Goal: Communication & Community: Share content

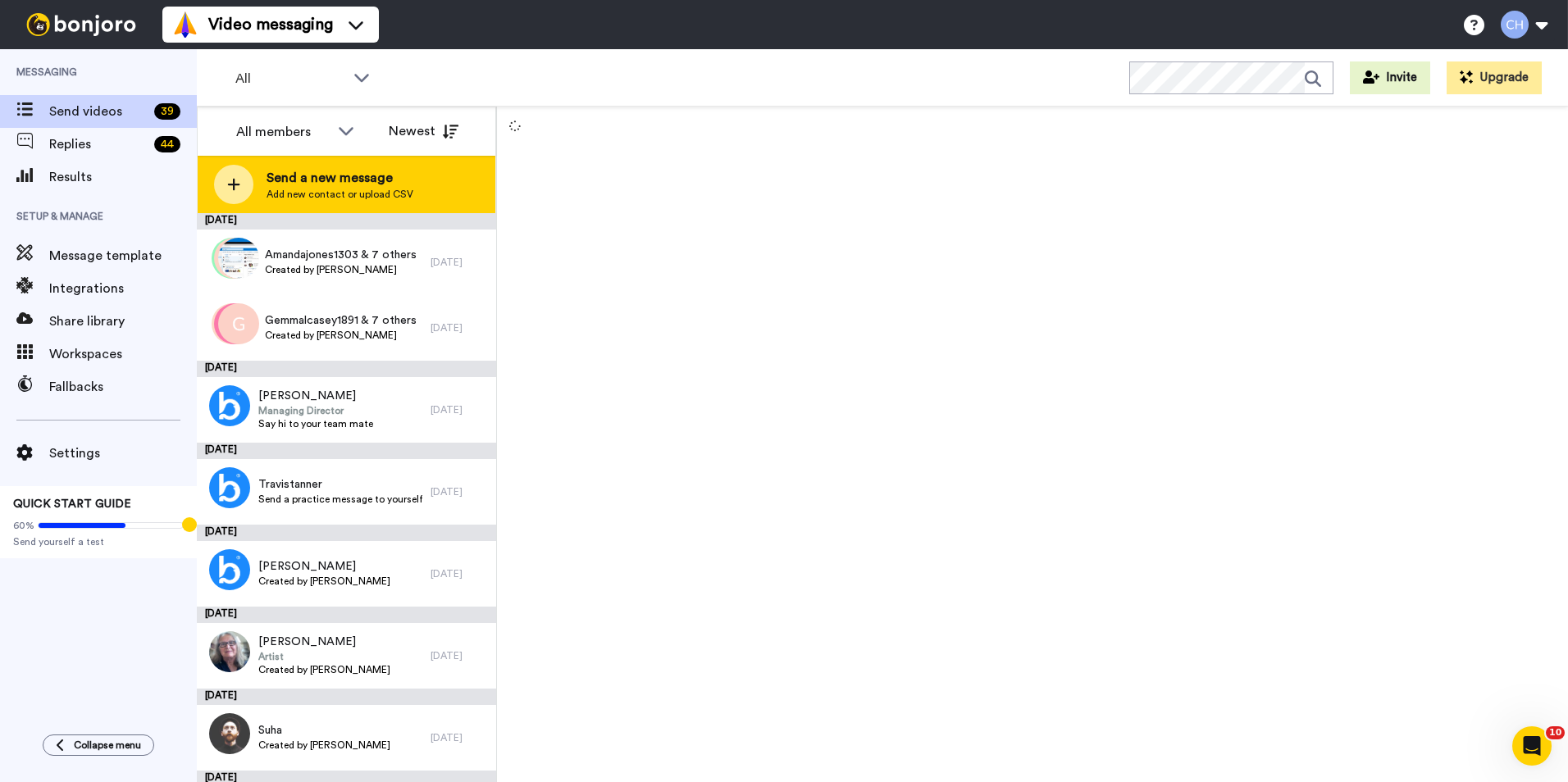
click at [284, 184] on span "Send a new message" at bounding box center [340, 178] width 147 height 20
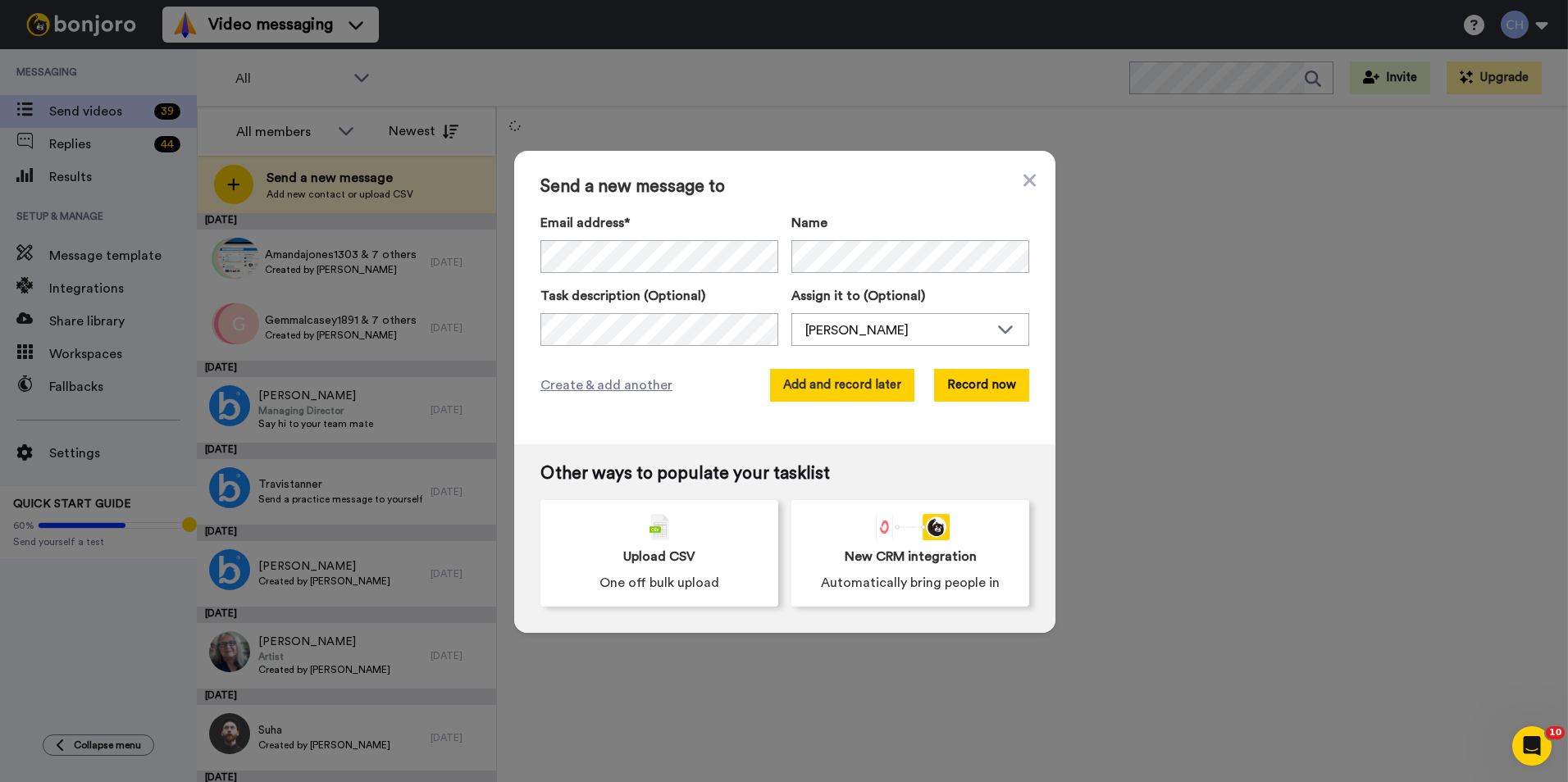
click at [847, 387] on button "Add and record later" at bounding box center [841, 385] width 144 height 33
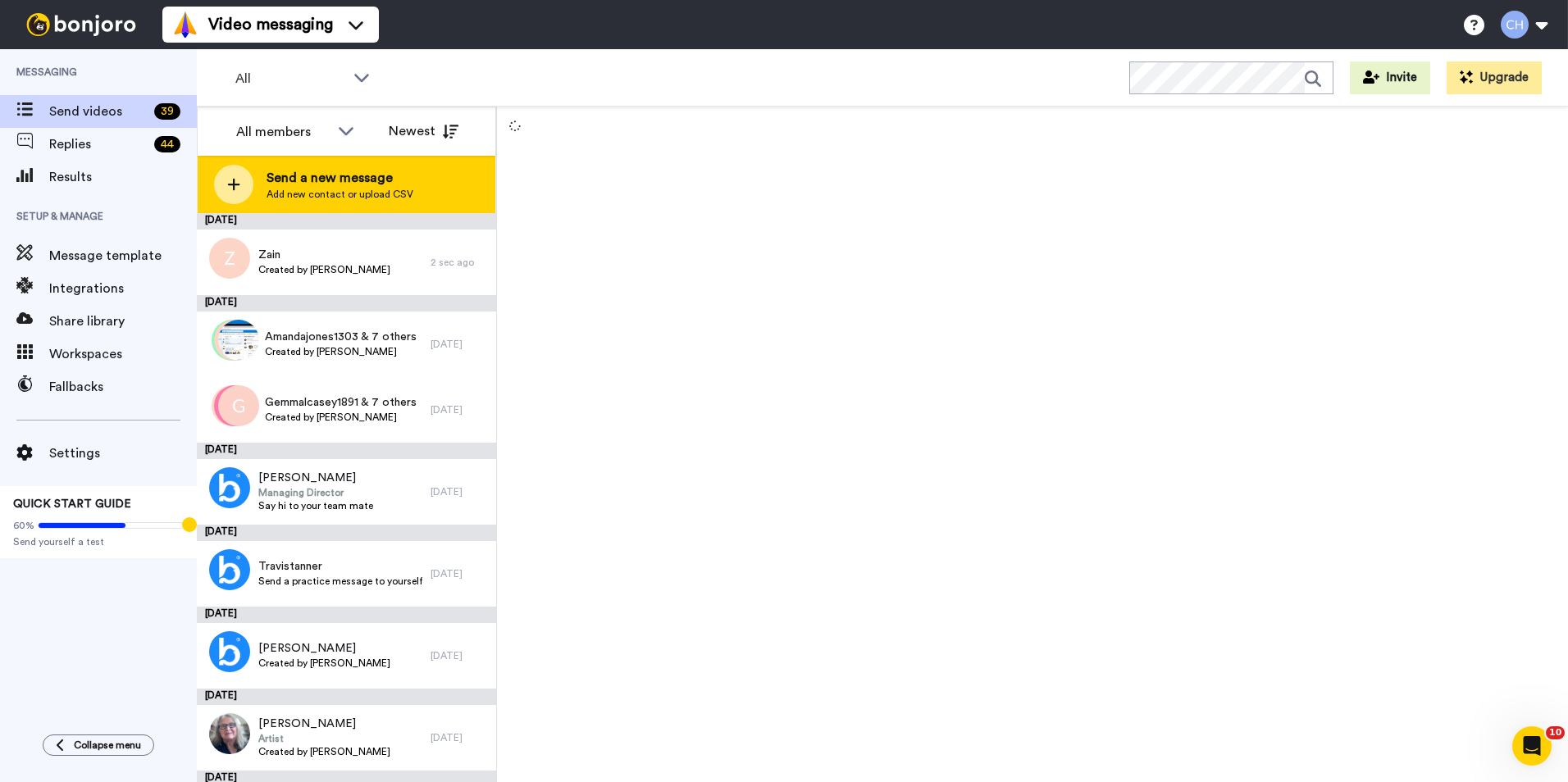
click at [287, 179] on span "Send a new message" at bounding box center [340, 178] width 147 height 20
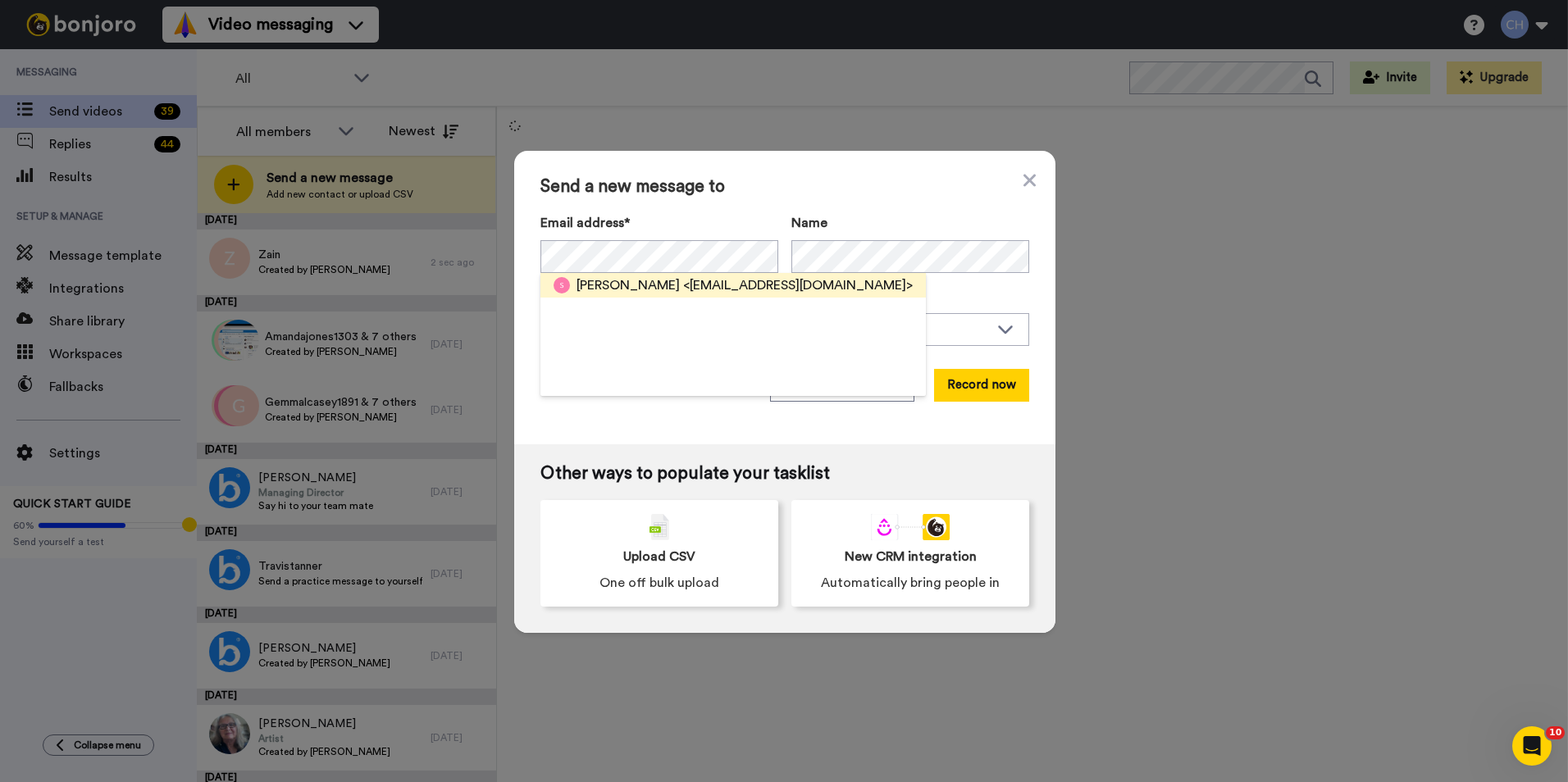
click at [684, 291] on span "<samismith4@hotmail.com>" at bounding box center [798, 285] width 230 height 20
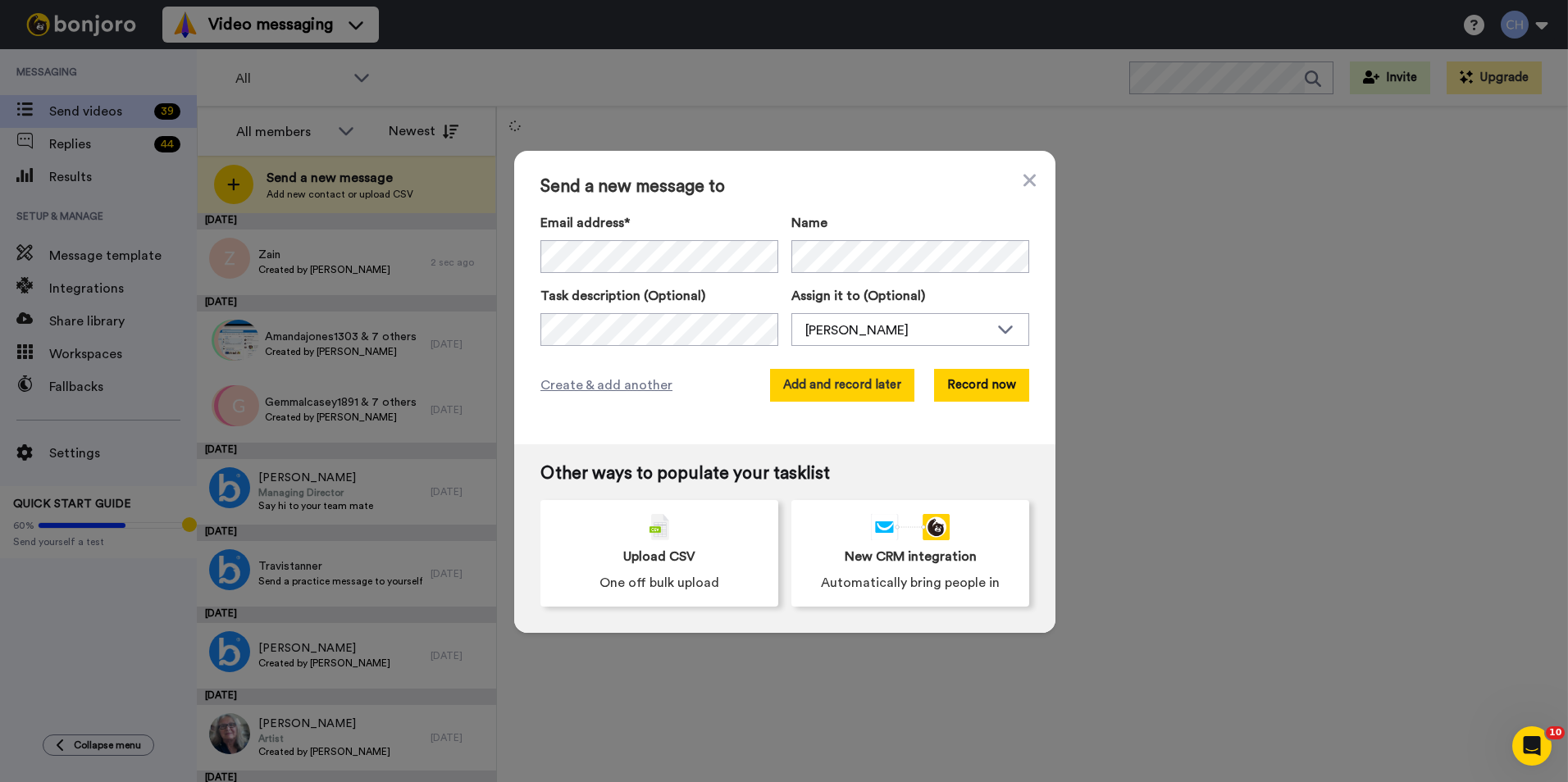
click at [829, 384] on button "Add and record later" at bounding box center [841, 385] width 144 height 33
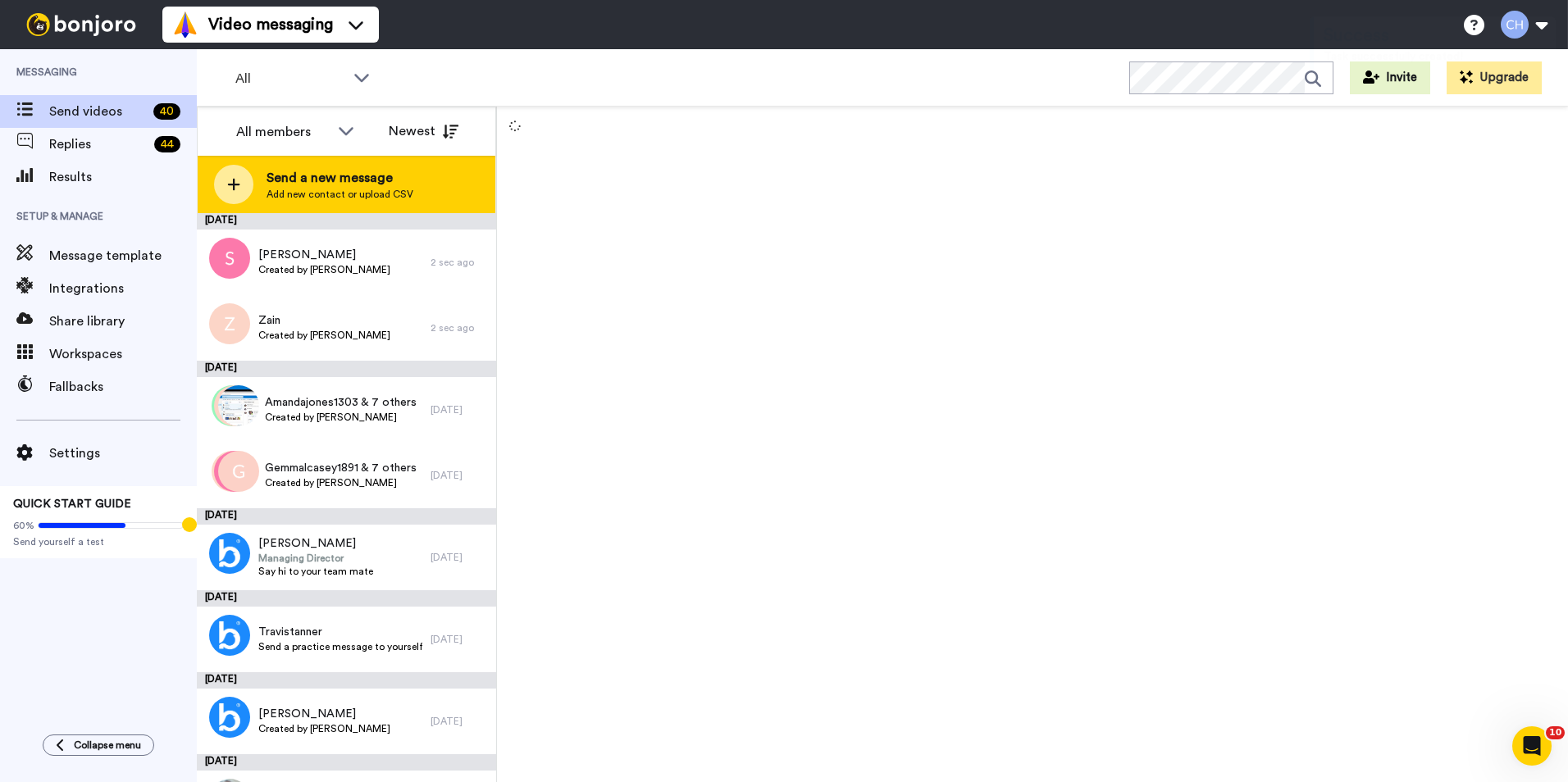
click at [306, 169] on span "Send a new message" at bounding box center [340, 178] width 147 height 20
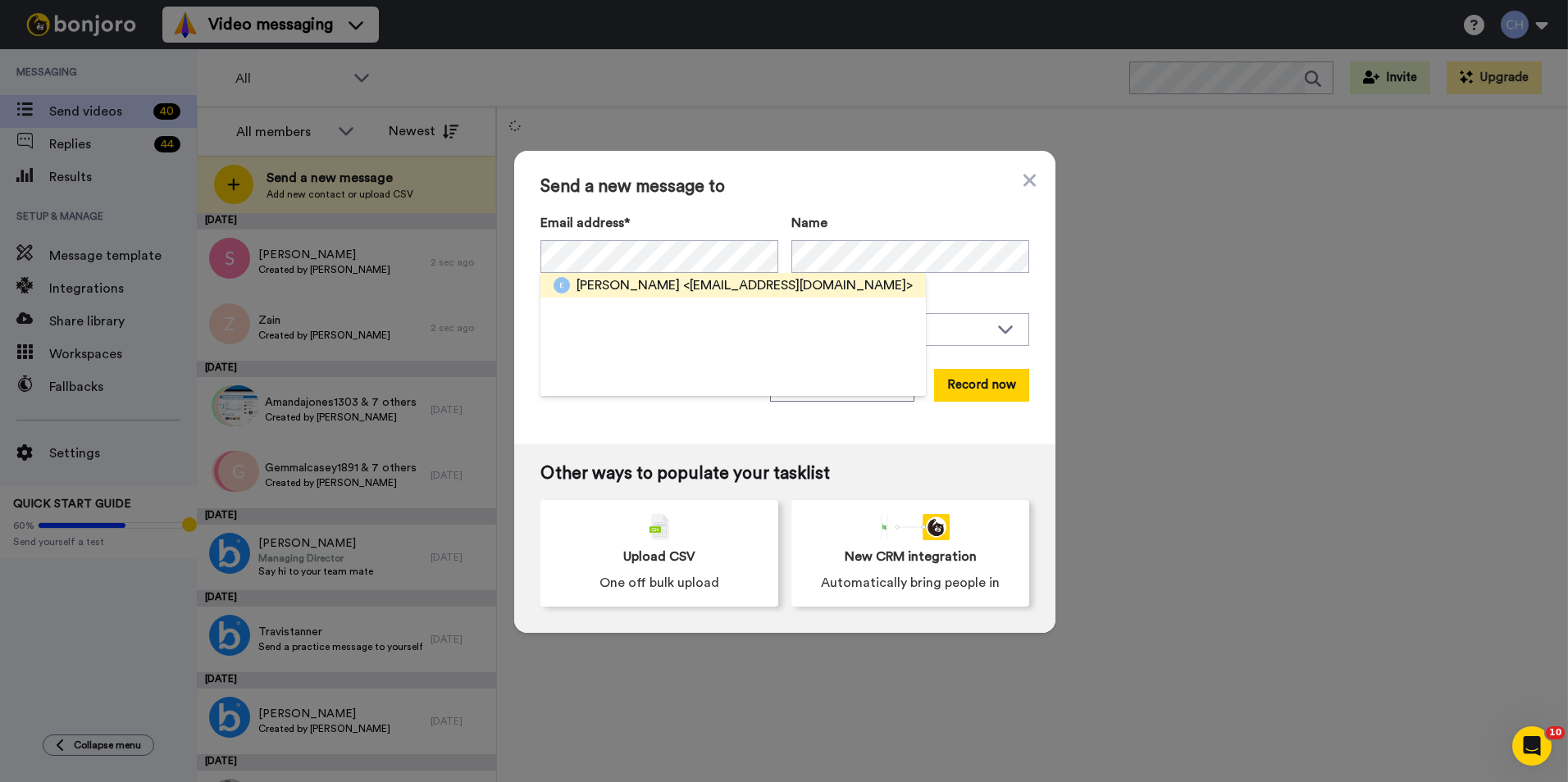
click at [597, 282] on span "[PERSON_NAME]" at bounding box center [628, 285] width 103 height 20
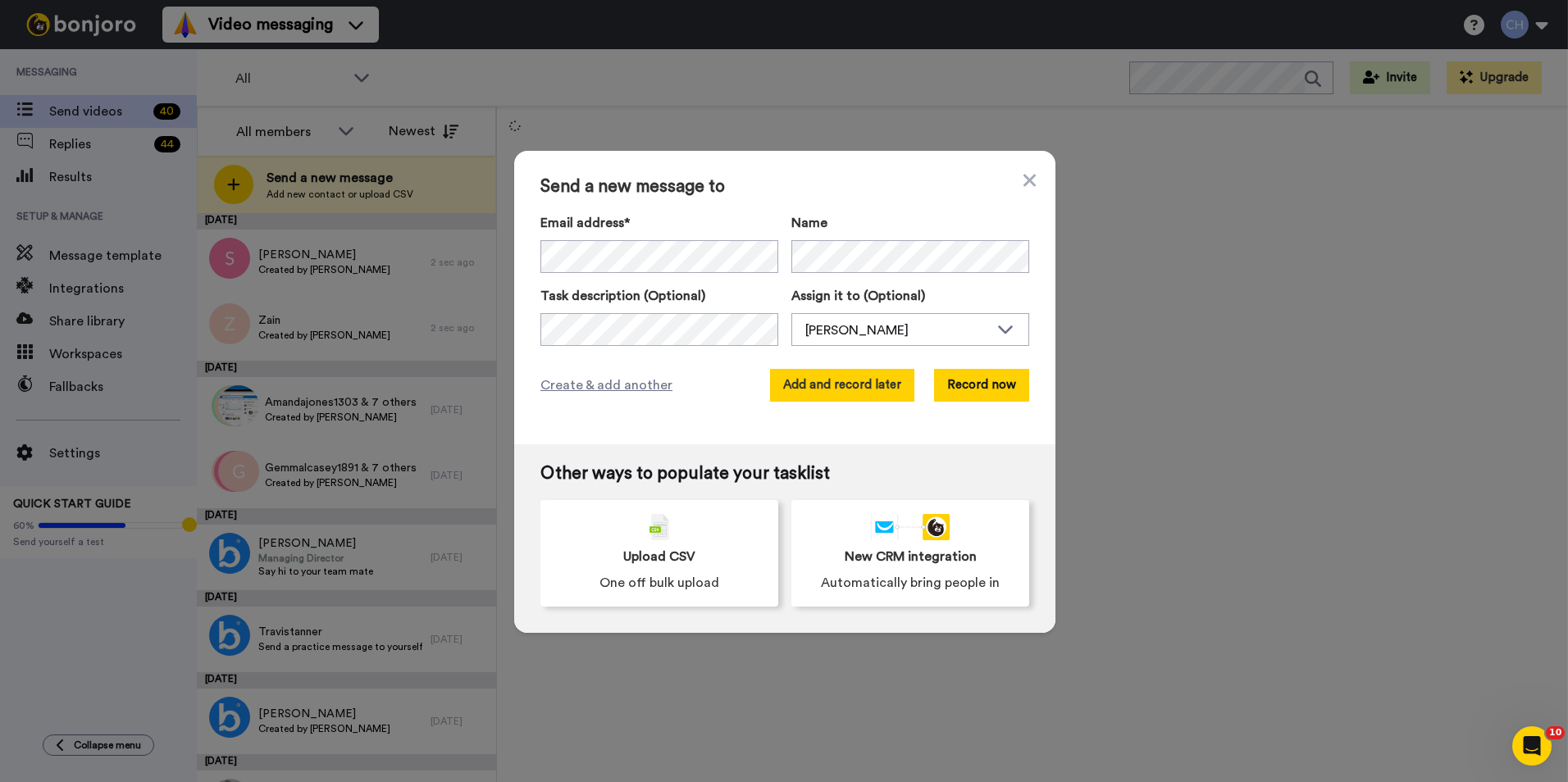
click at [841, 393] on button "Add and record later" at bounding box center [841, 385] width 144 height 33
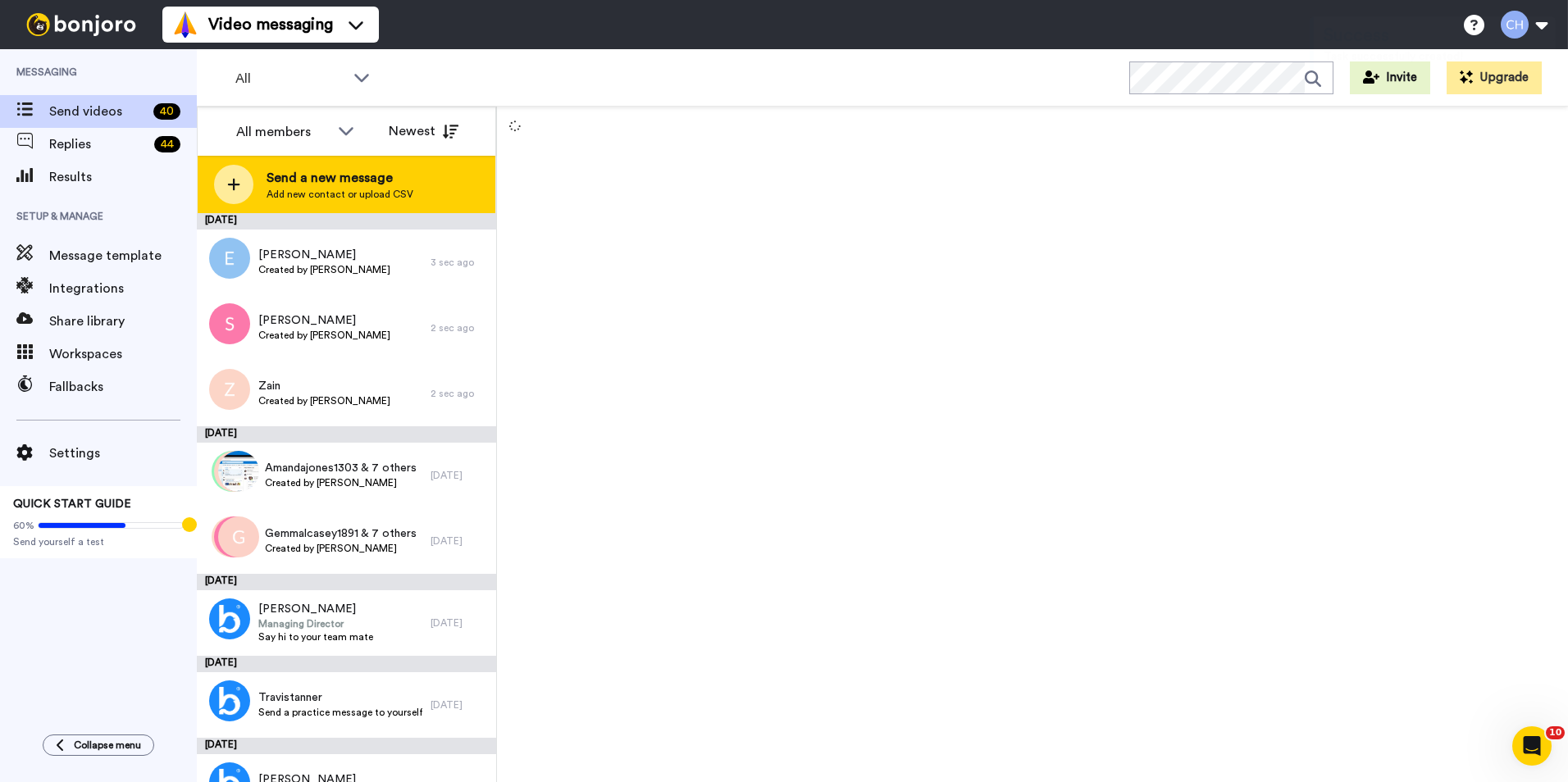
click at [283, 194] on span "Add new contact or upload CSV" at bounding box center [340, 194] width 147 height 13
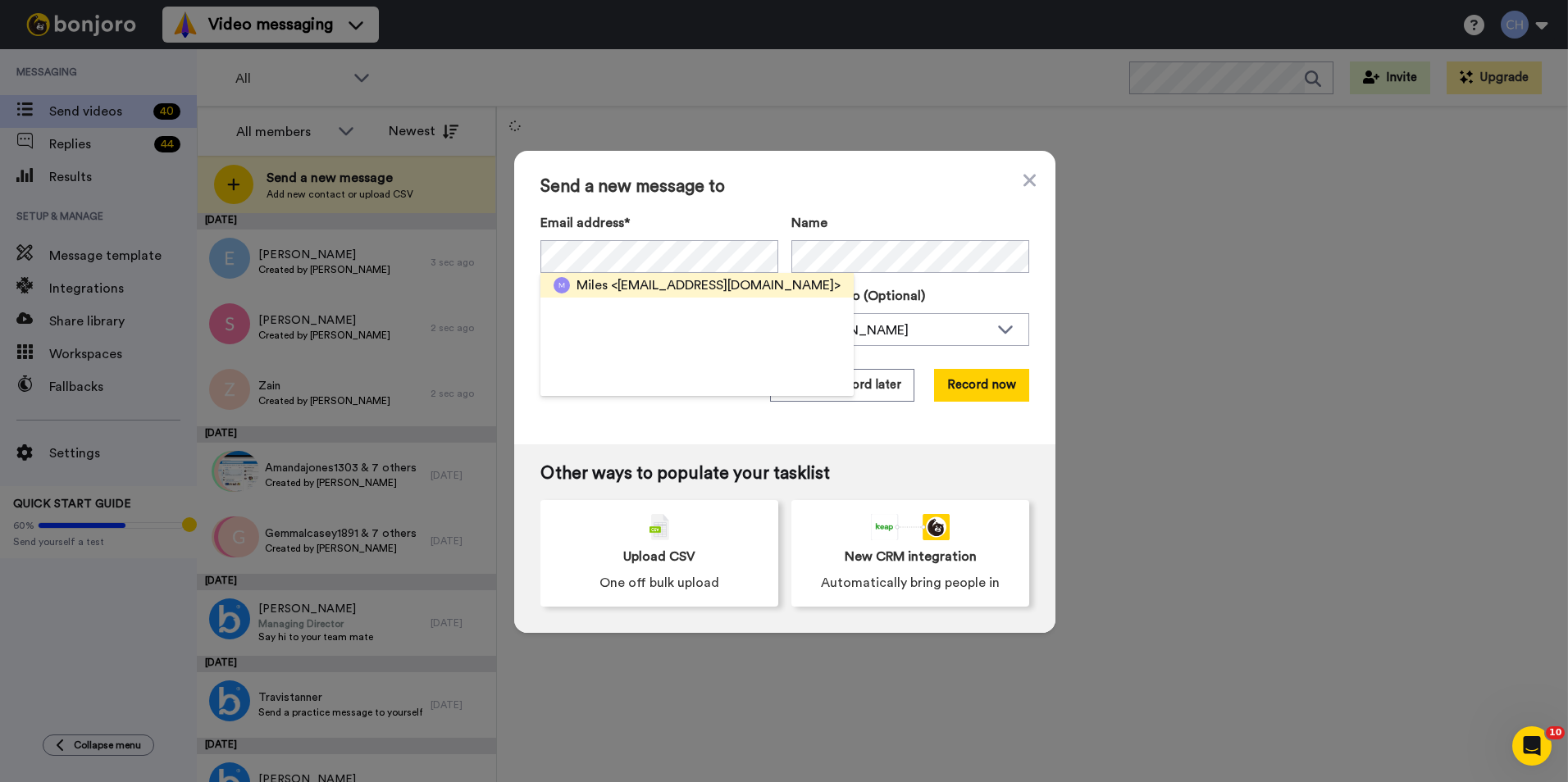
click at [611, 287] on span "<mjbrockhurst@yahoo.com>" at bounding box center [726, 285] width 230 height 20
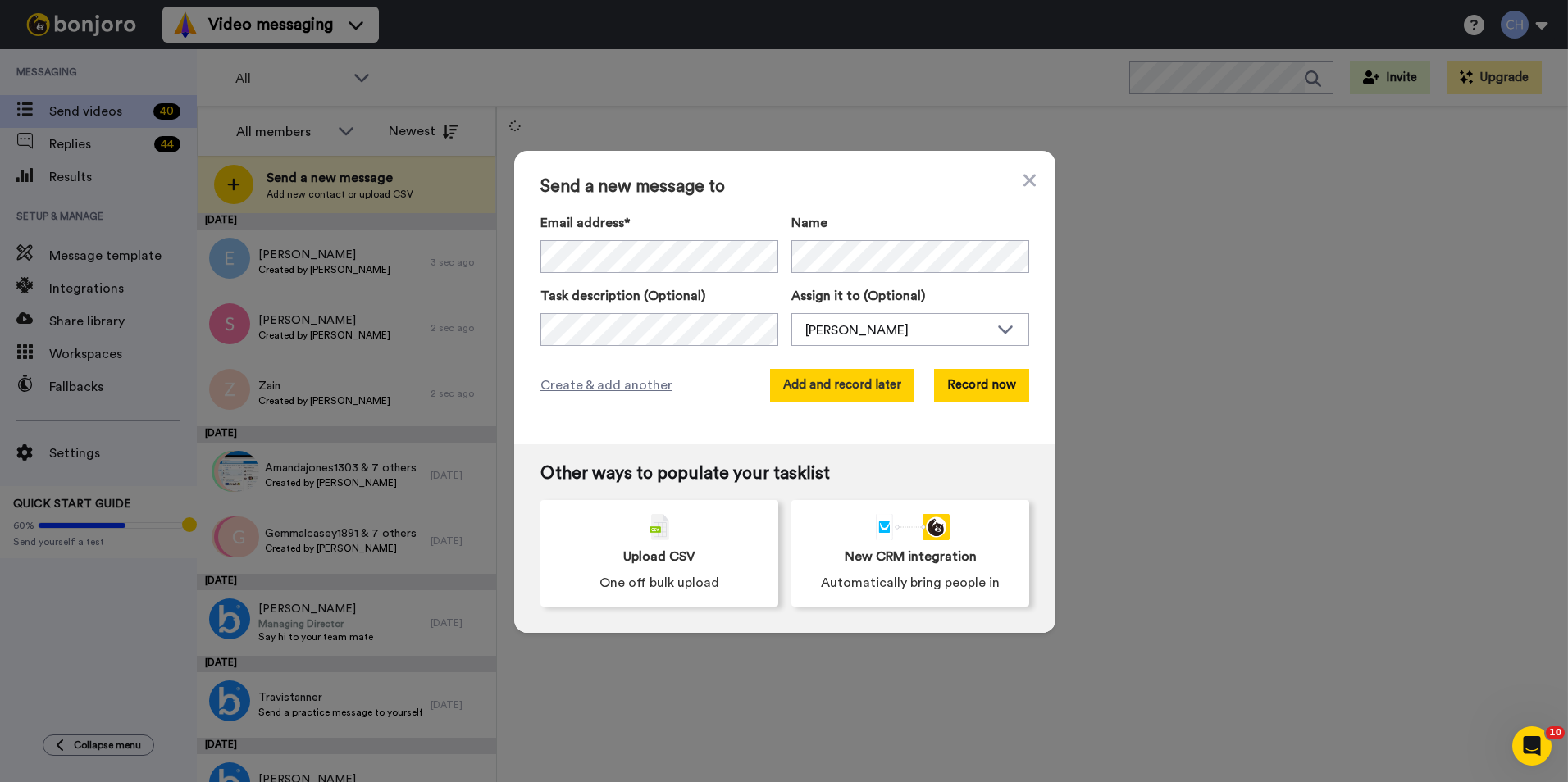
click at [813, 379] on button "Add and record later" at bounding box center [841, 385] width 144 height 33
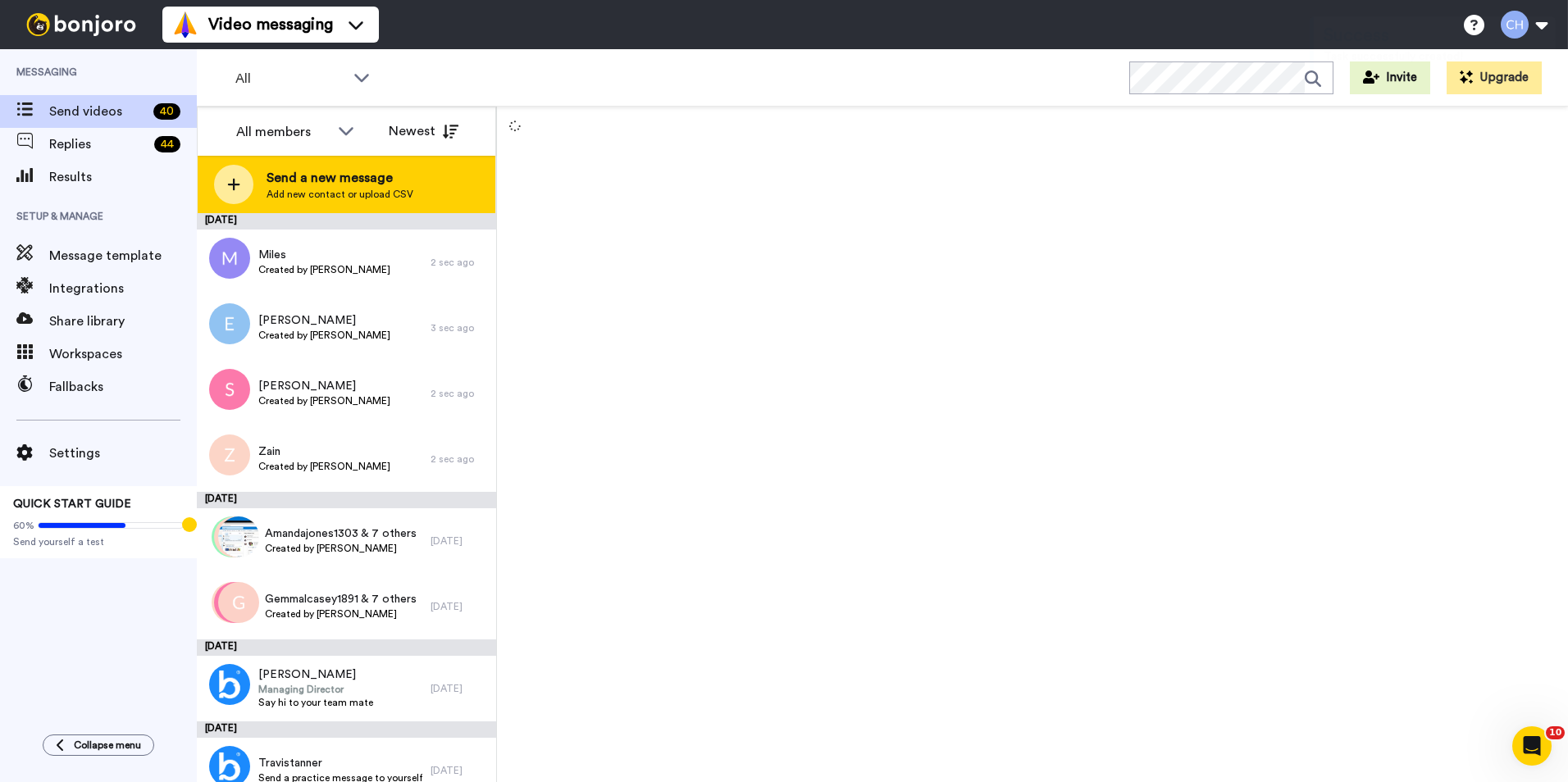
click at [330, 178] on span "Send a new message" at bounding box center [340, 178] width 147 height 20
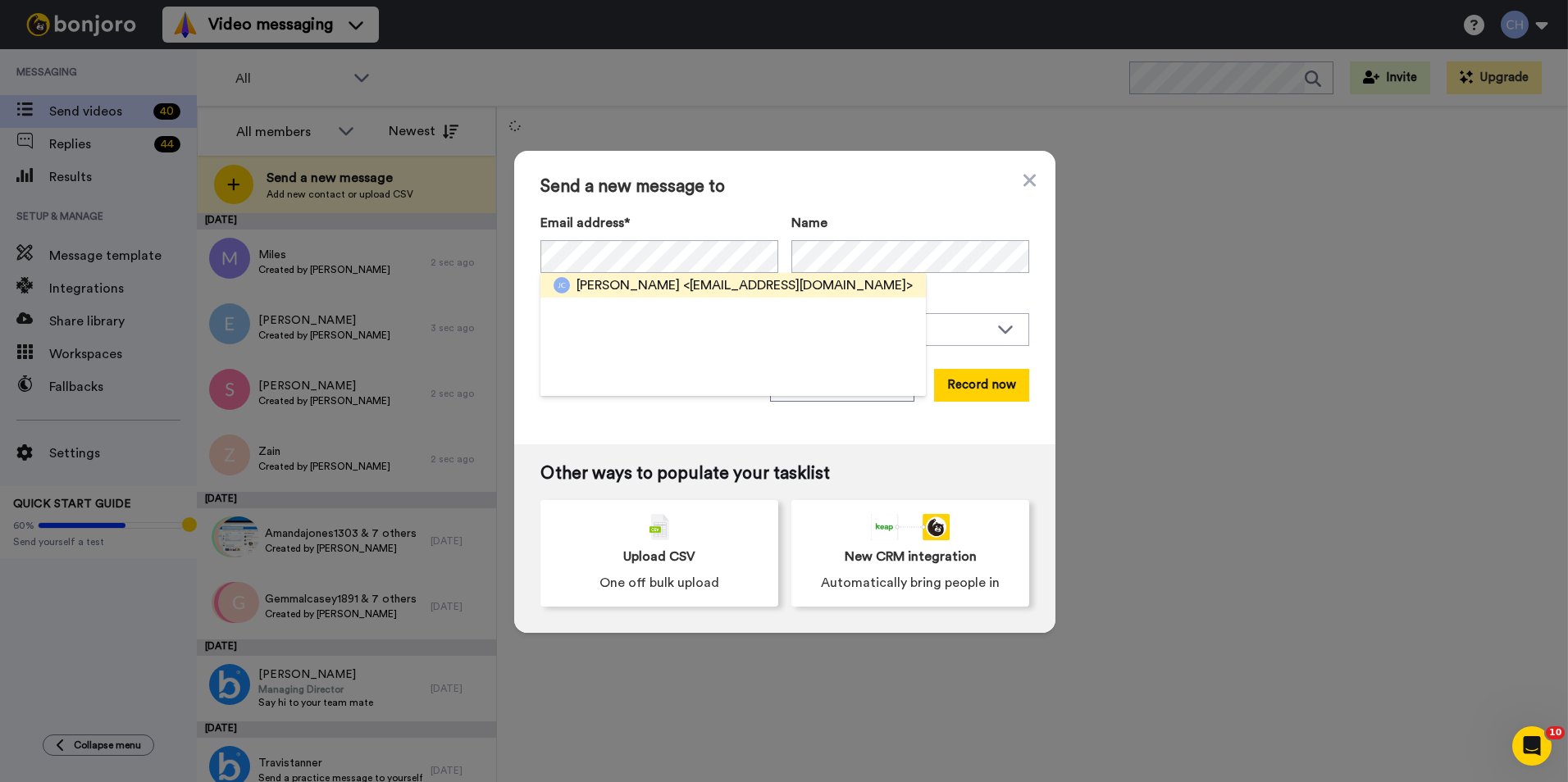
click at [590, 286] on span "Jackie" at bounding box center [628, 285] width 103 height 20
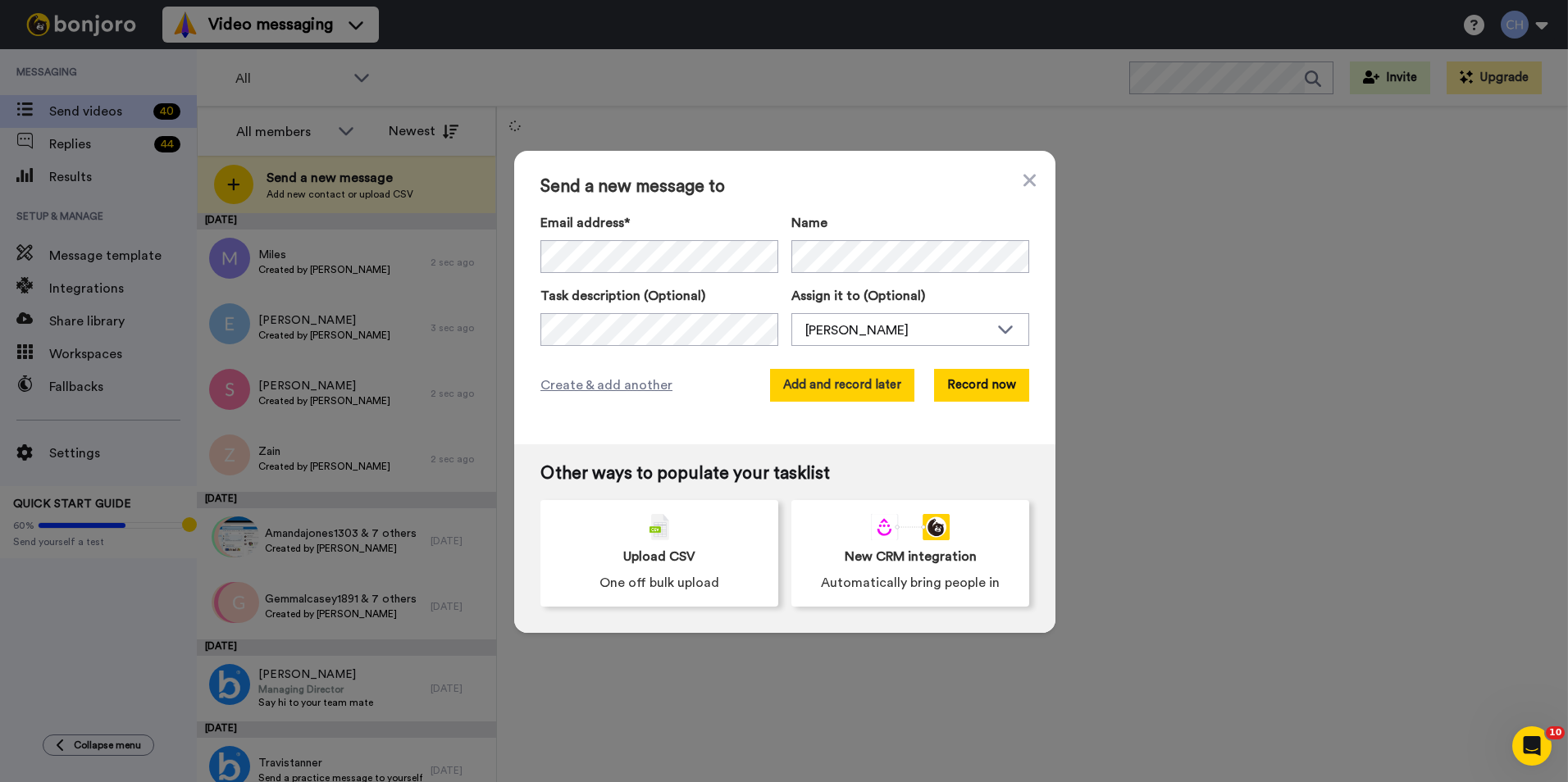
click at [813, 380] on button "Add and record later" at bounding box center [841, 385] width 144 height 33
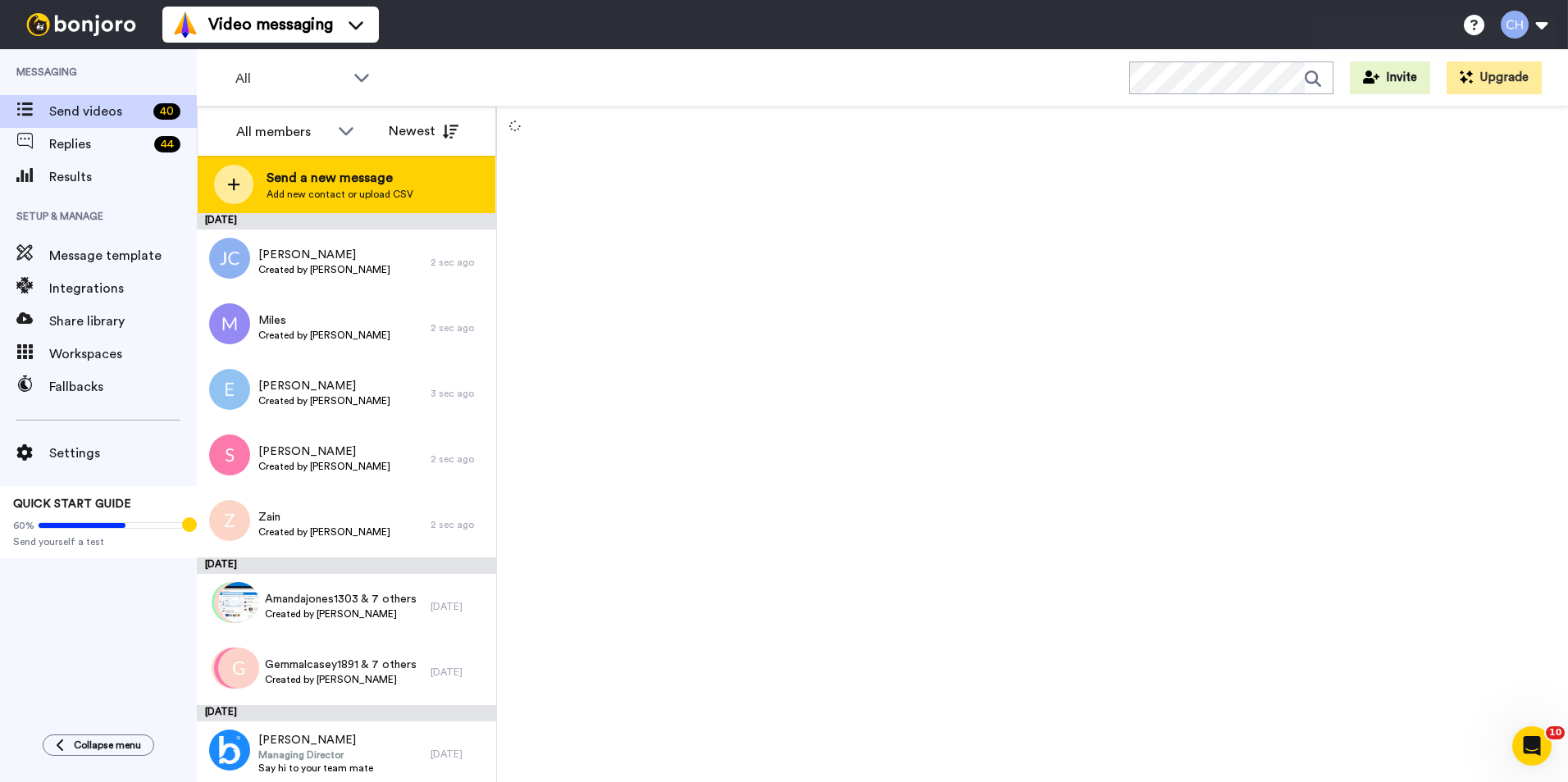
click at [309, 188] on span "Add new contact or upload CSV" at bounding box center [340, 194] width 147 height 13
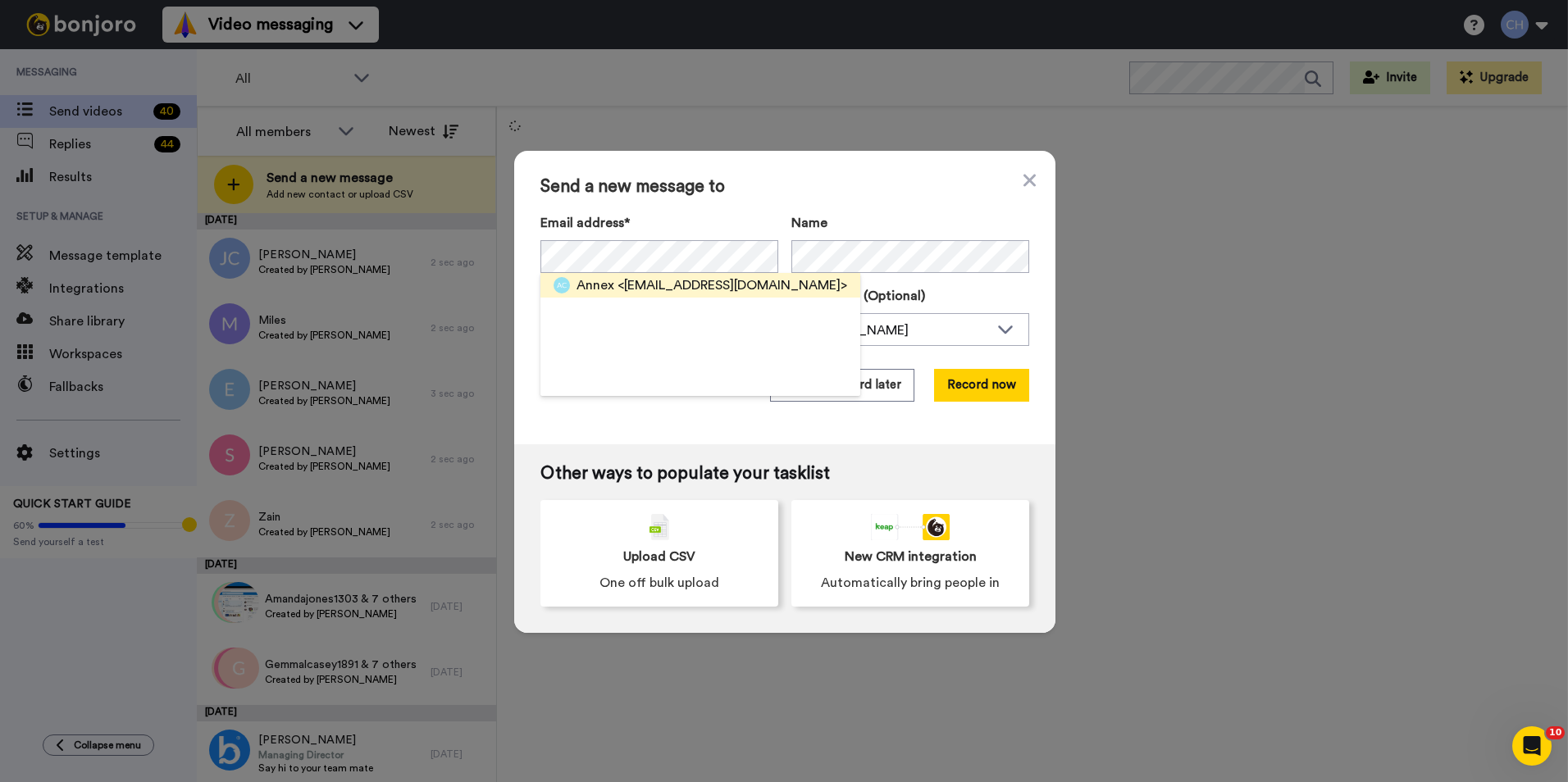
click at [609, 287] on div "Annex <annexchristi6@gmail.com>" at bounding box center [712, 285] width 271 height 20
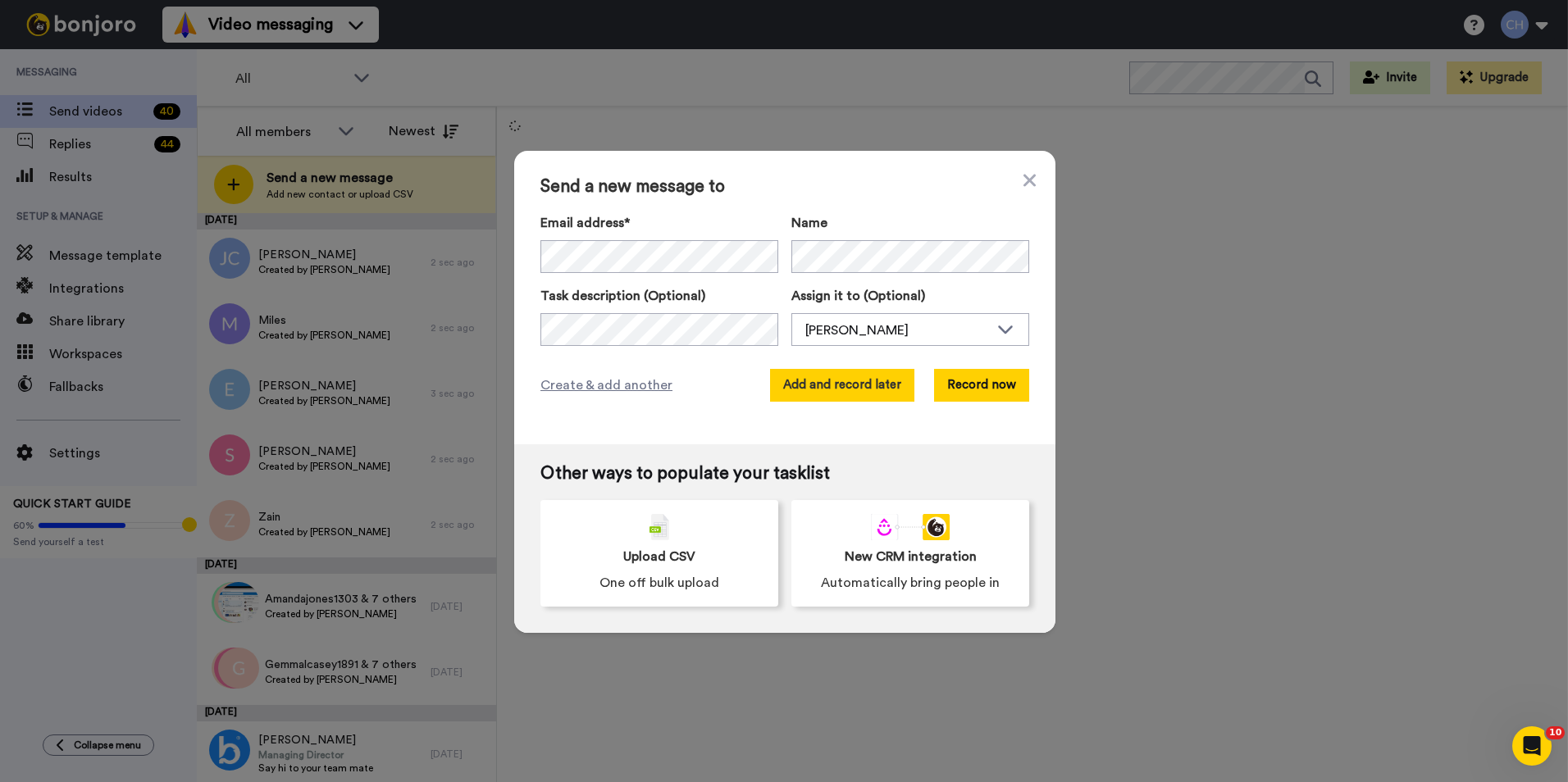
click at [810, 377] on button "Add and record later" at bounding box center [841, 385] width 144 height 33
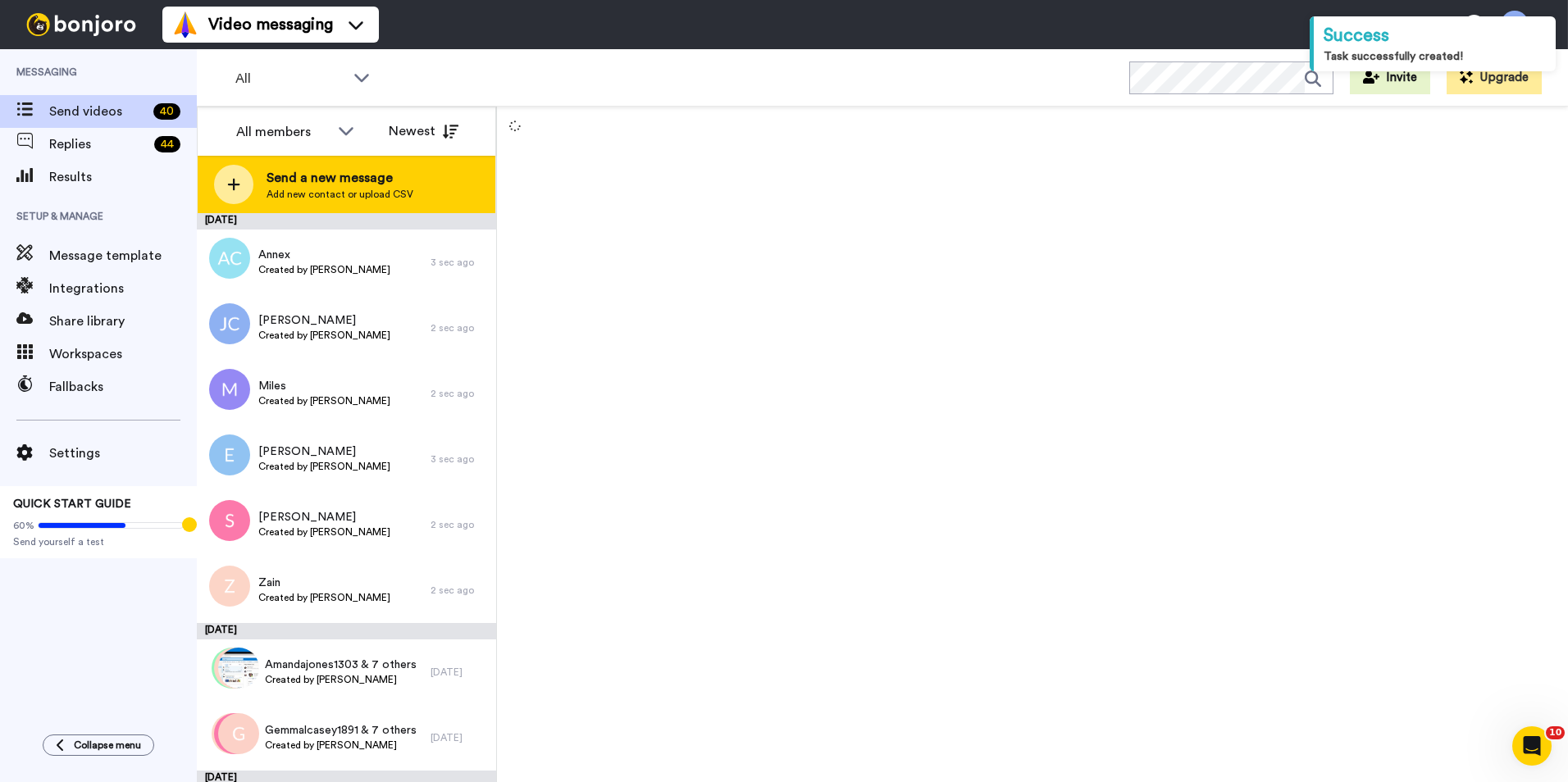
click at [333, 180] on span "Send a new message" at bounding box center [340, 178] width 147 height 20
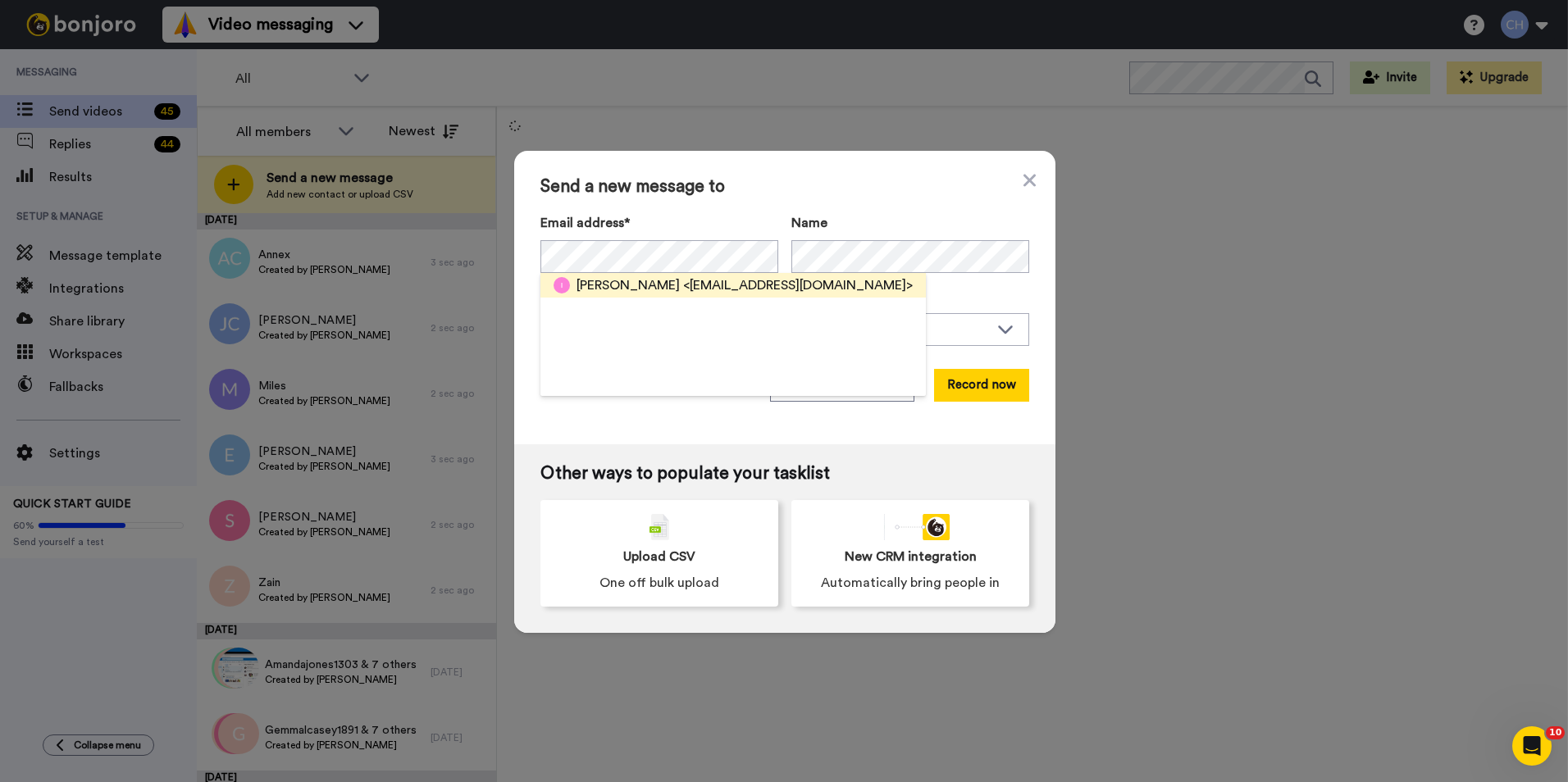
click at [596, 286] on span "Isabel" at bounding box center [628, 285] width 103 height 20
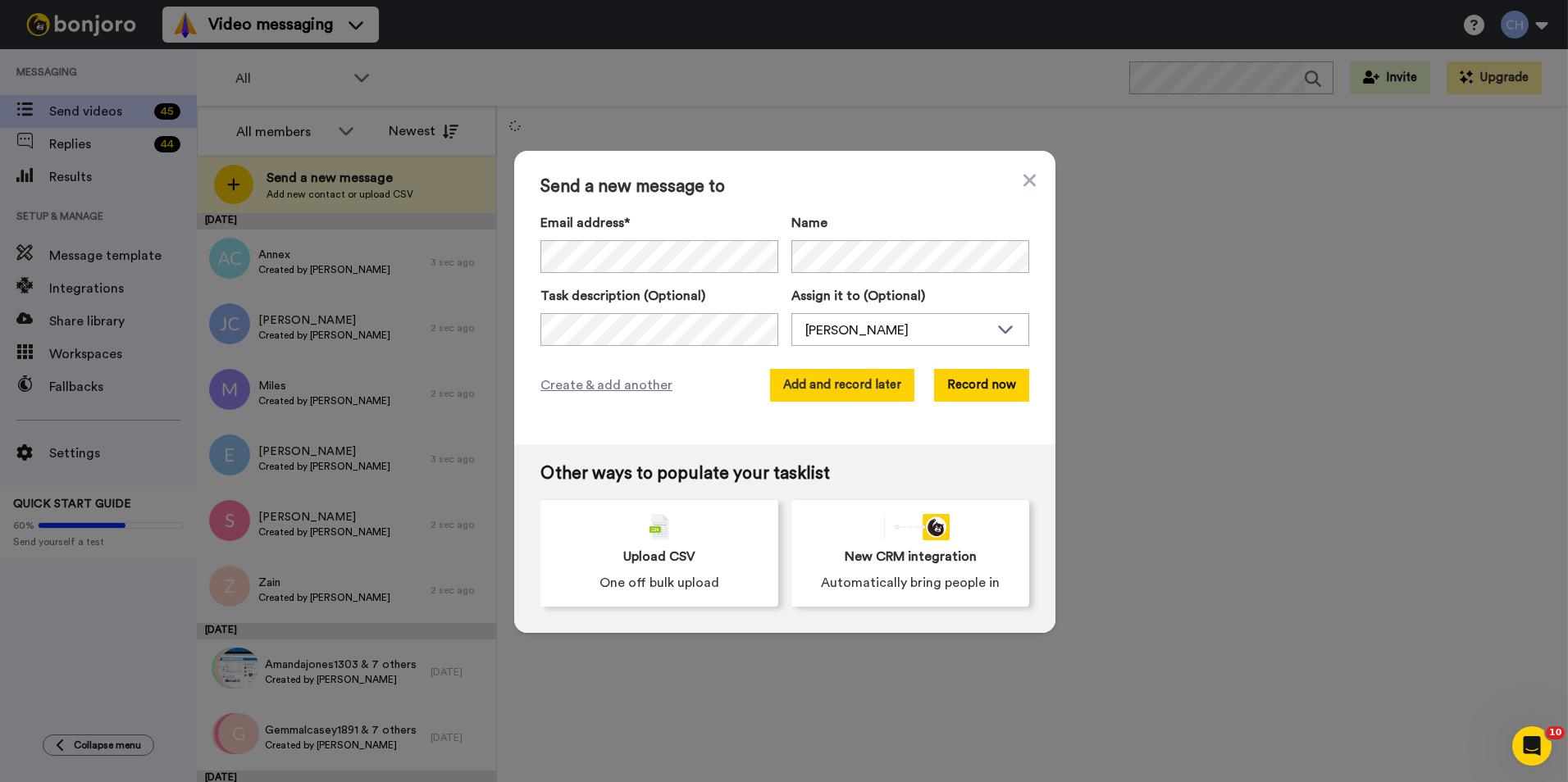
click at [832, 387] on button "Add and record later" at bounding box center [841, 385] width 144 height 33
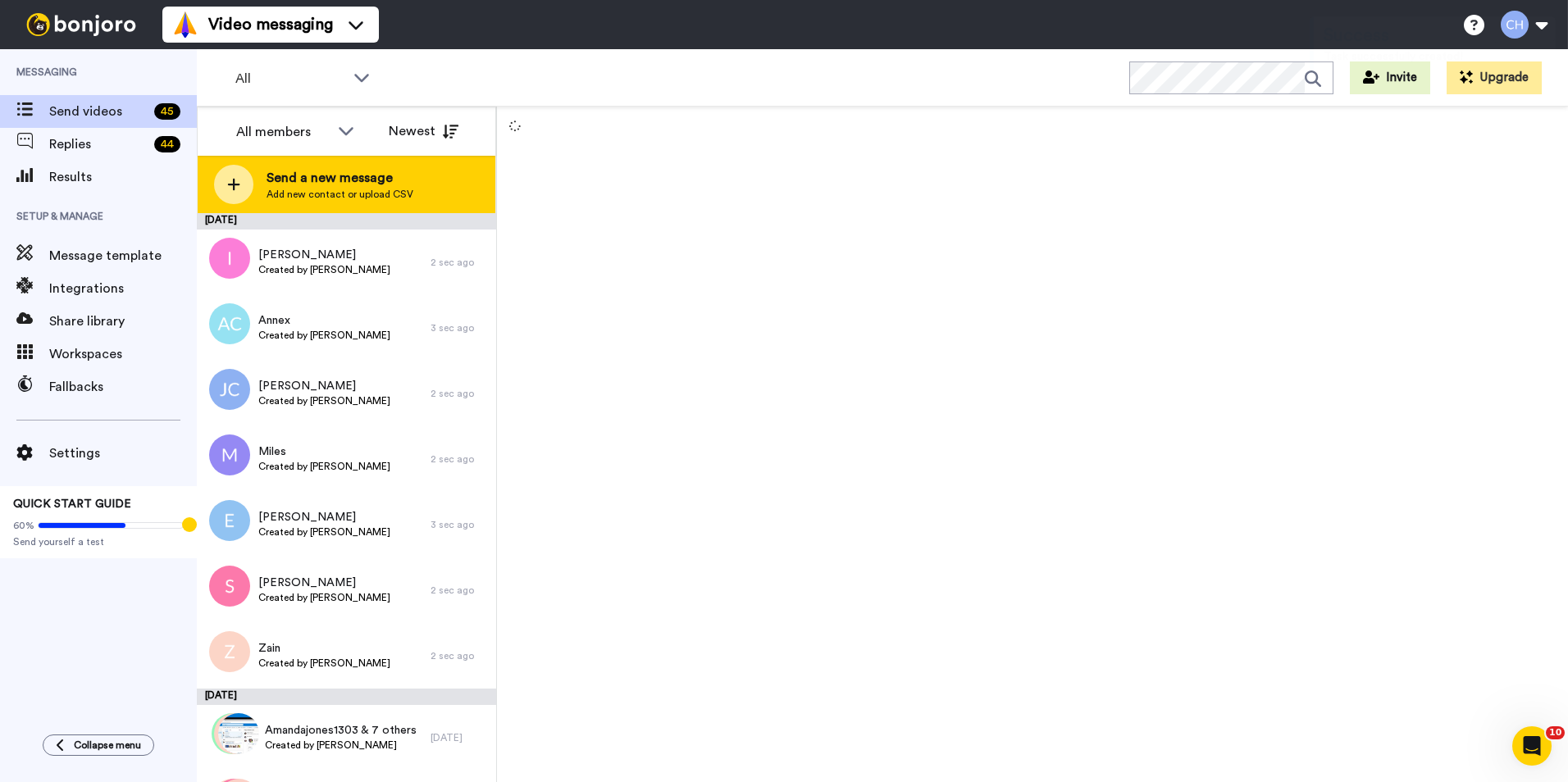
click at [348, 175] on span "Send a new message" at bounding box center [340, 178] width 147 height 20
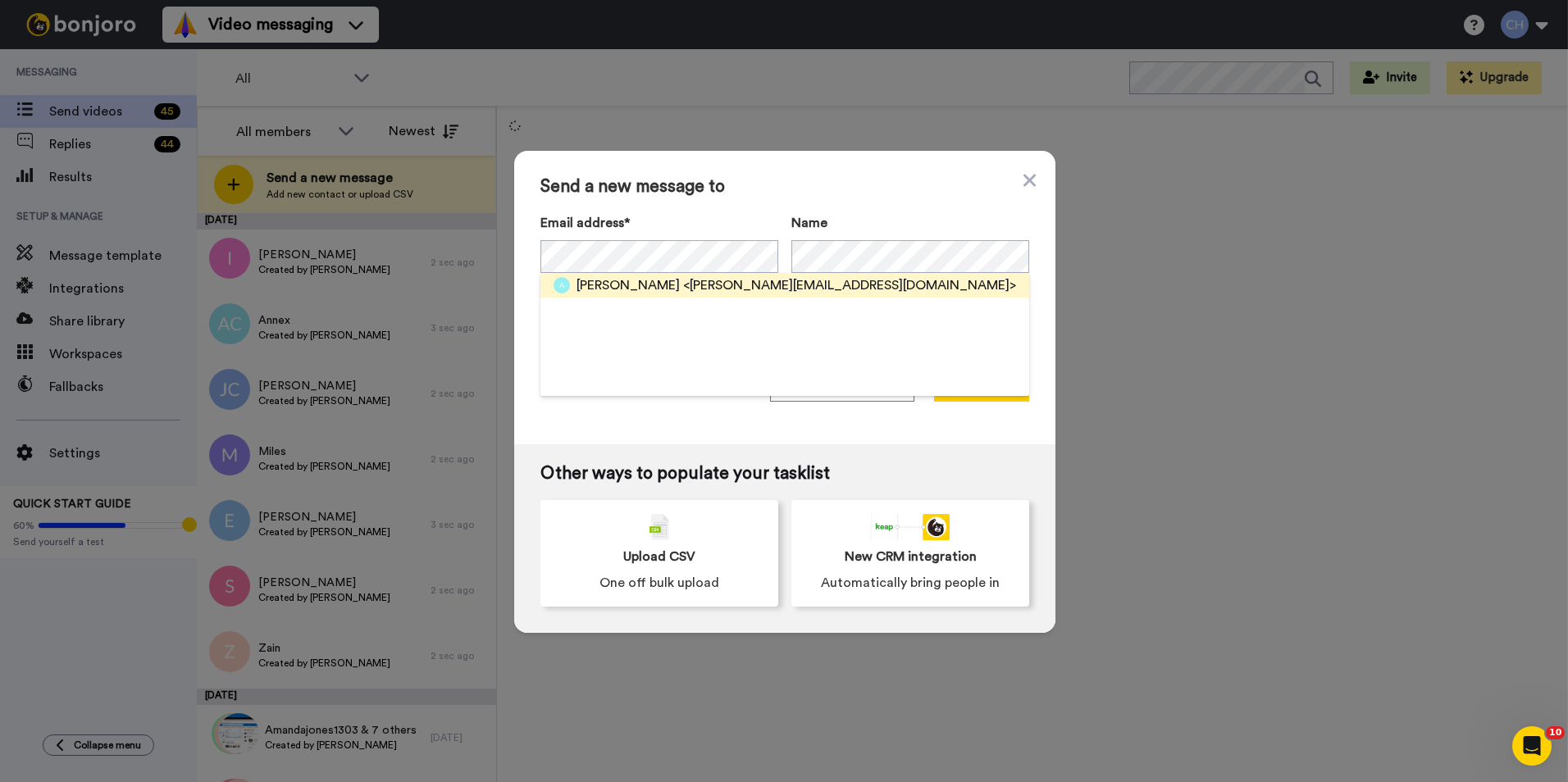
click at [605, 291] on span "Albert" at bounding box center [628, 285] width 103 height 20
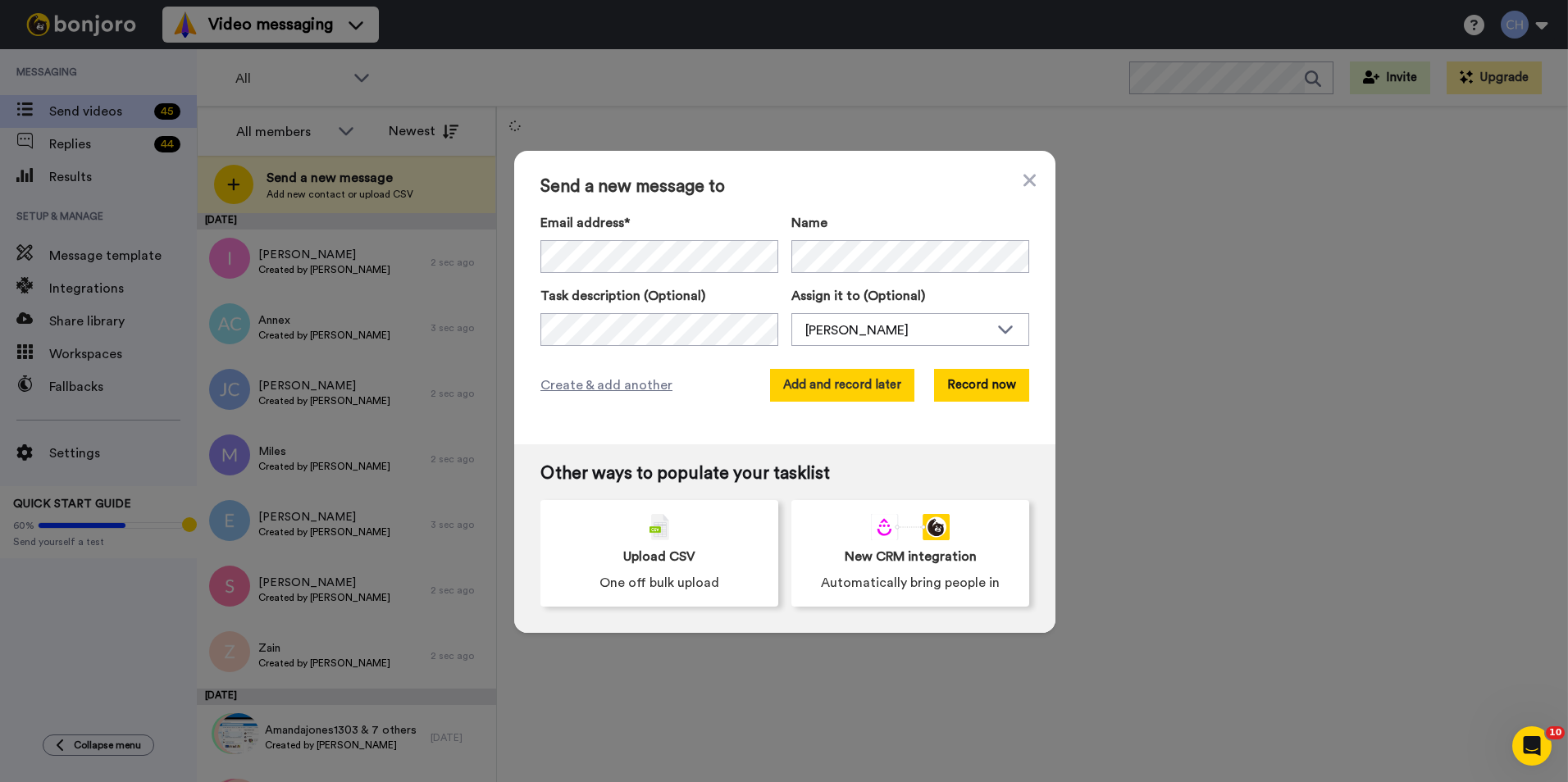
click at [808, 385] on button "Add and record later" at bounding box center [841, 385] width 144 height 33
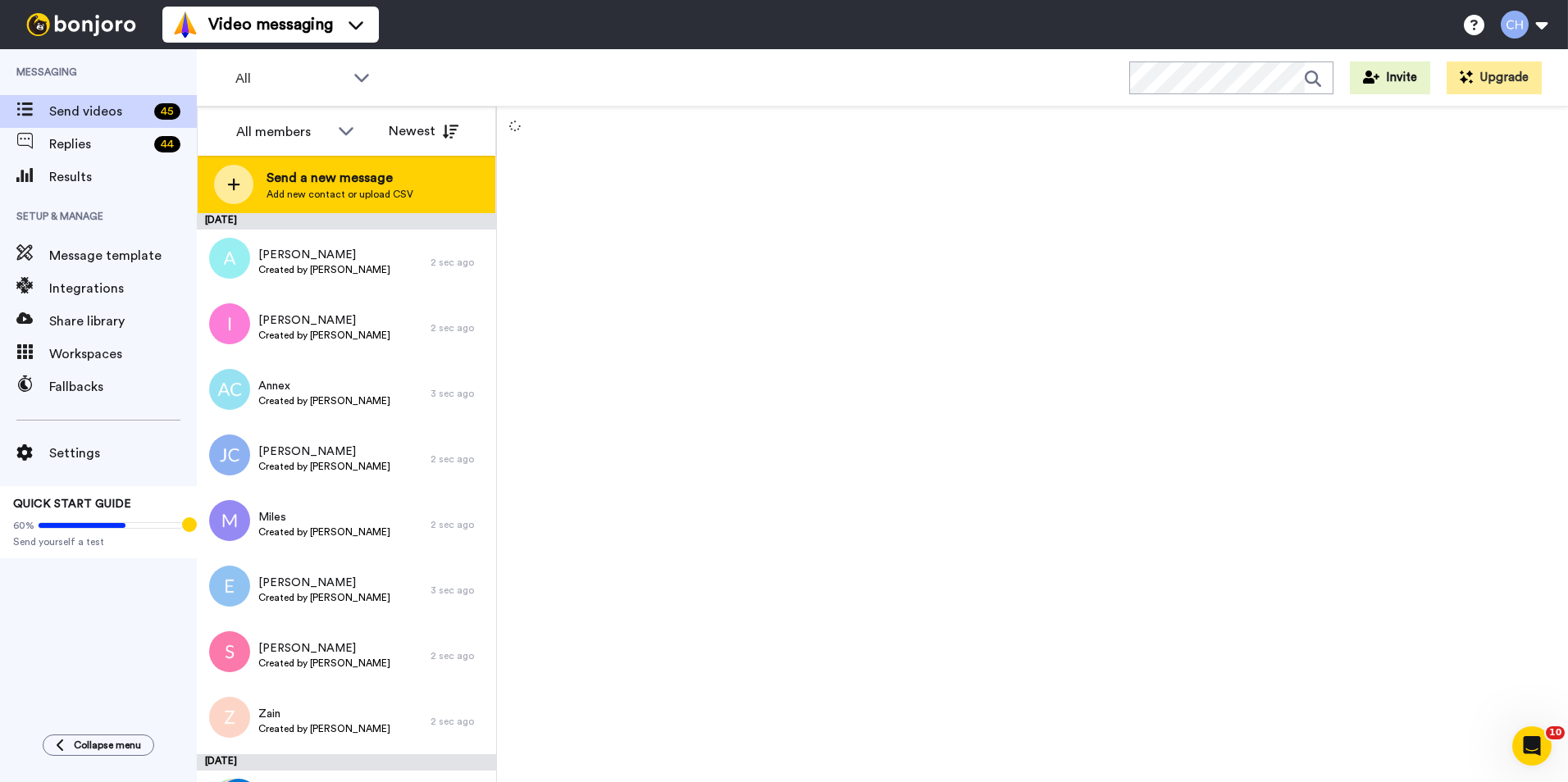
click at [329, 187] on span "Add new contact or upload CSV" at bounding box center [340, 194] width 147 height 13
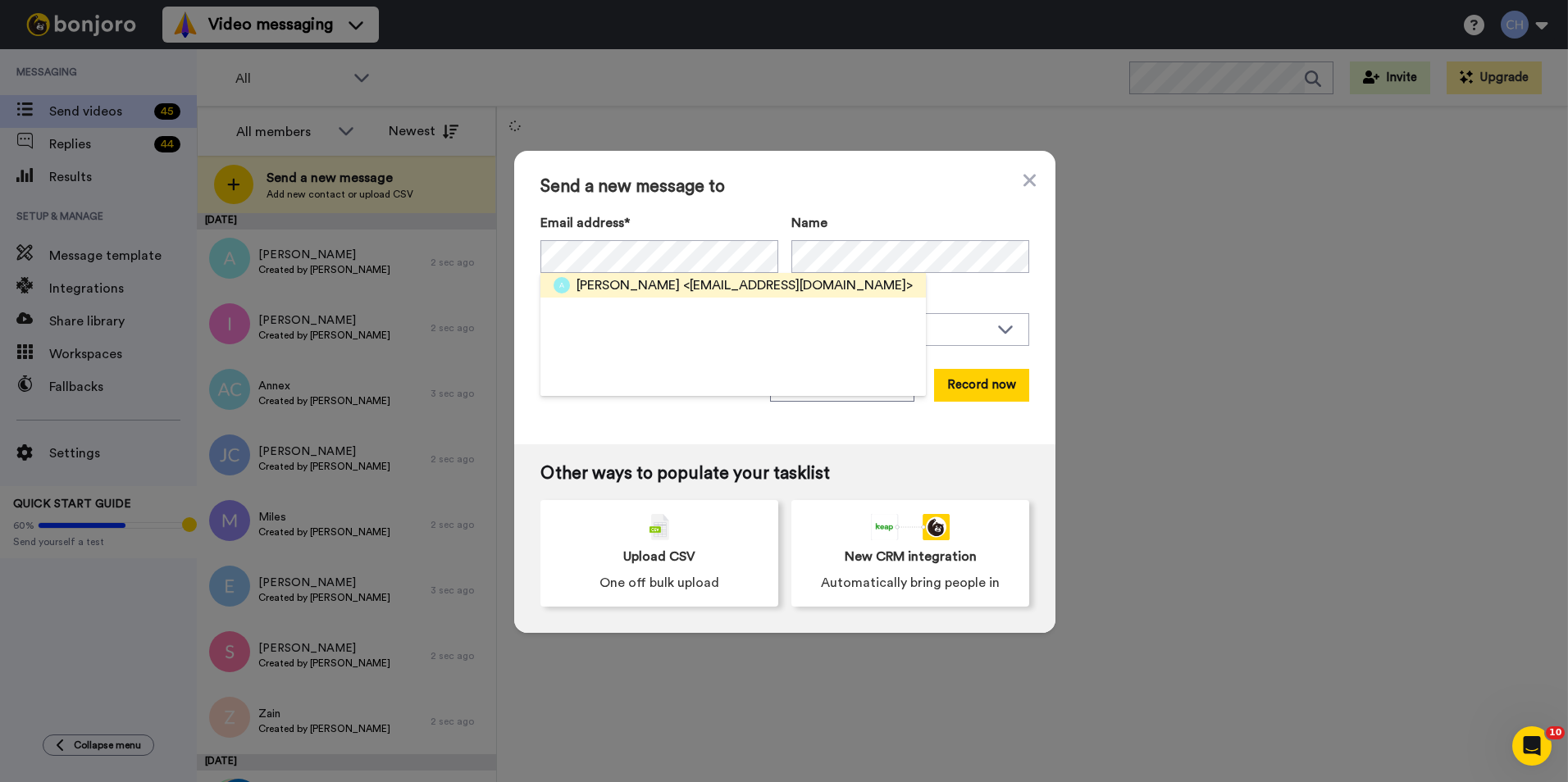
click at [613, 291] on span "Ahamd" at bounding box center [628, 285] width 103 height 20
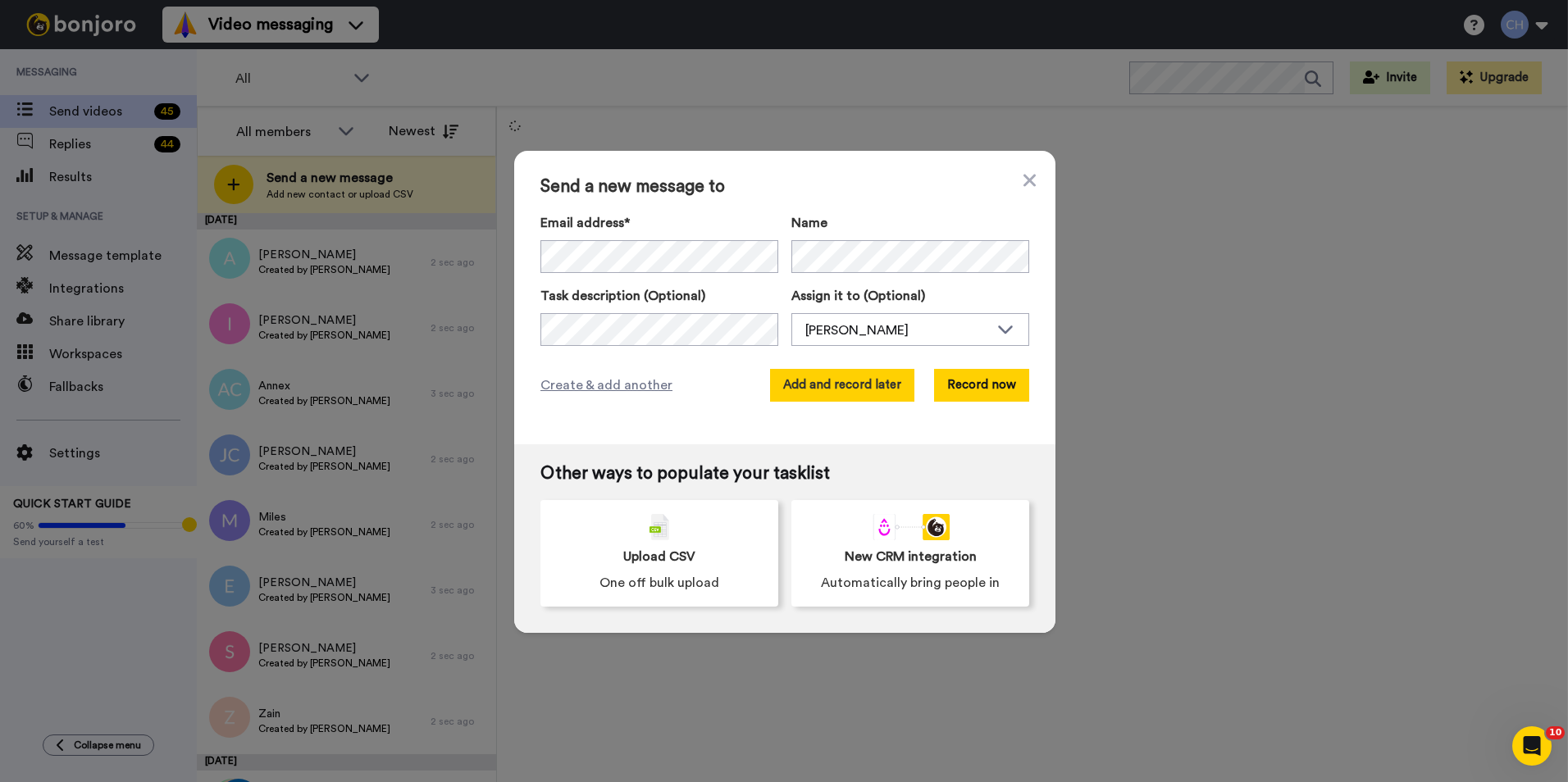
click at [837, 376] on button "Add and record later" at bounding box center [841, 385] width 144 height 33
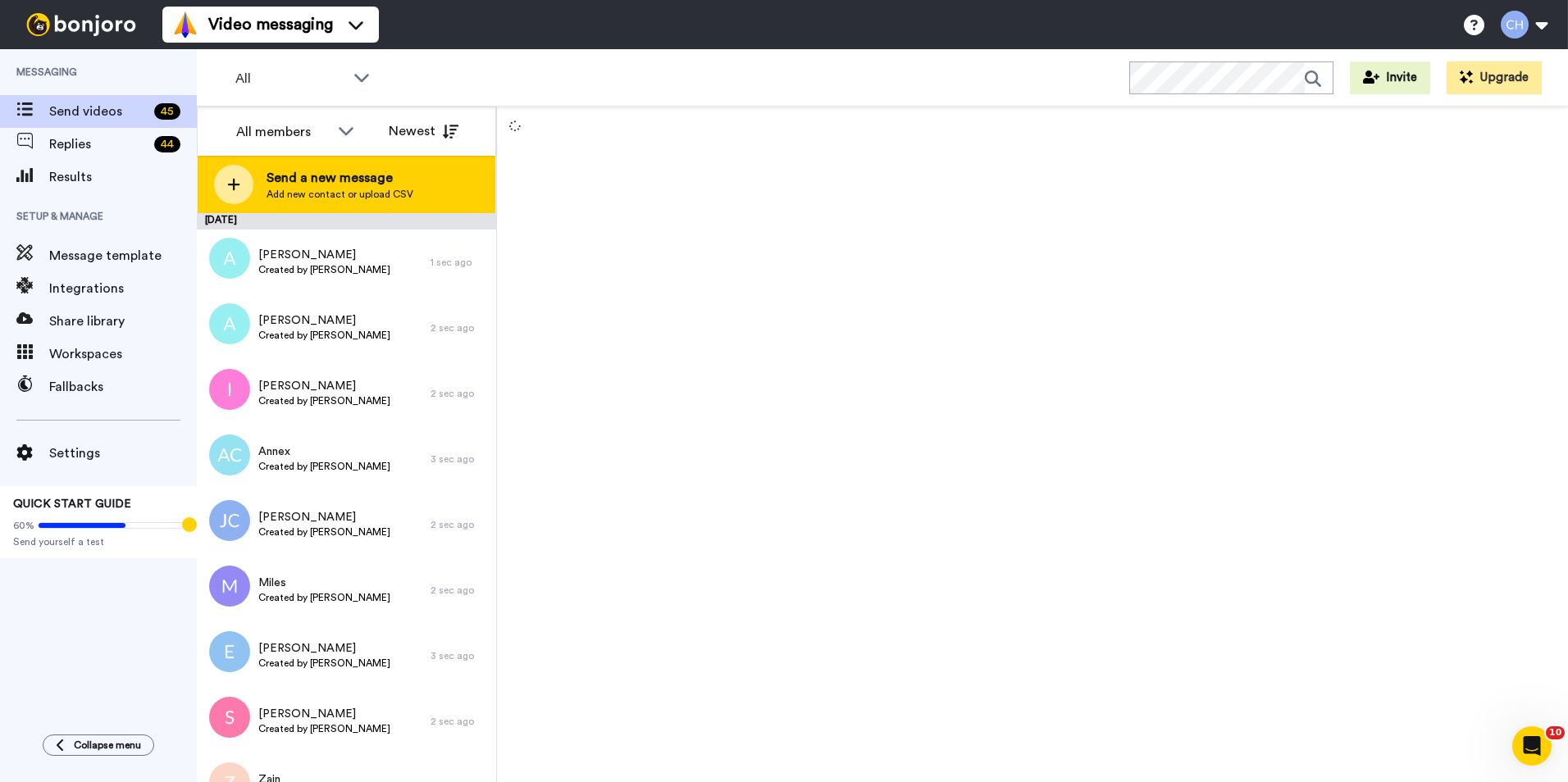
click at [269, 196] on span "Add new contact or upload CSV" at bounding box center [340, 194] width 147 height 13
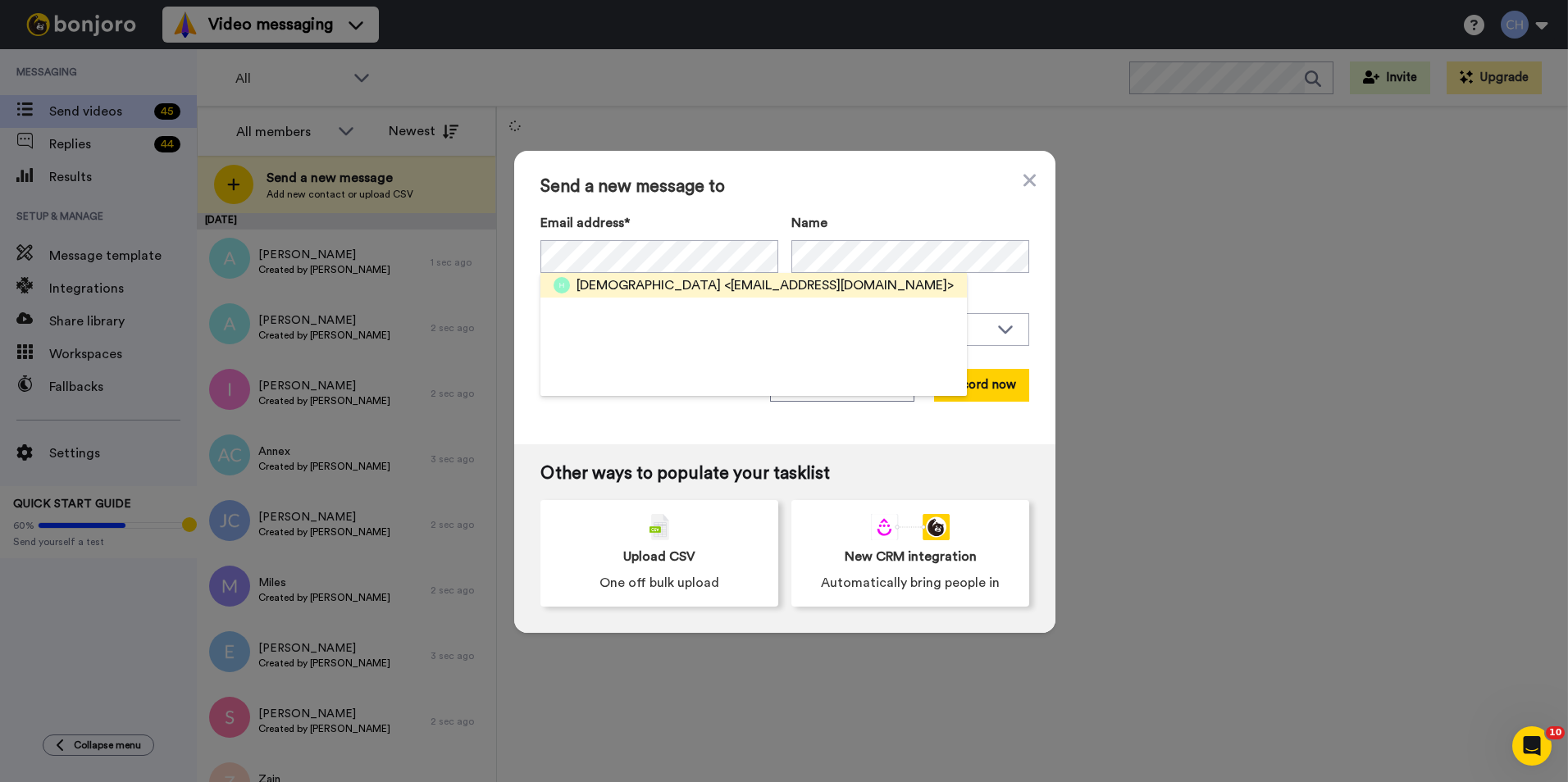
click at [592, 291] on span "Muhammad" at bounding box center [649, 285] width 144 height 20
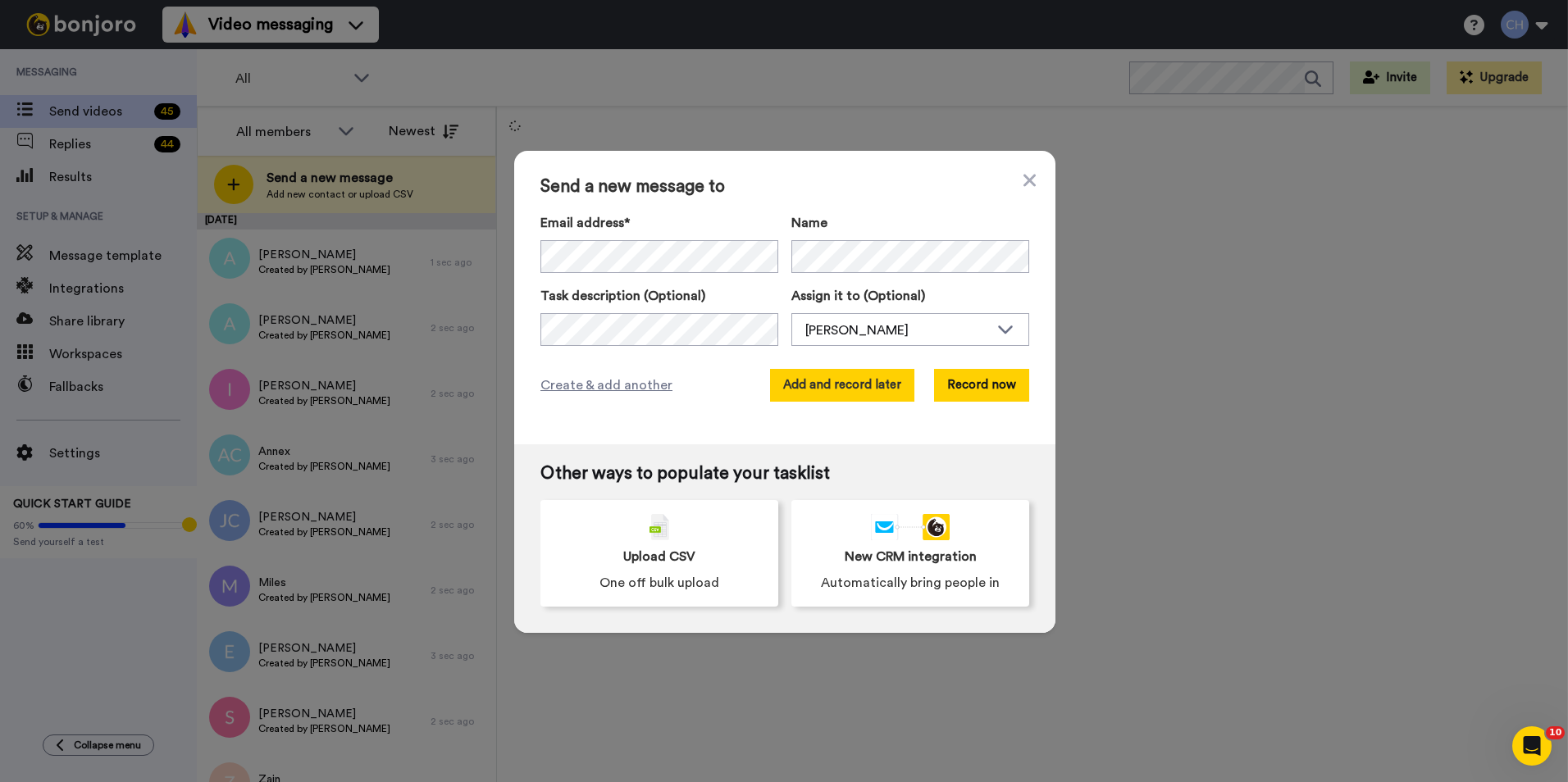
click at [806, 387] on button "Add and record later" at bounding box center [841, 385] width 144 height 33
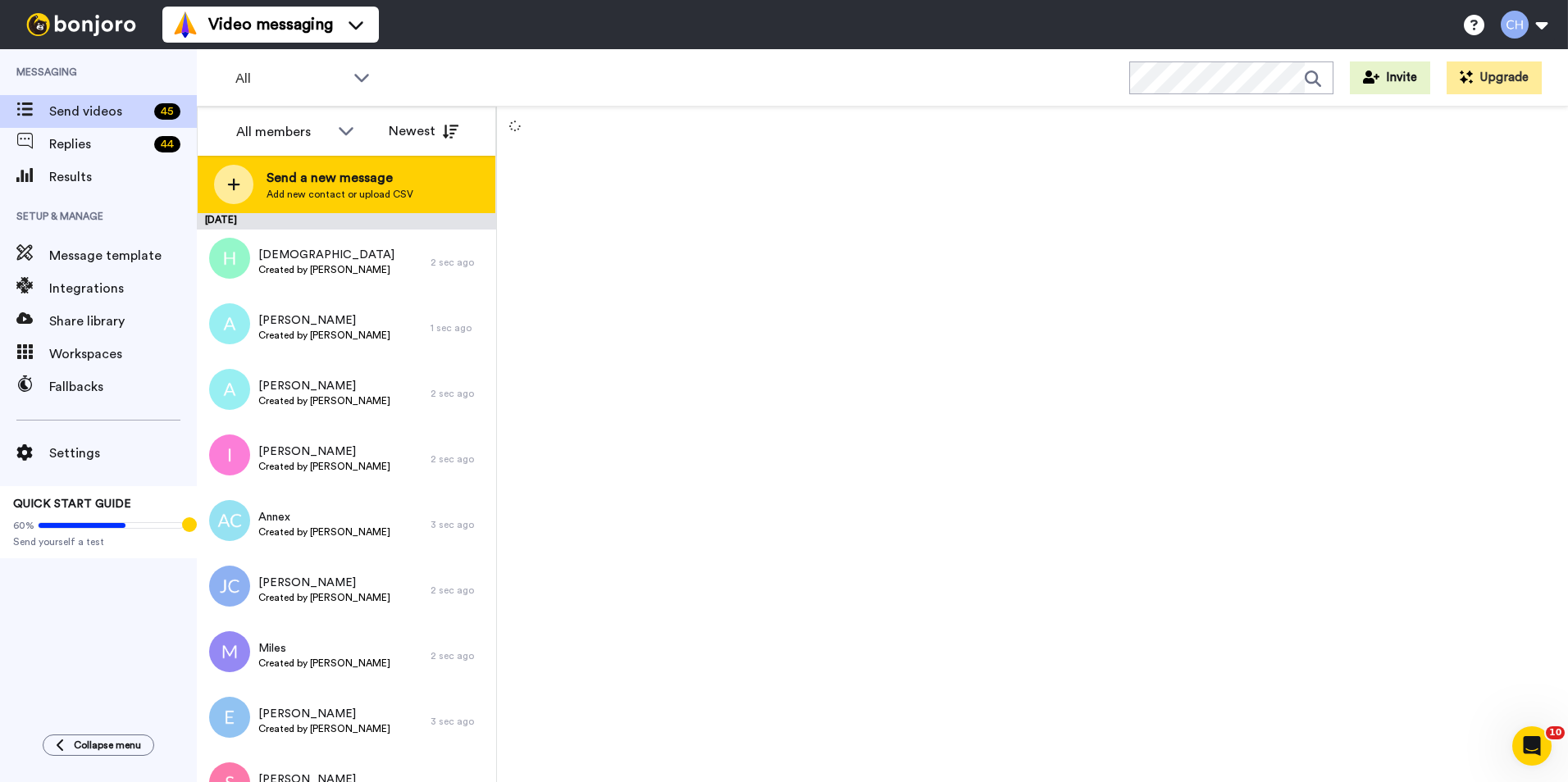
click at [310, 177] on span "Send a new message" at bounding box center [340, 178] width 147 height 20
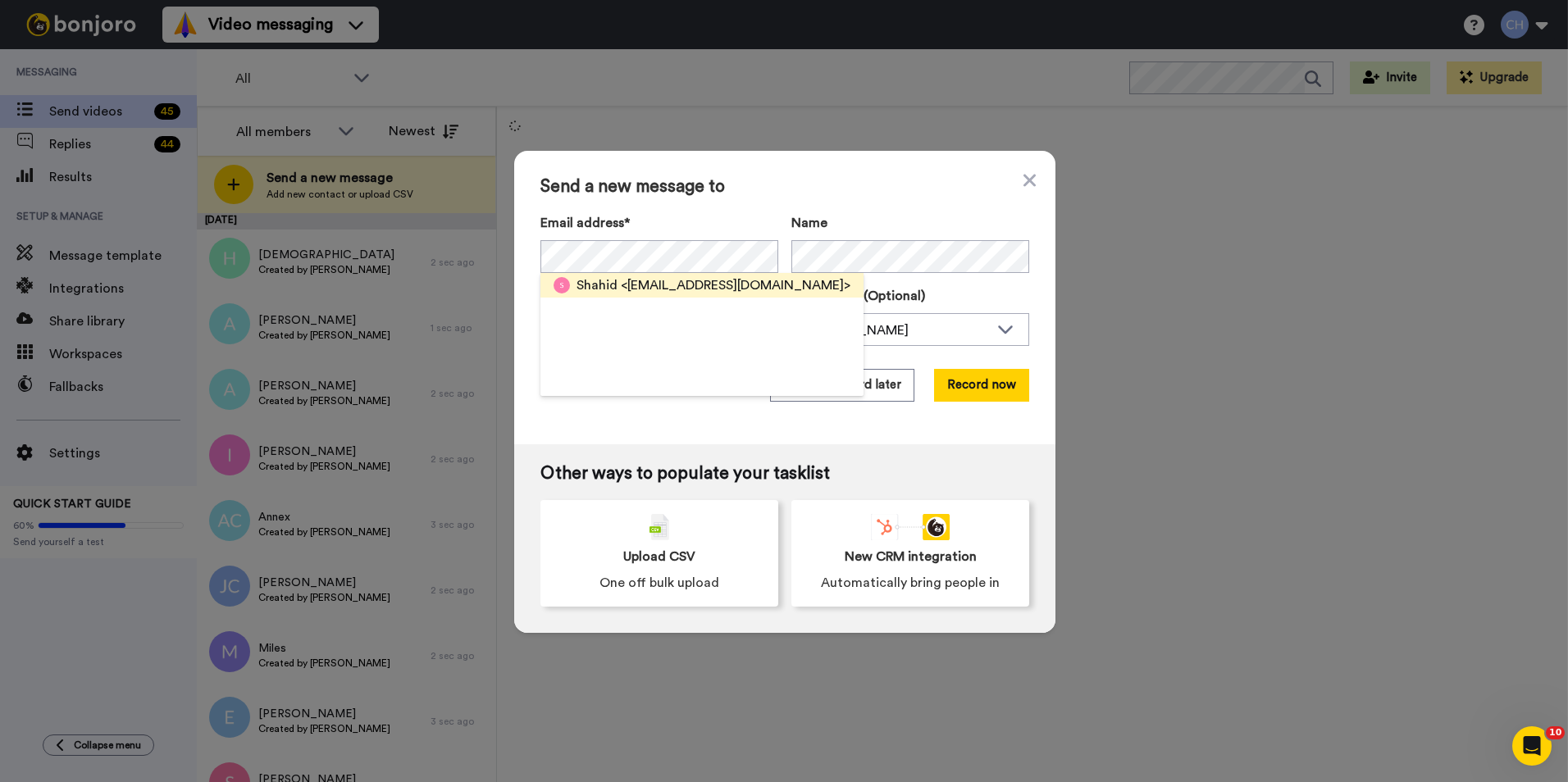
click at [613, 284] on div "Shahid <shahidkamran96@gmail.com>" at bounding box center [713, 285] width 274 height 20
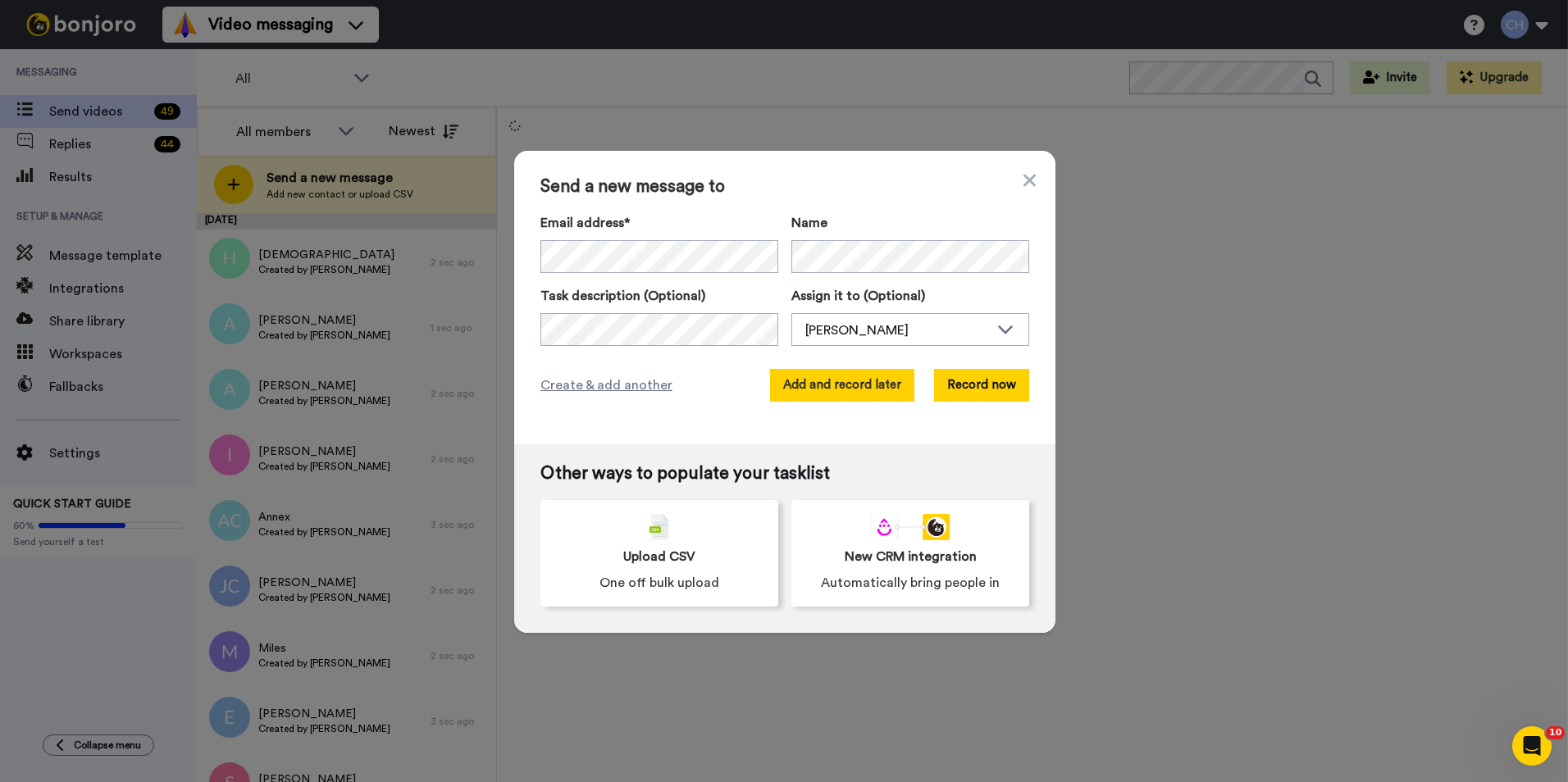
click at [822, 378] on button "Add and record later" at bounding box center [841, 385] width 144 height 33
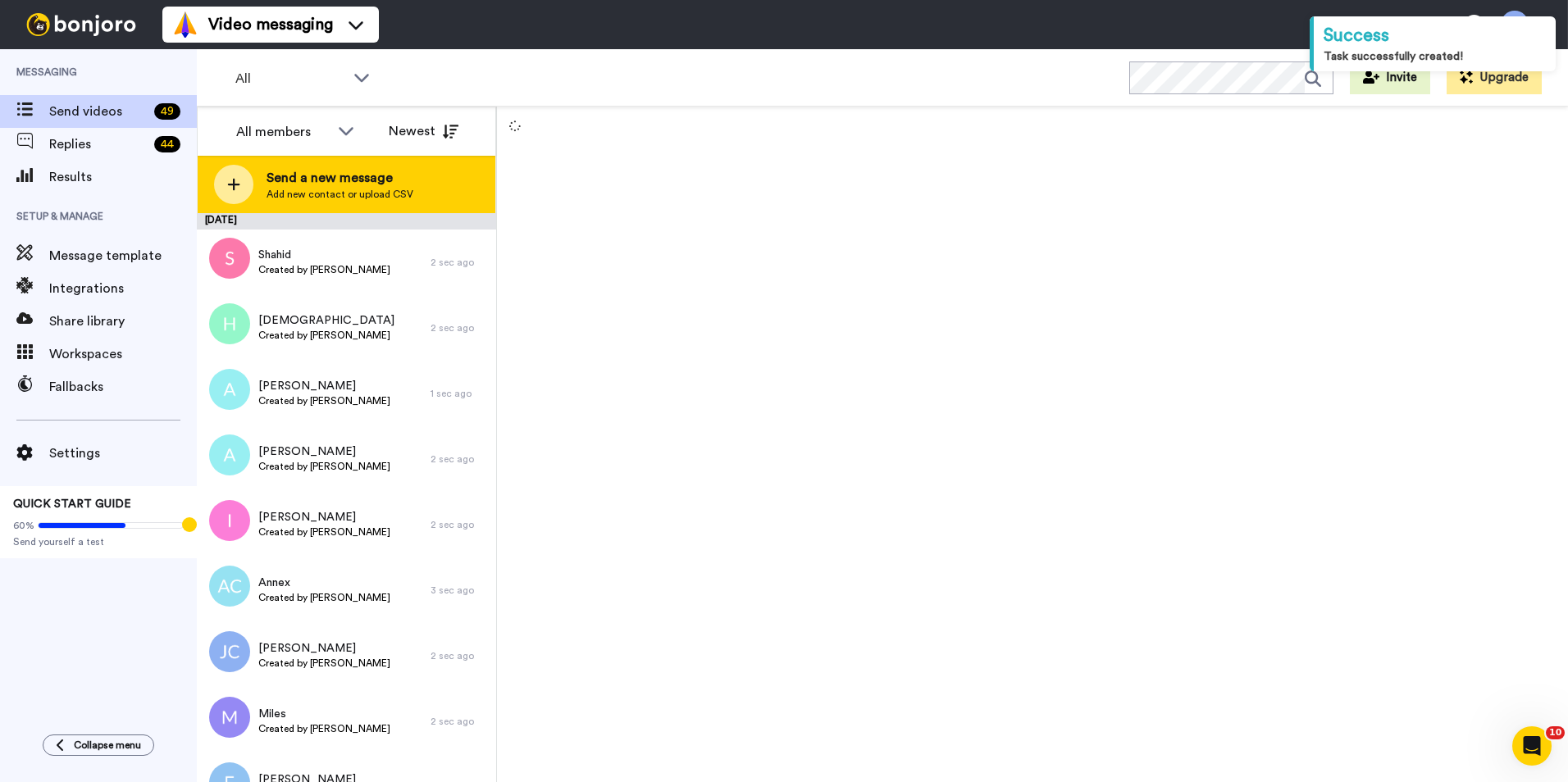
click at [311, 169] on span "Send a new message" at bounding box center [340, 178] width 147 height 20
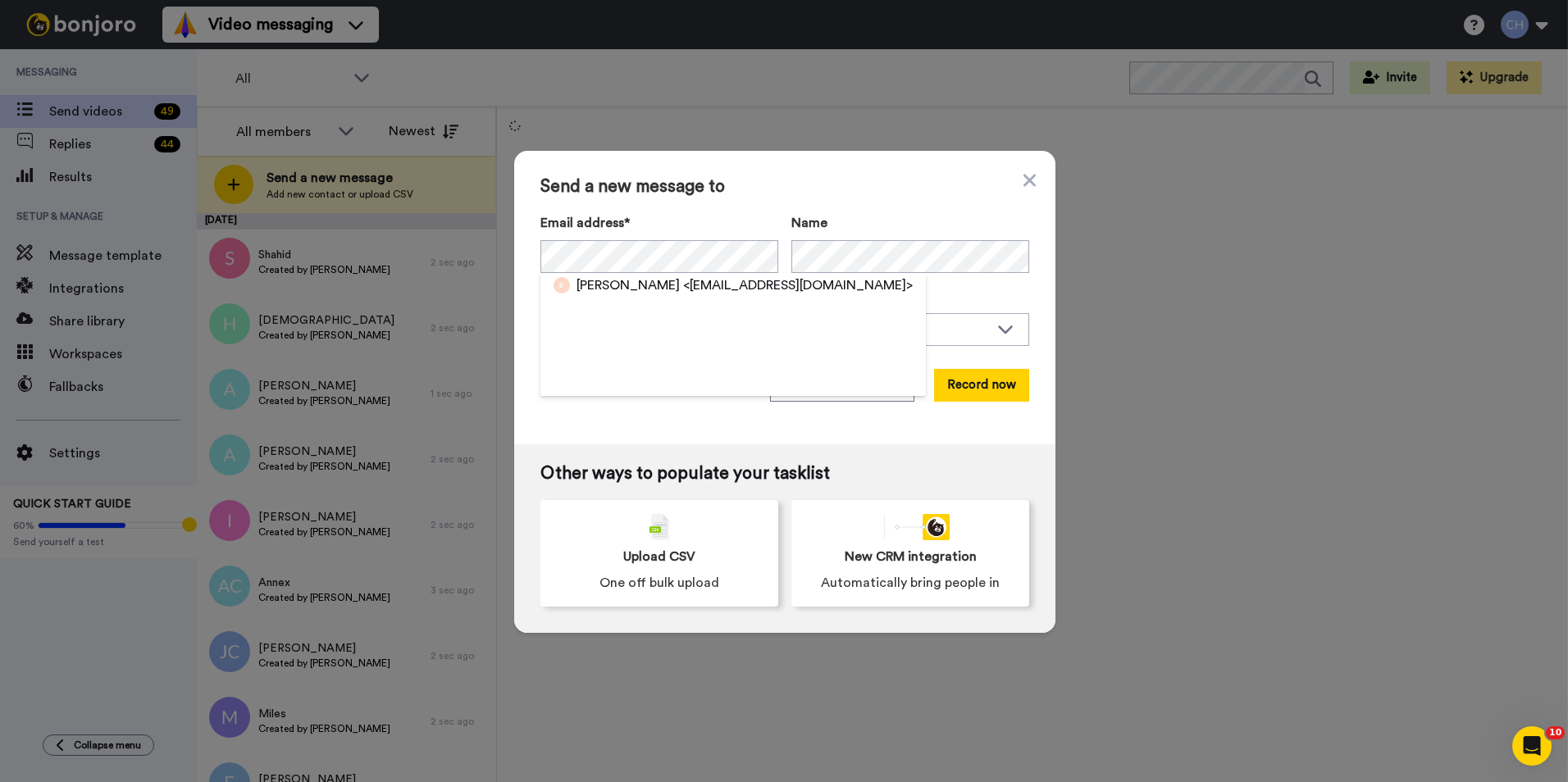
click at [598, 284] on span "Rajwinder" at bounding box center [628, 285] width 103 height 20
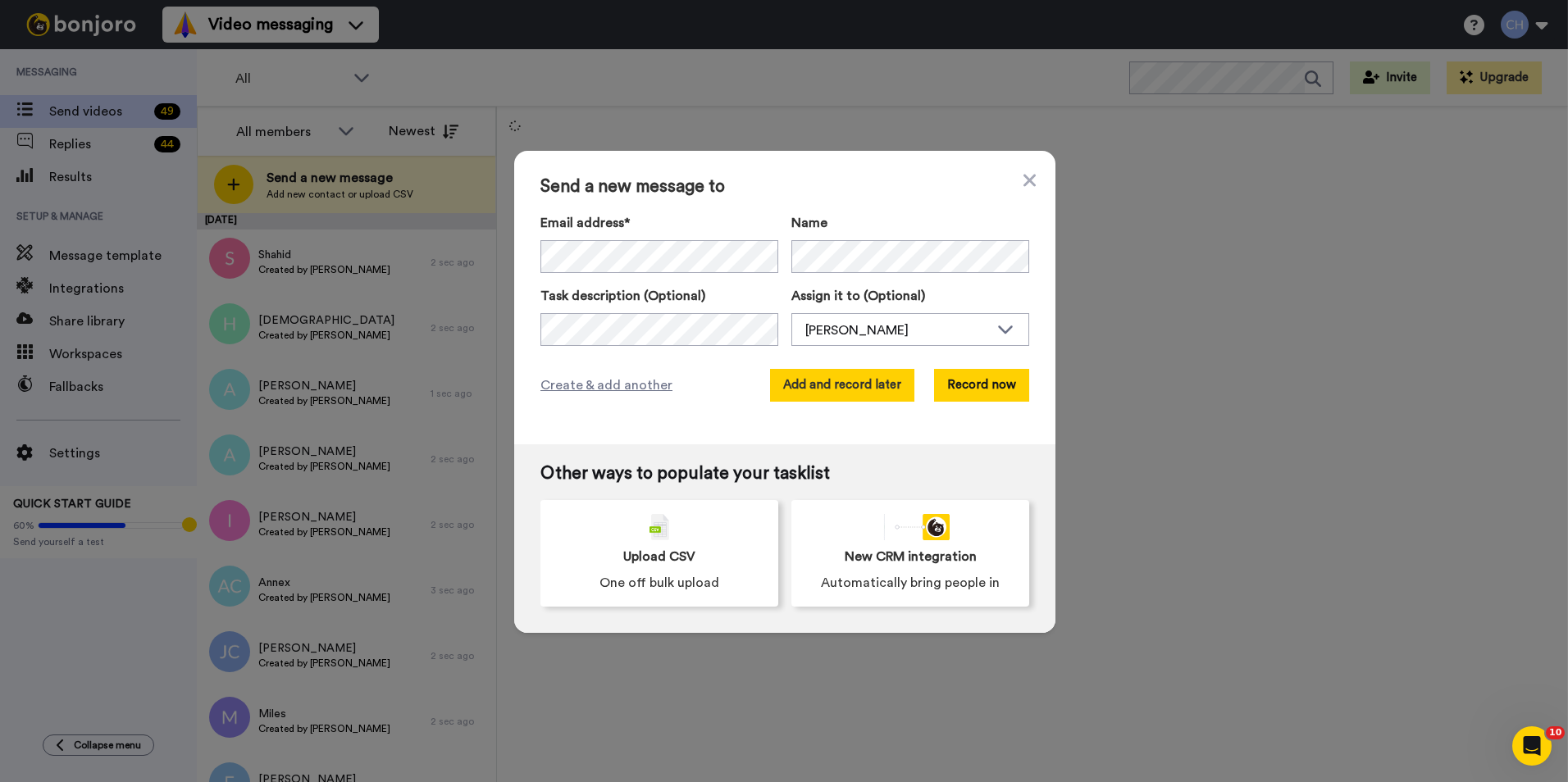
click at [825, 391] on button "Add and record later" at bounding box center [841, 385] width 144 height 33
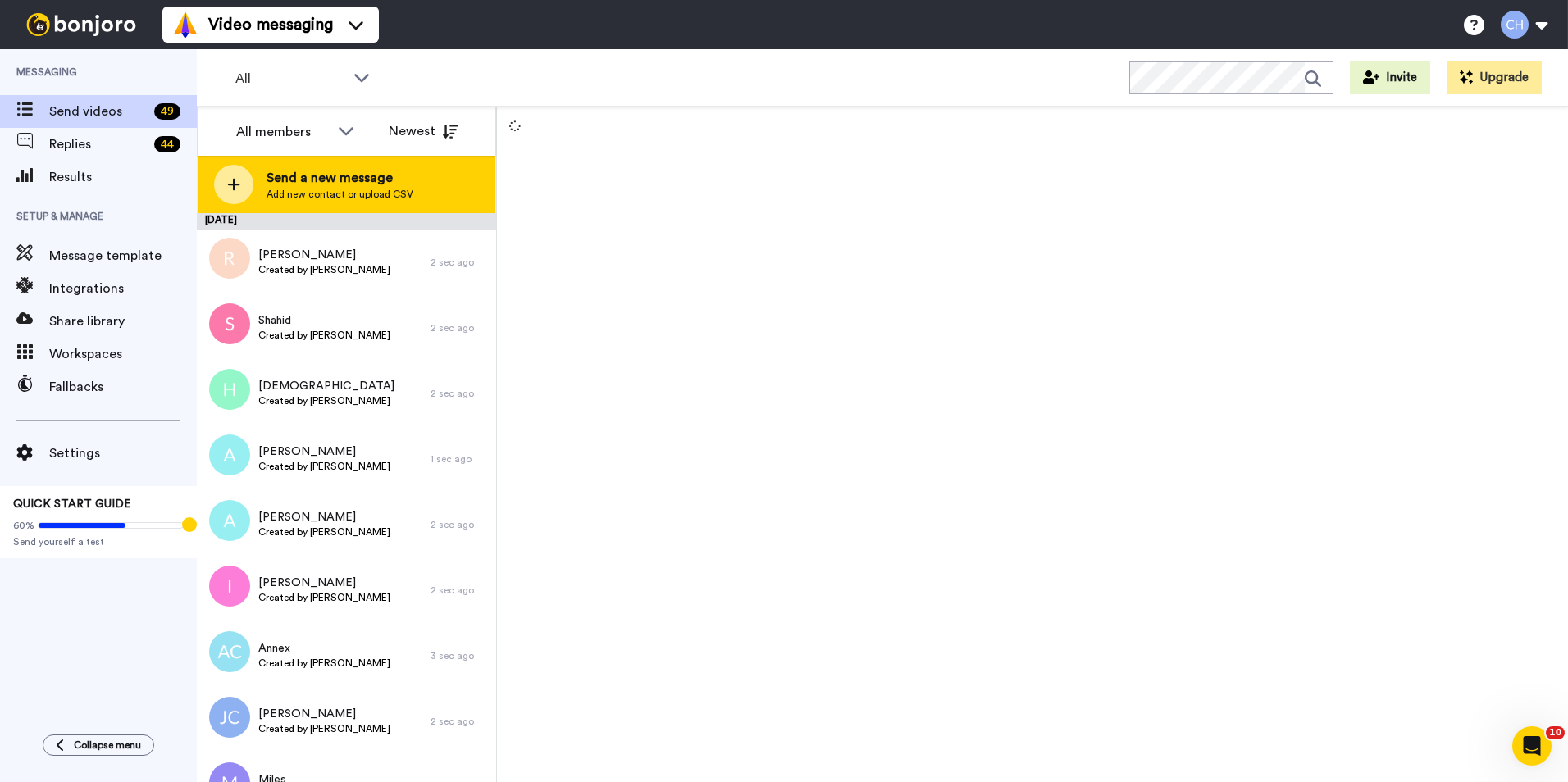
click at [311, 194] on span "Add new contact or upload CSV" at bounding box center [340, 194] width 147 height 13
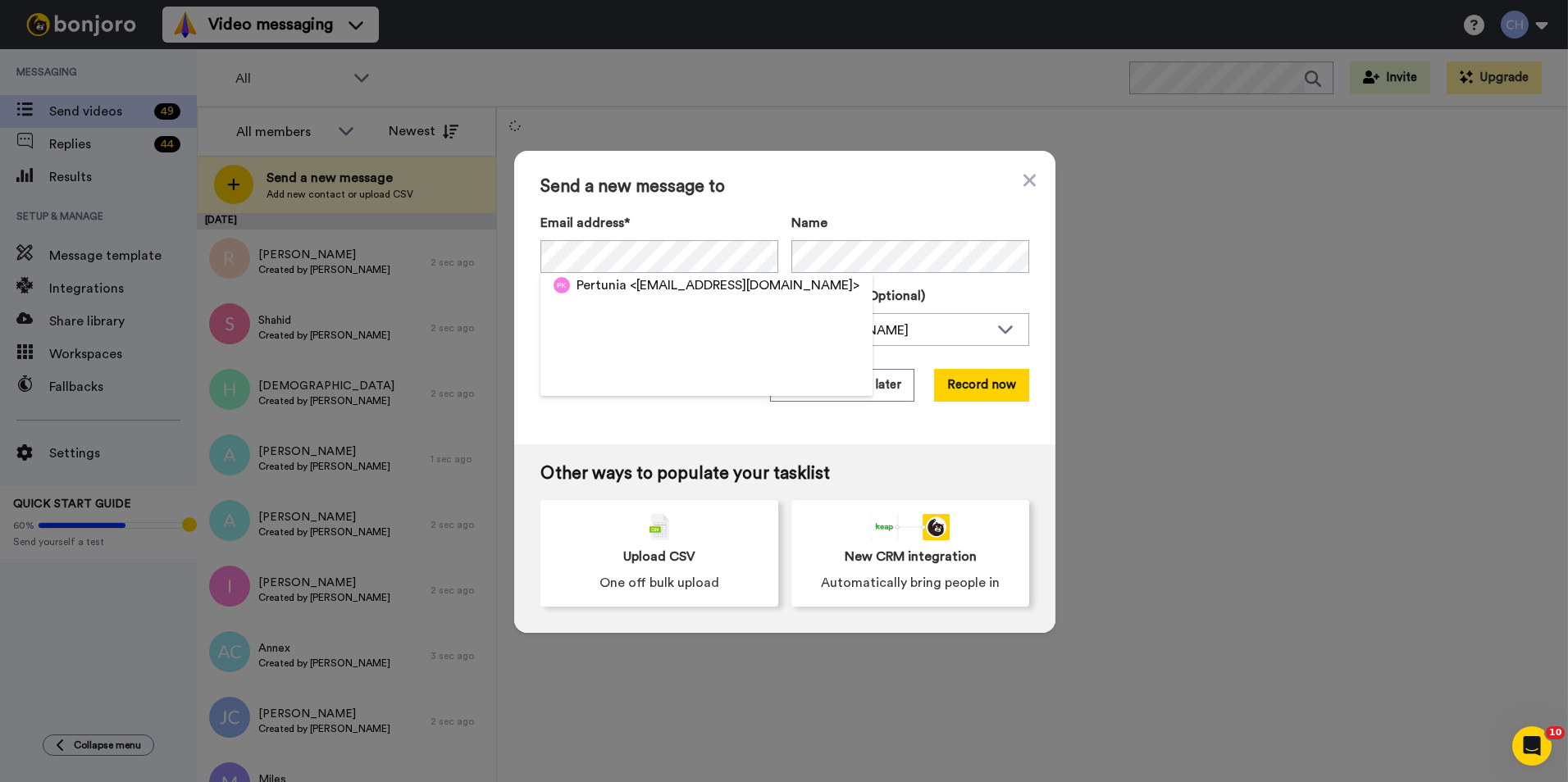
click at [589, 282] on span "Pertunia" at bounding box center [602, 285] width 50 height 20
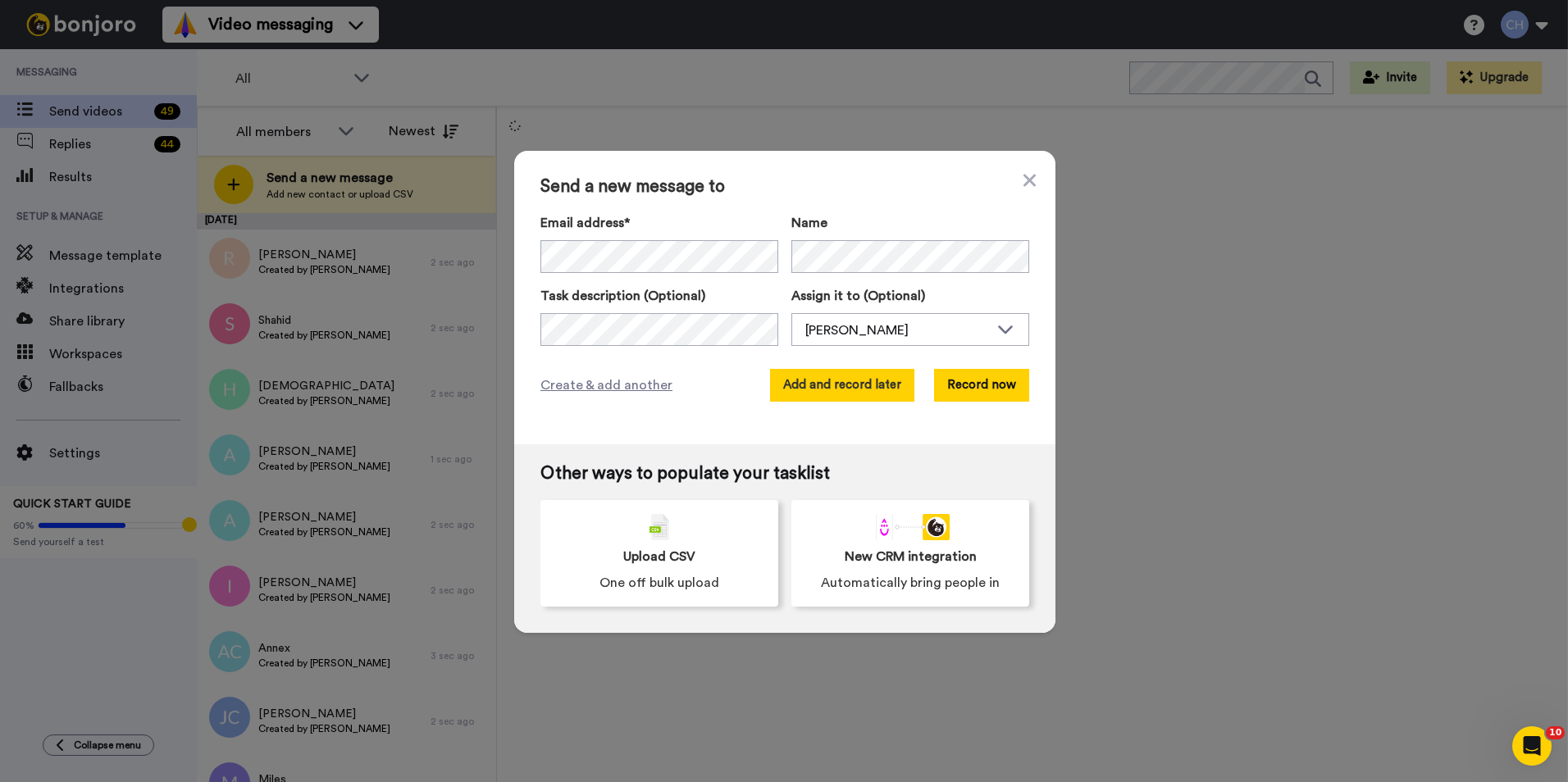
click at [826, 372] on button "Add and record later" at bounding box center [841, 385] width 144 height 33
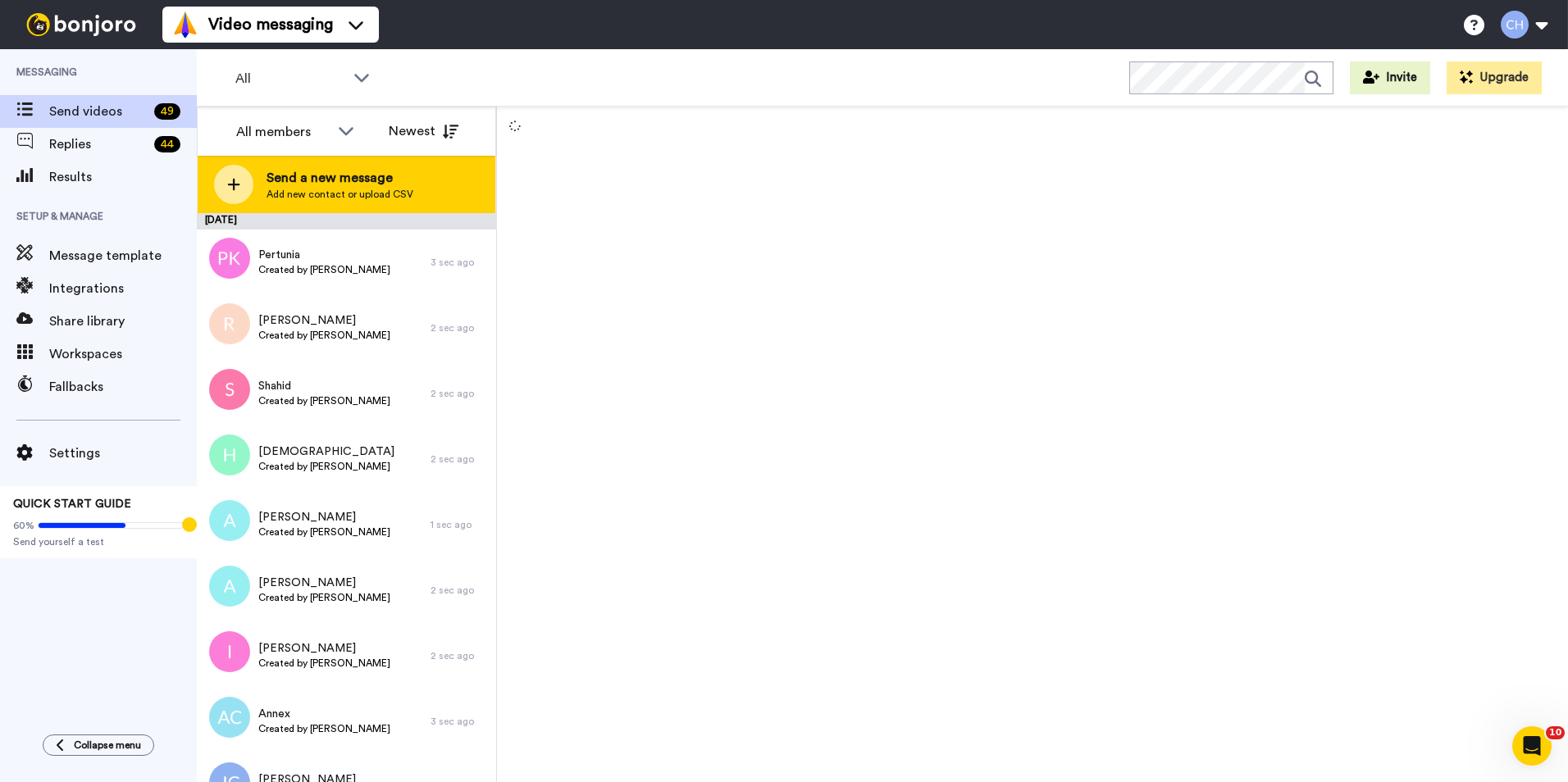
click at [382, 168] on div "Send a new message Add new contact or upload CSV" at bounding box center [346, 185] width 298 height 57
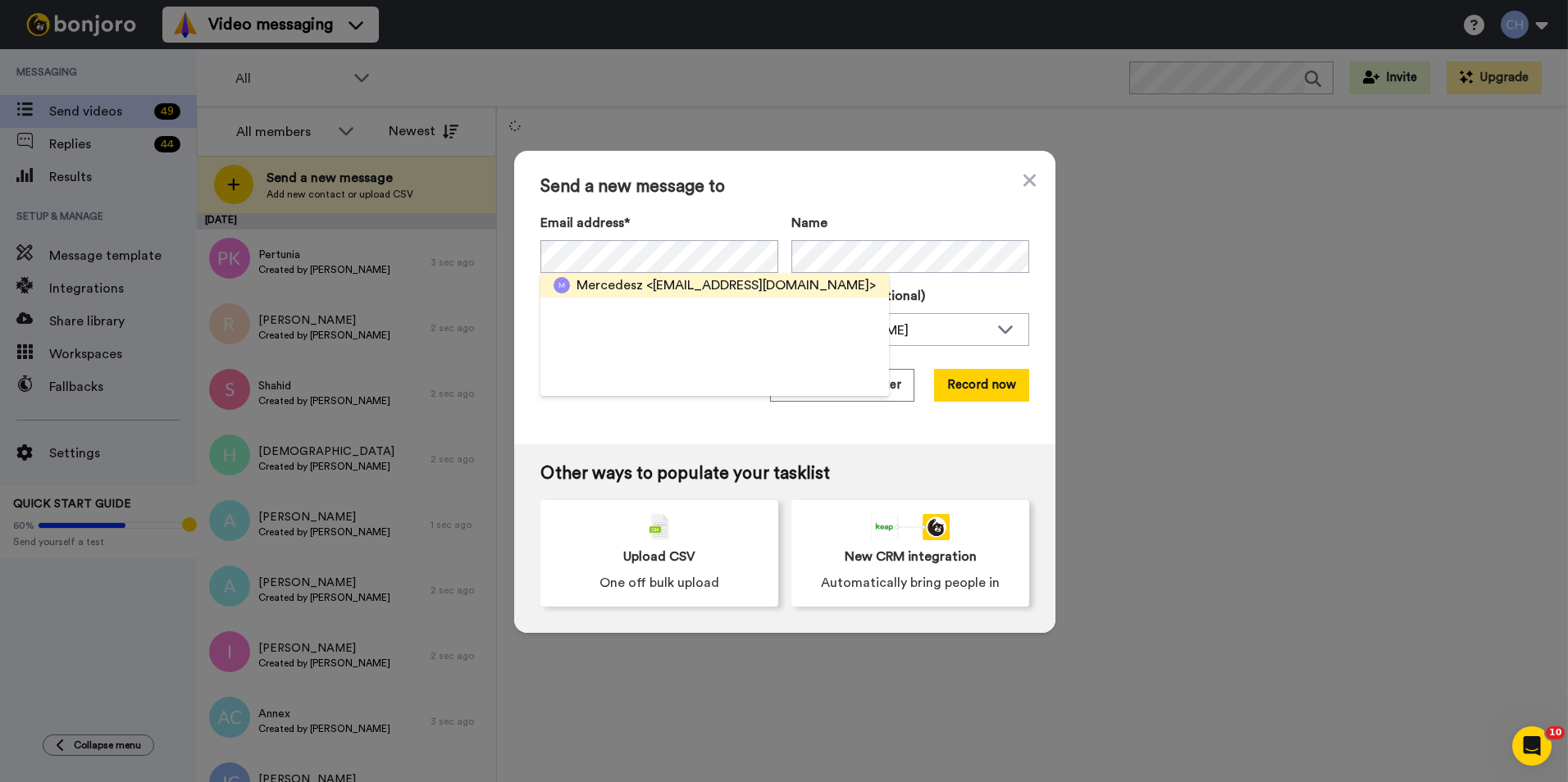
click at [619, 290] on span "Mercedesz" at bounding box center [610, 285] width 66 height 20
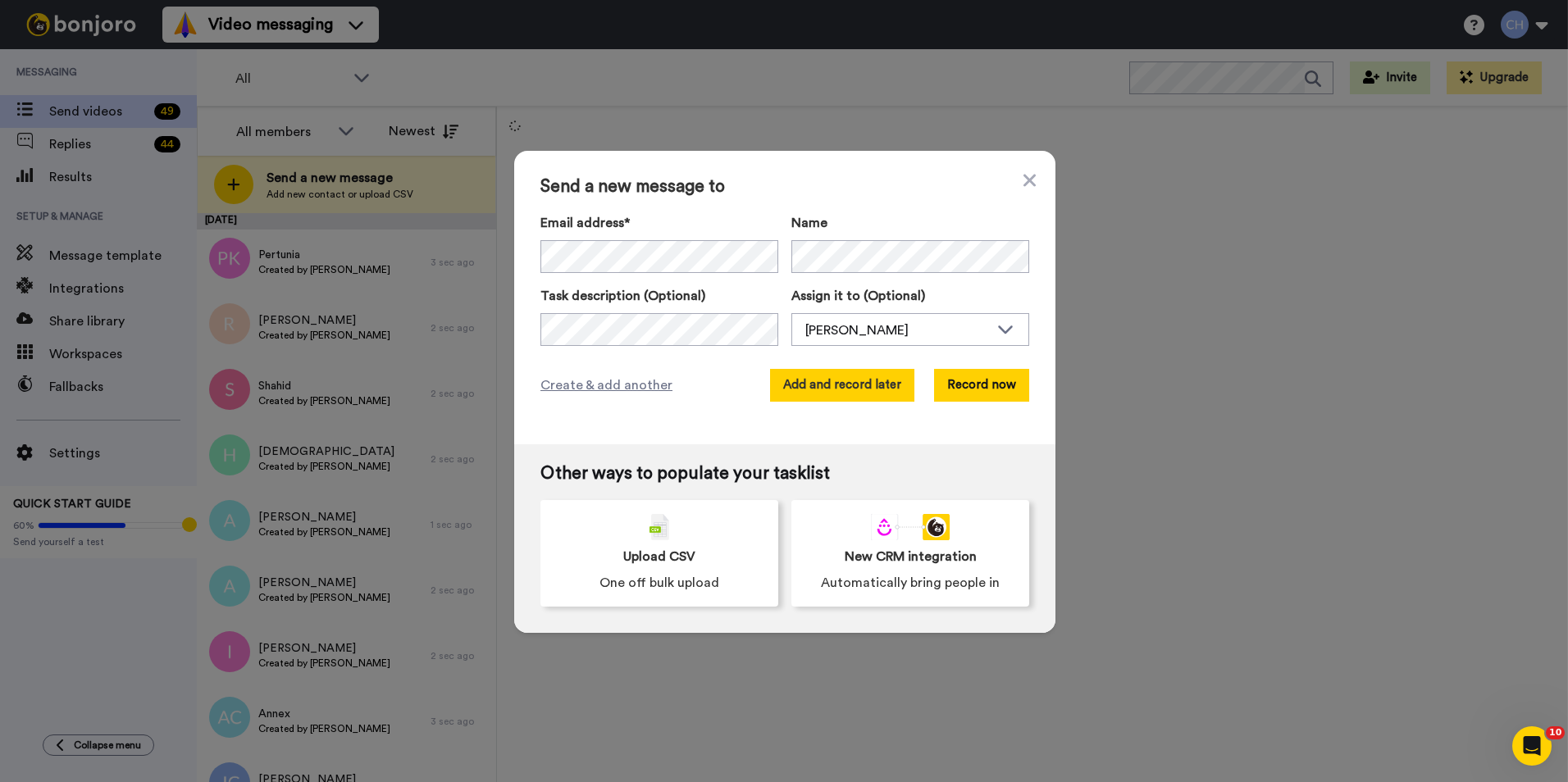
click at [836, 378] on button "Add and record later" at bounding box center [841, 385] width 144 height 33
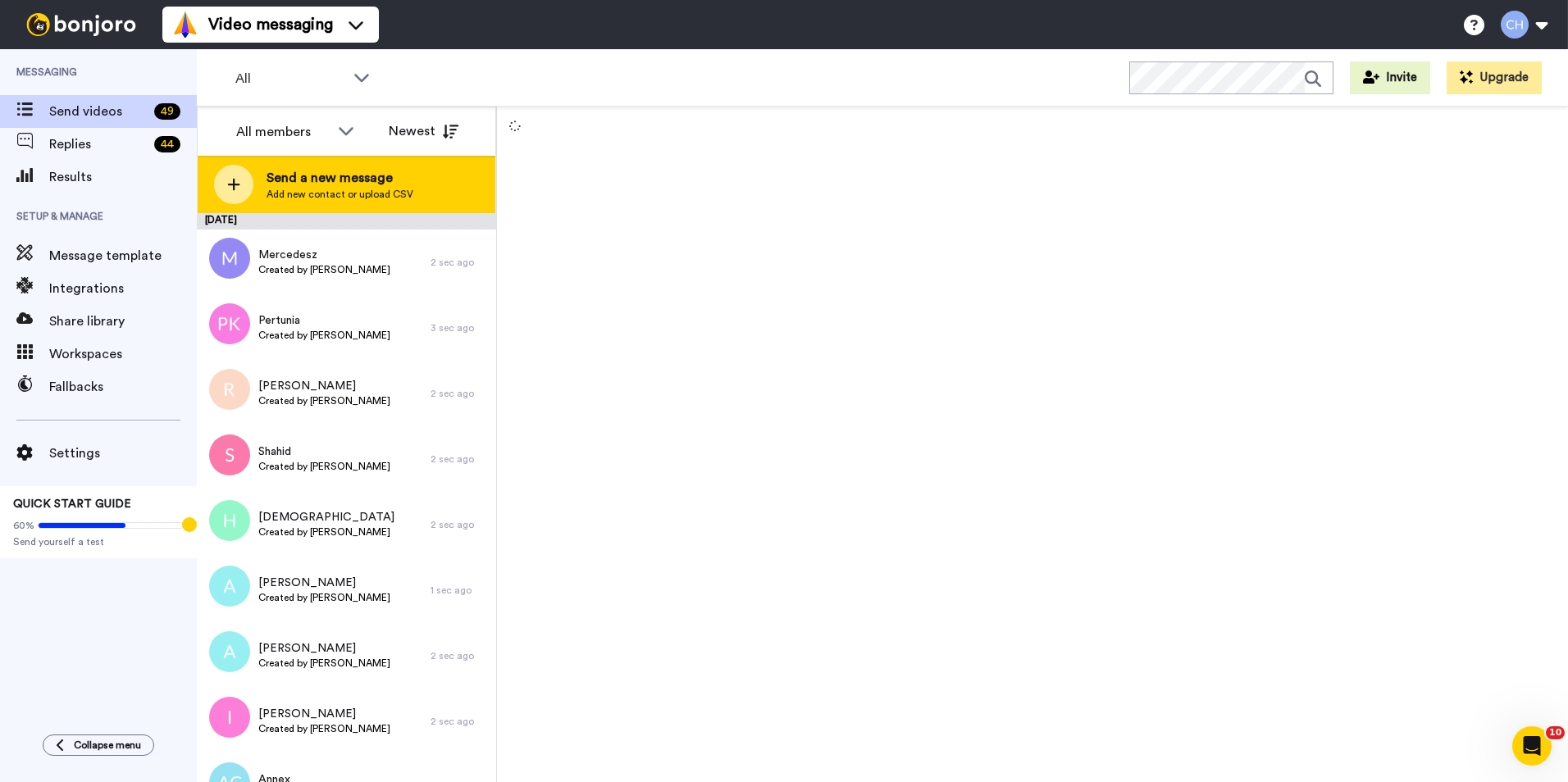
click at [289, 196] on span "Add new contact or upload CSV" at bounding box center [340, 194] width 147 height 13
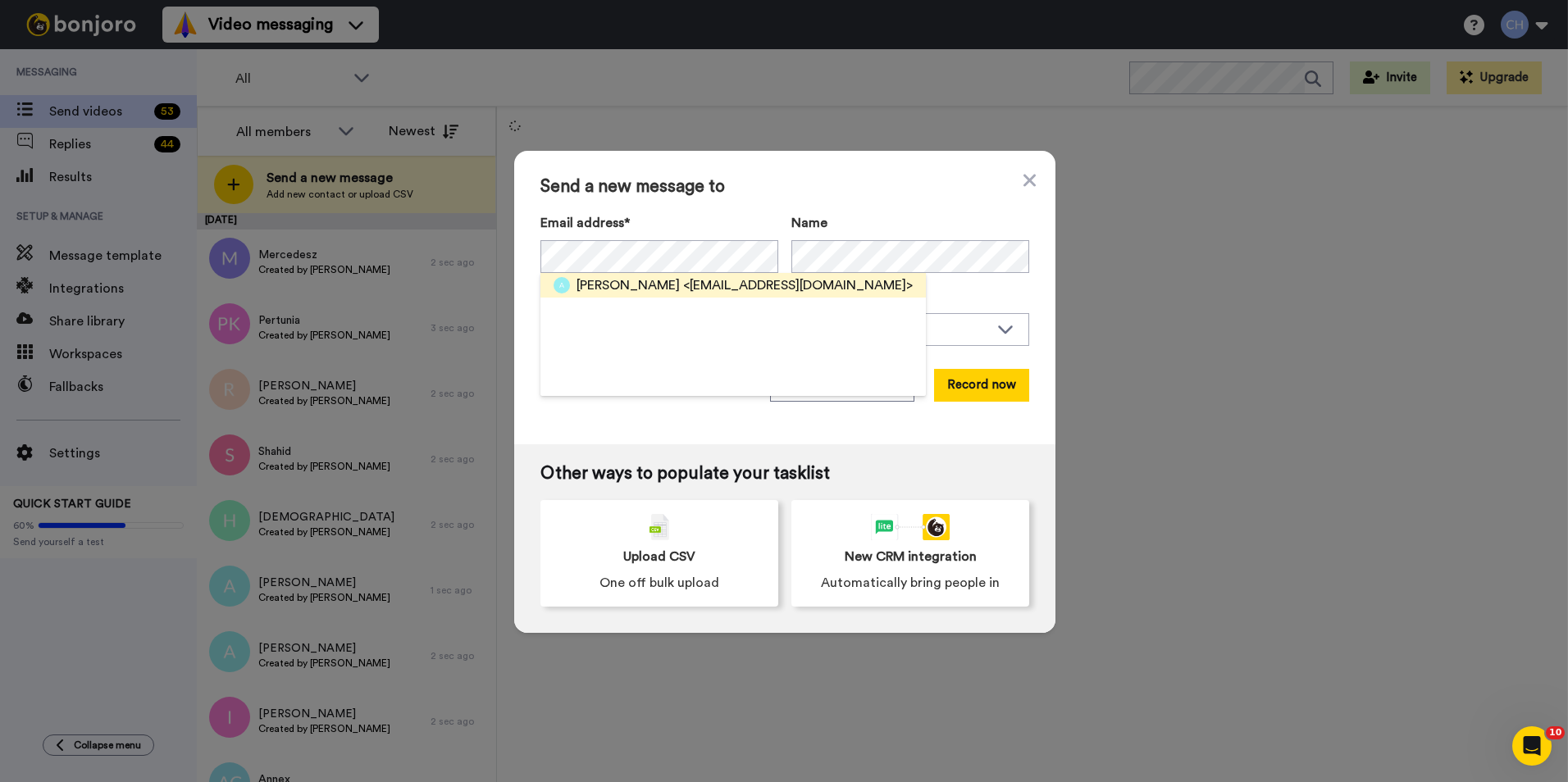
click at [684, 284] on span "<amsmachokoto@gmail.com>" at bounding box center [798, 285] width 230 height 20
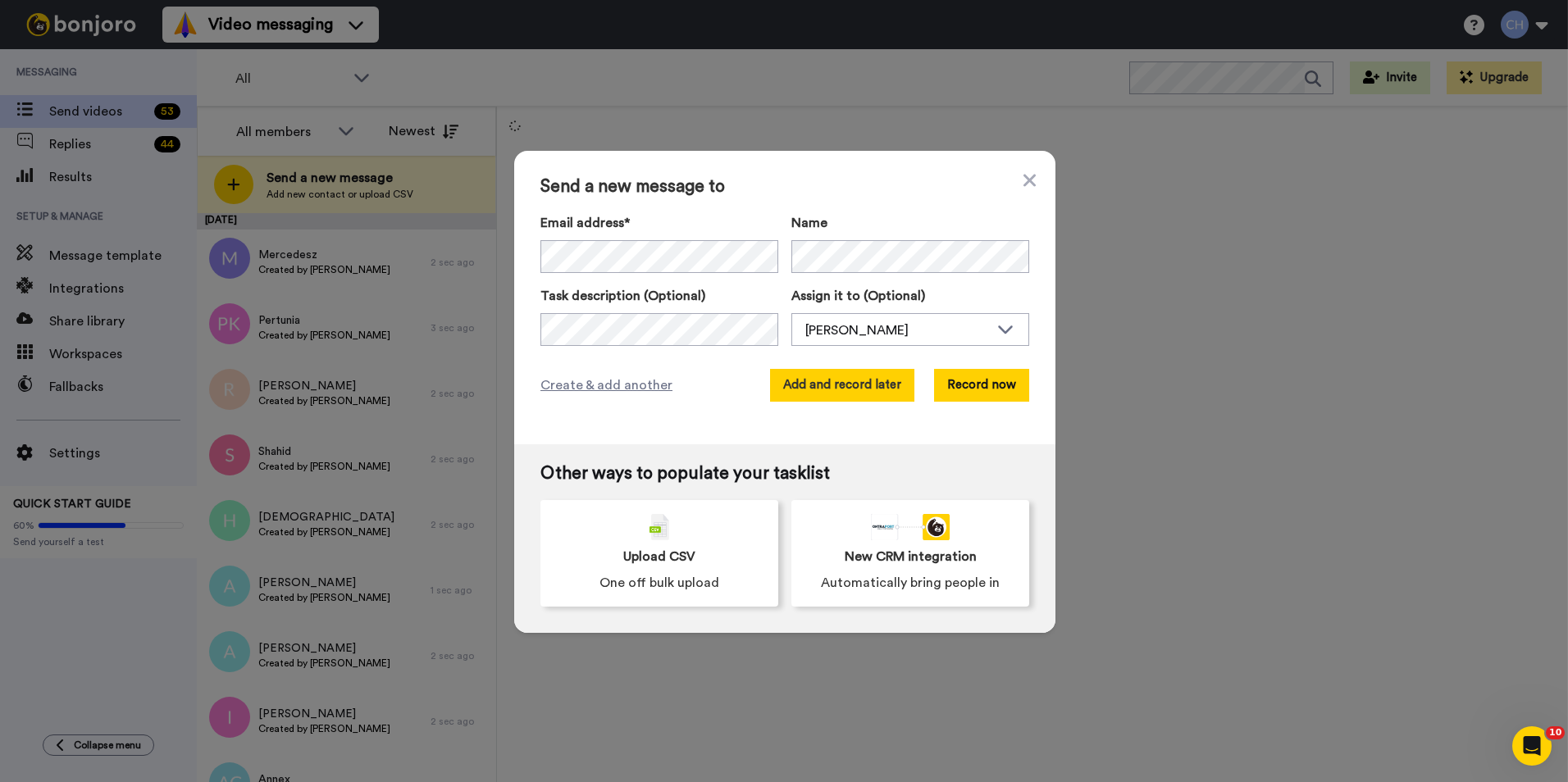
click at [820, 369] on button "Add and record later" at bounding box center [841, 385] width 144 height 33
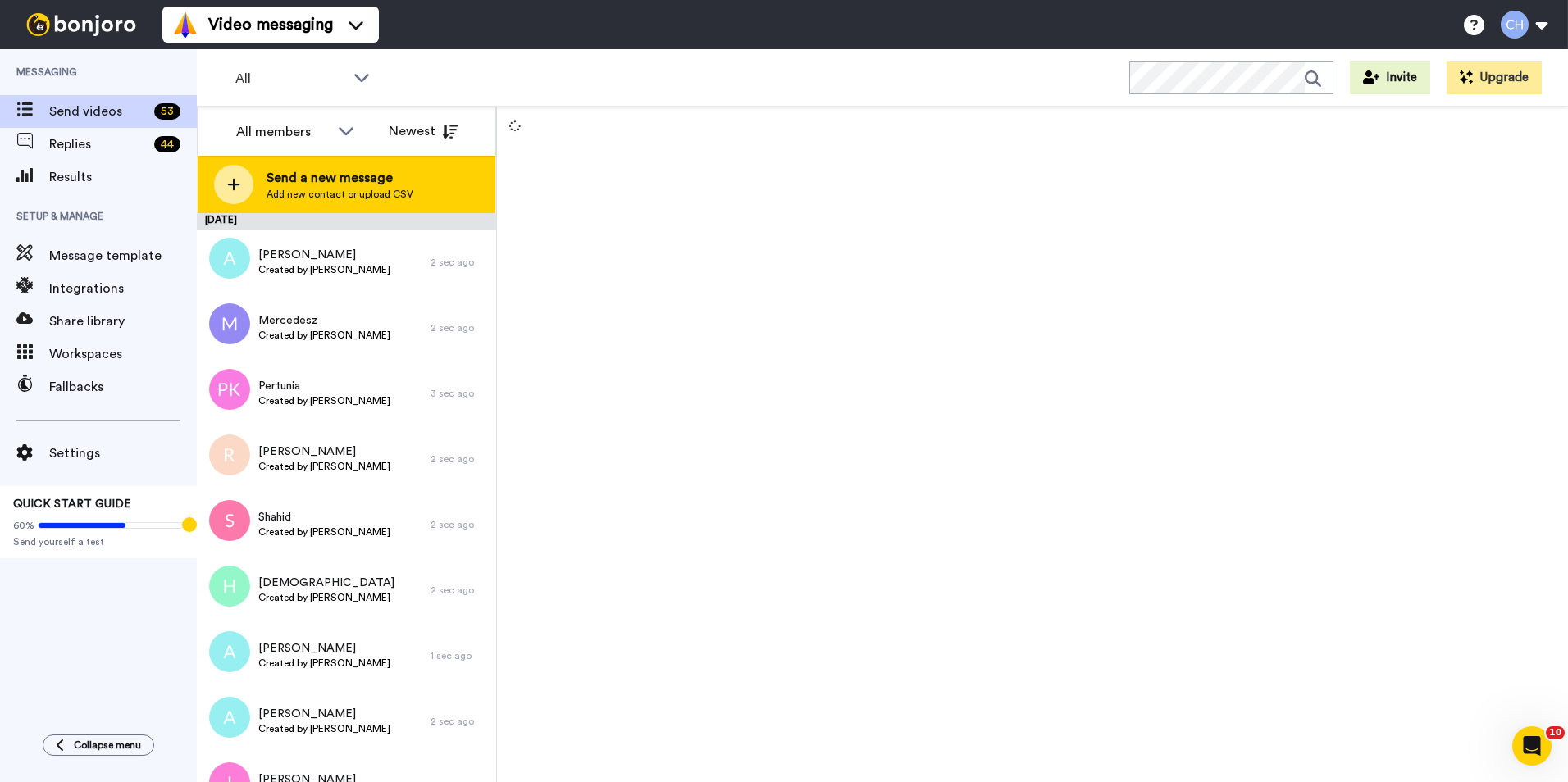
click at [354, 177] on span "Send a new message" at bounding box center [340, 178] width 147 height 20
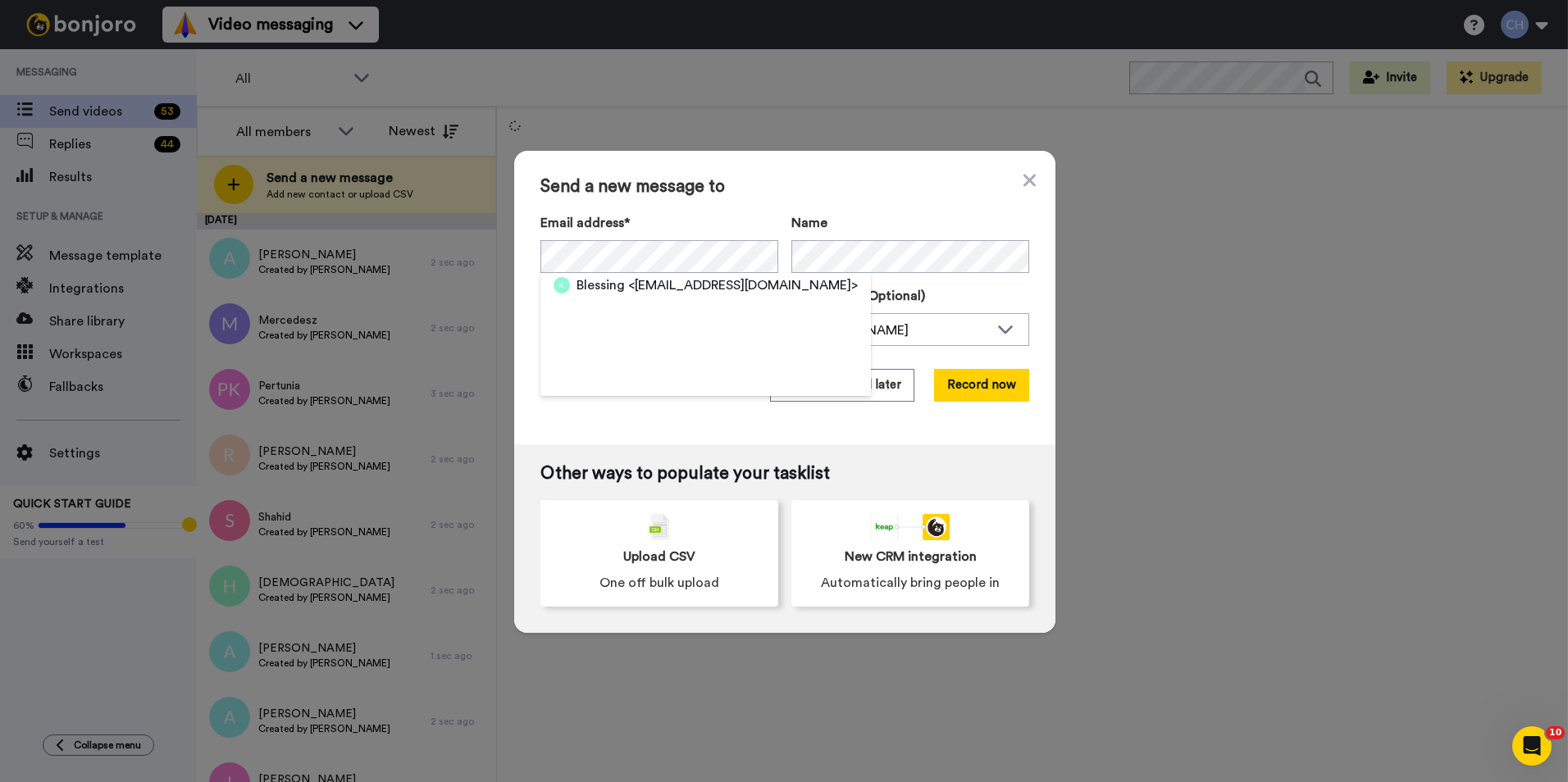
click at [614, 291] on span "Blessing" at bounding box center [601, 285] width 48 height 20
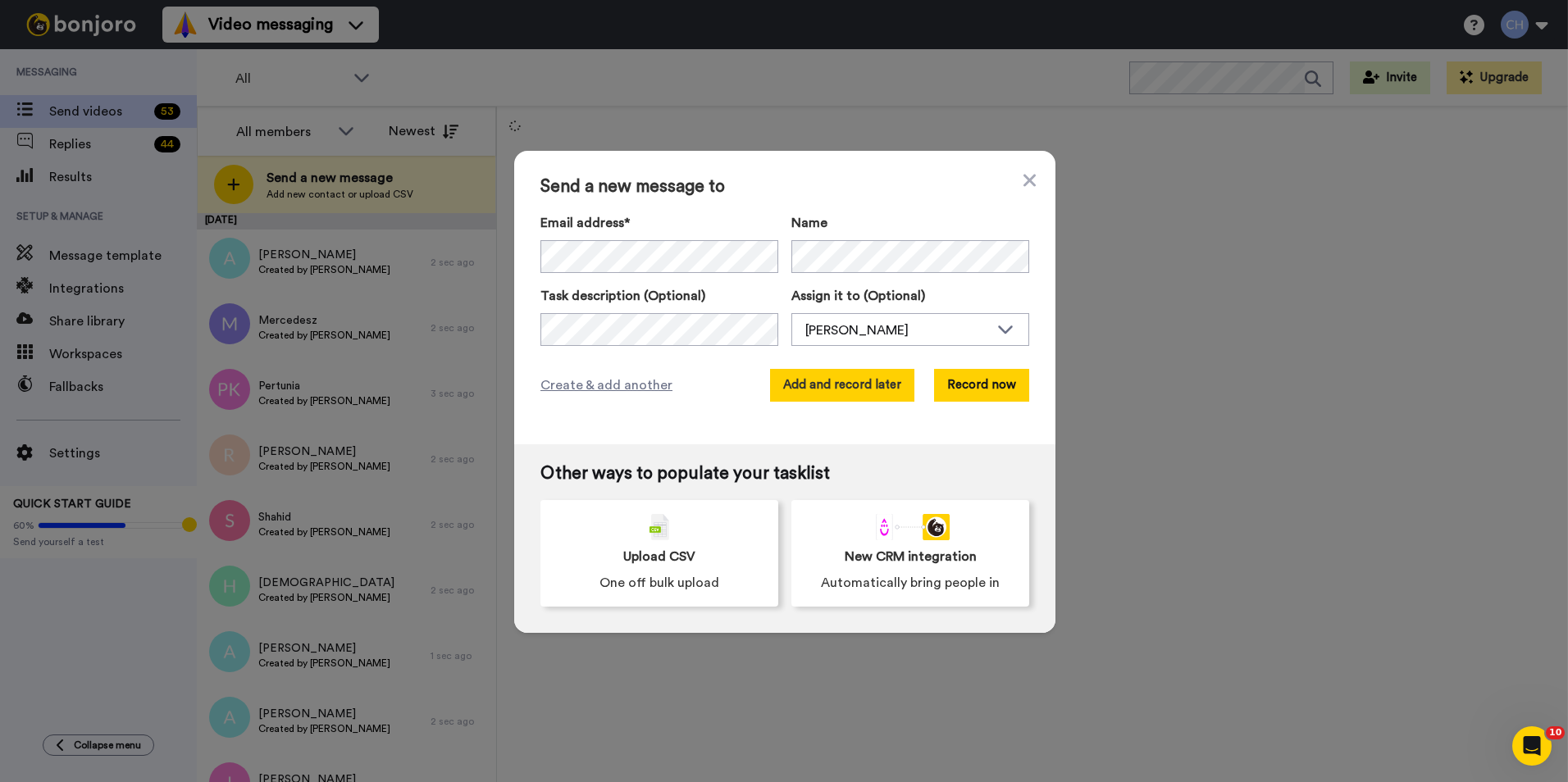
click at [827, 378] on button "Add and record later" at bounding box center [841, 385] width 144 height 33
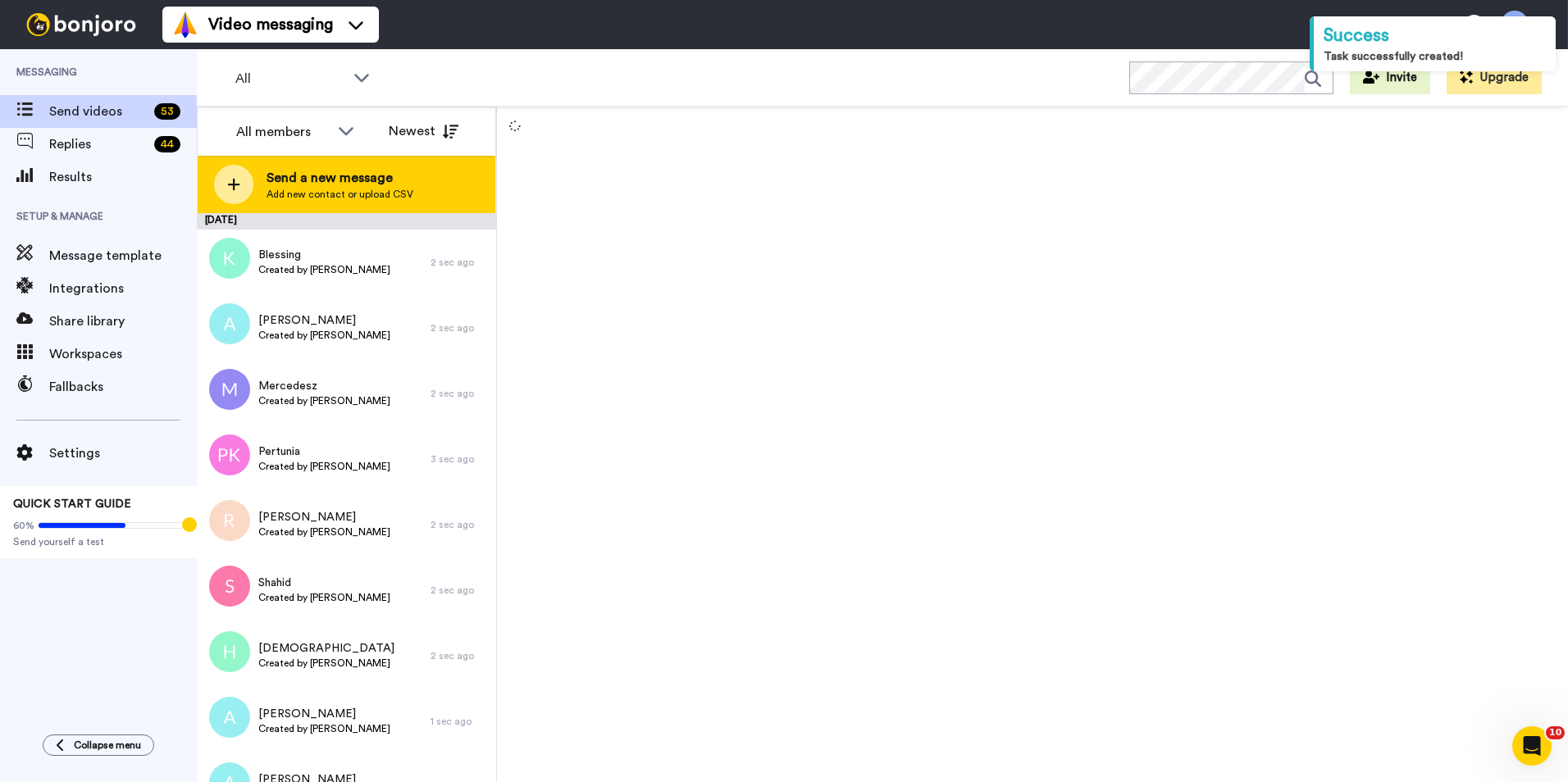
click at [349, 188] on span "Add new contact or upload CSV" at bounding box center [340, 194] width 147 height 13
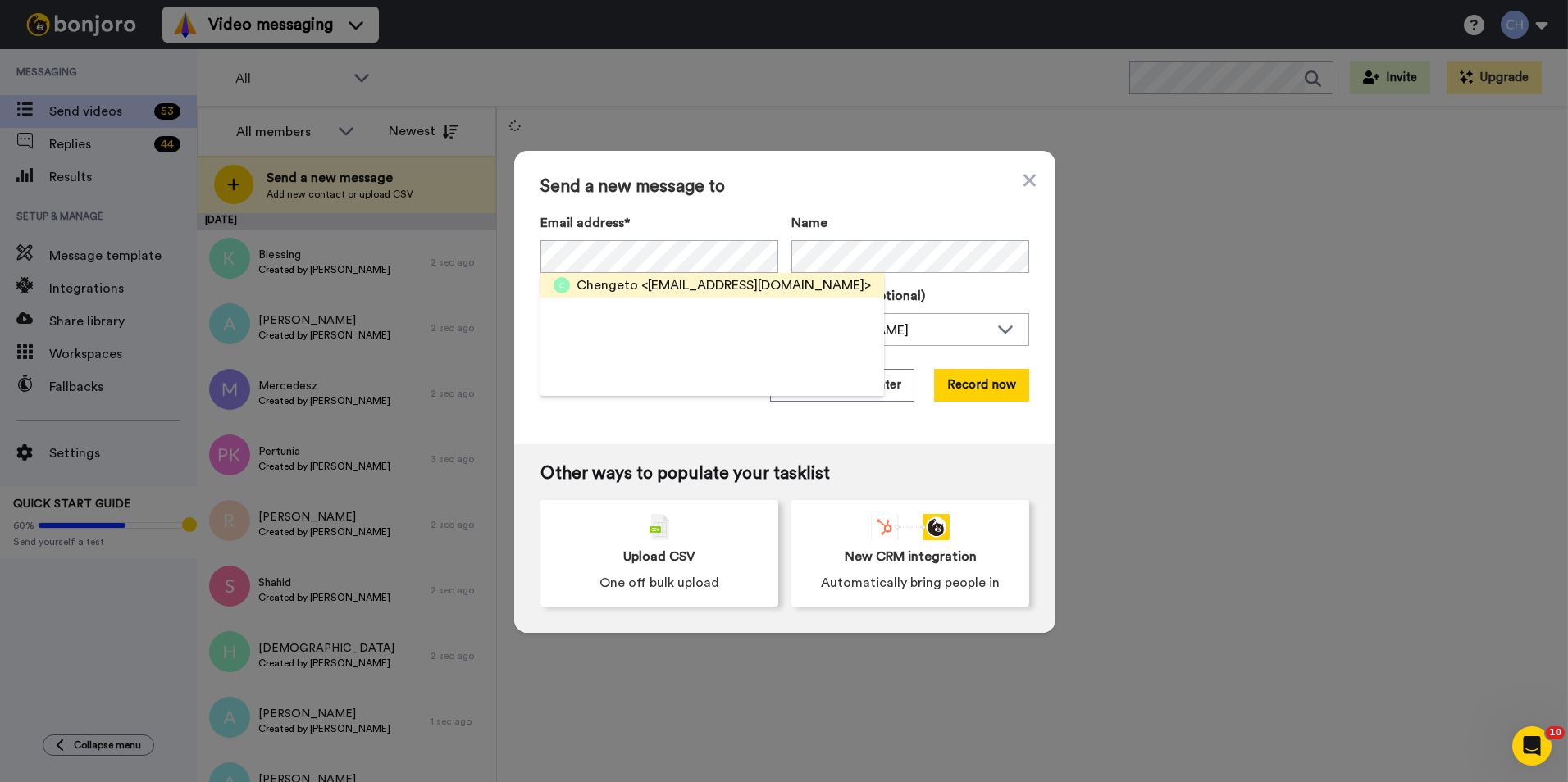
click at [597, 291] on span "Chengeto" at bounding box center [607, 285] width 62 height 20
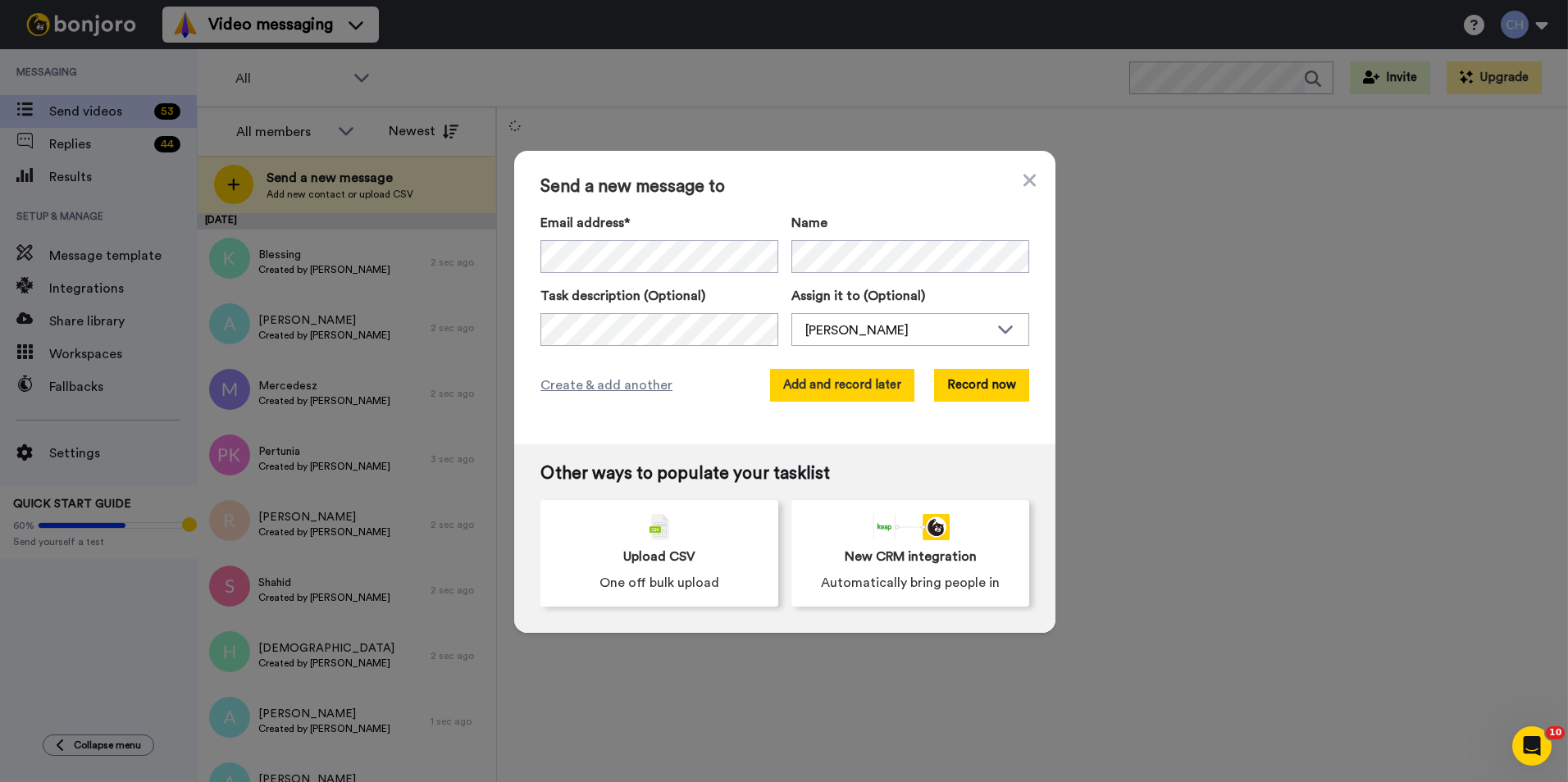
click at [811, 380] on button "Add and record later" at bounding box center [841, 385] width 144 height 33
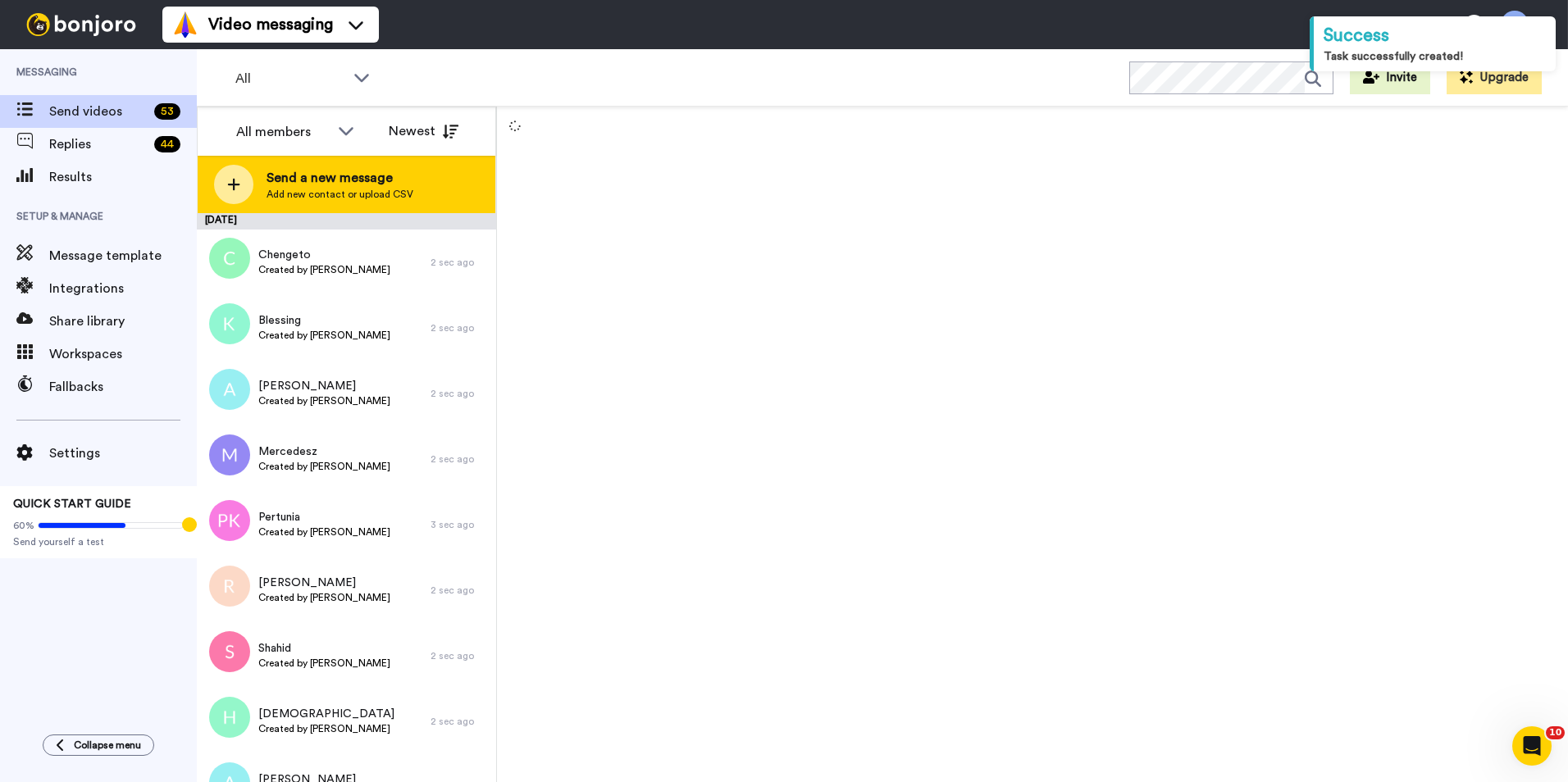
click at [353, 193] on span "Add new contact or upload CSV" at bounding box center [340, 194] width 147 height 13
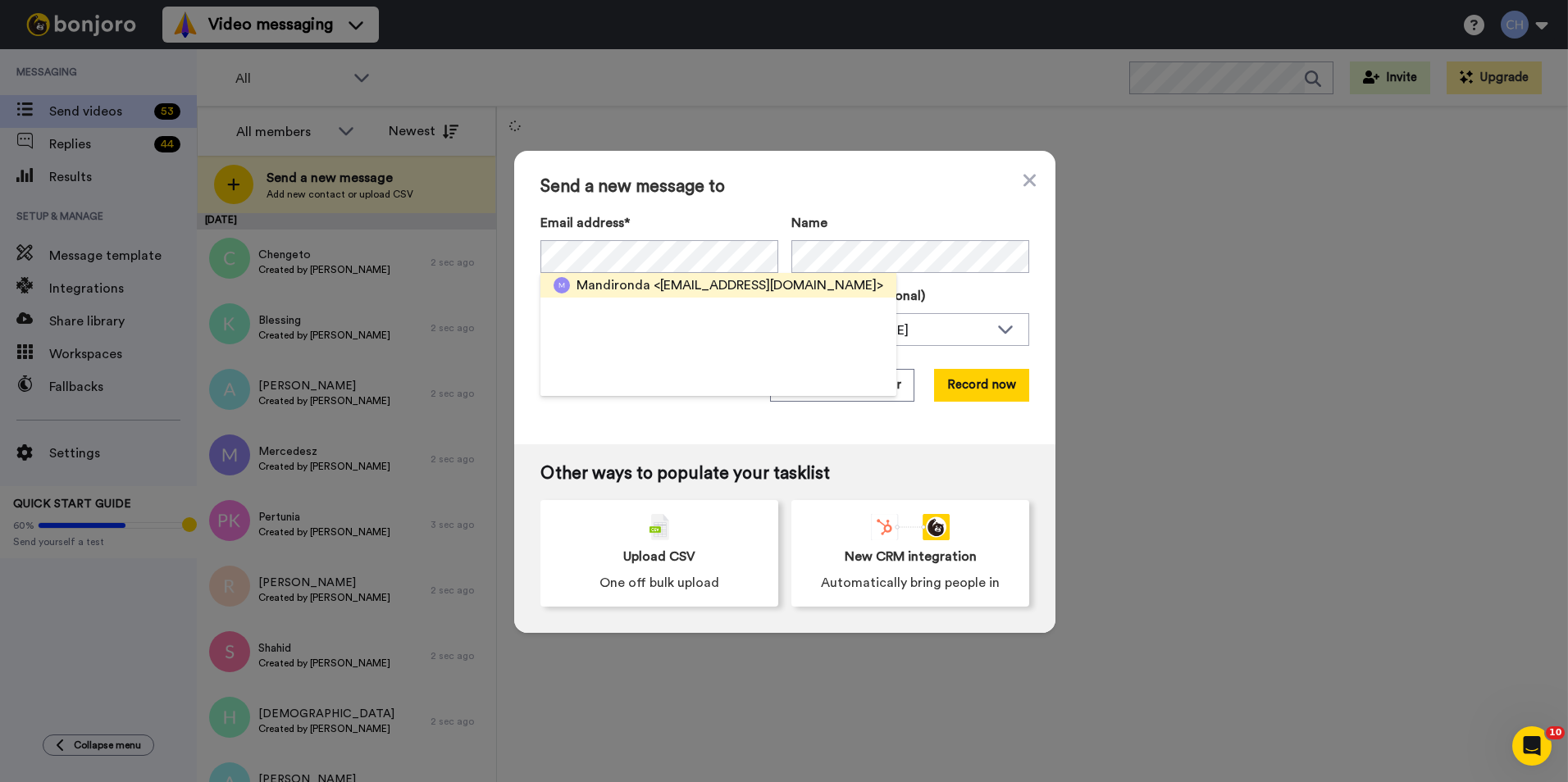
click at [597, 291] on span "Mandironda" at bounding box center [614, 285] width 74 height 20
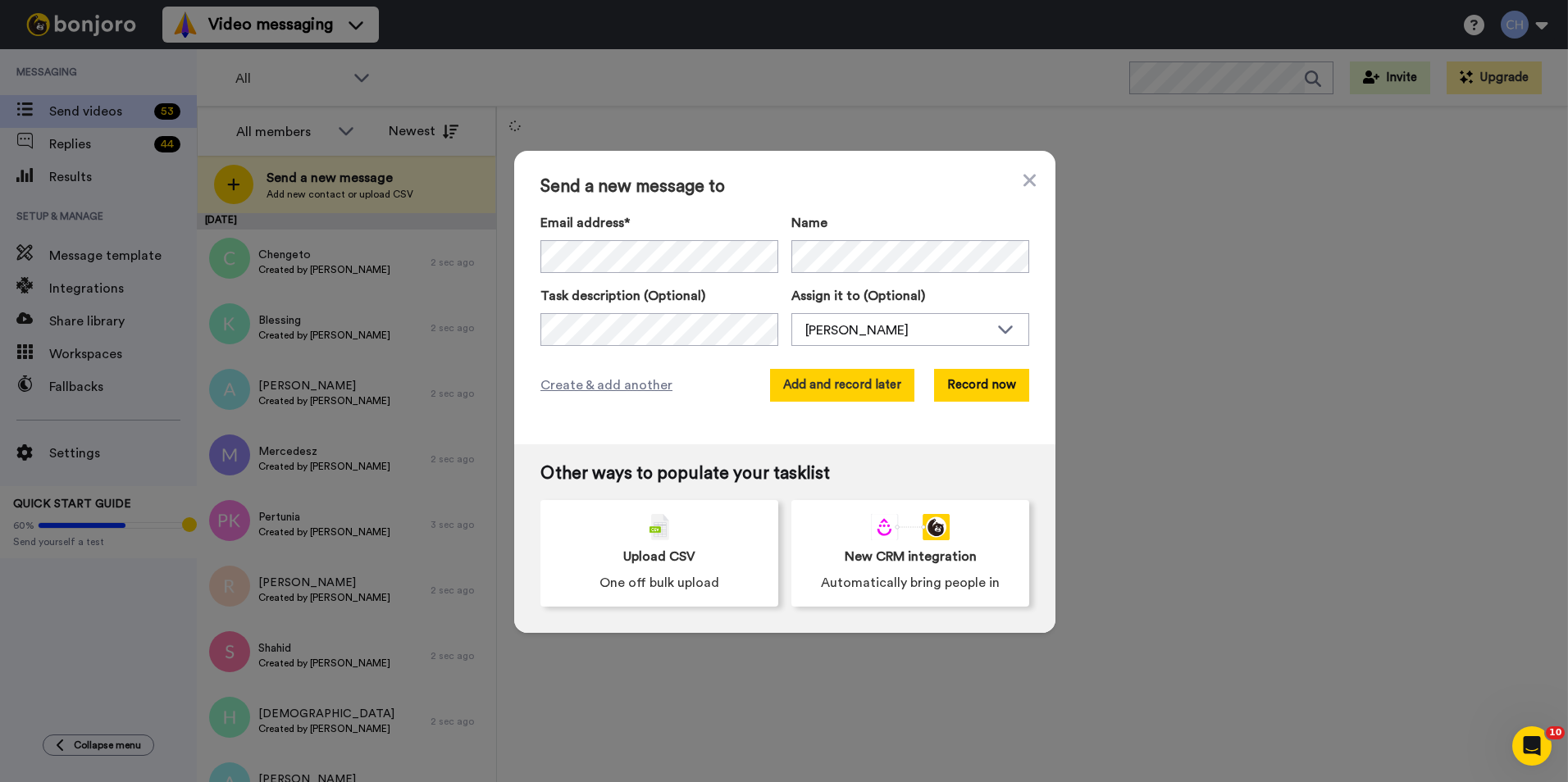
click at [805, 383] on button "Add and record later" at bounding box center [841, 385] width 144 height 33
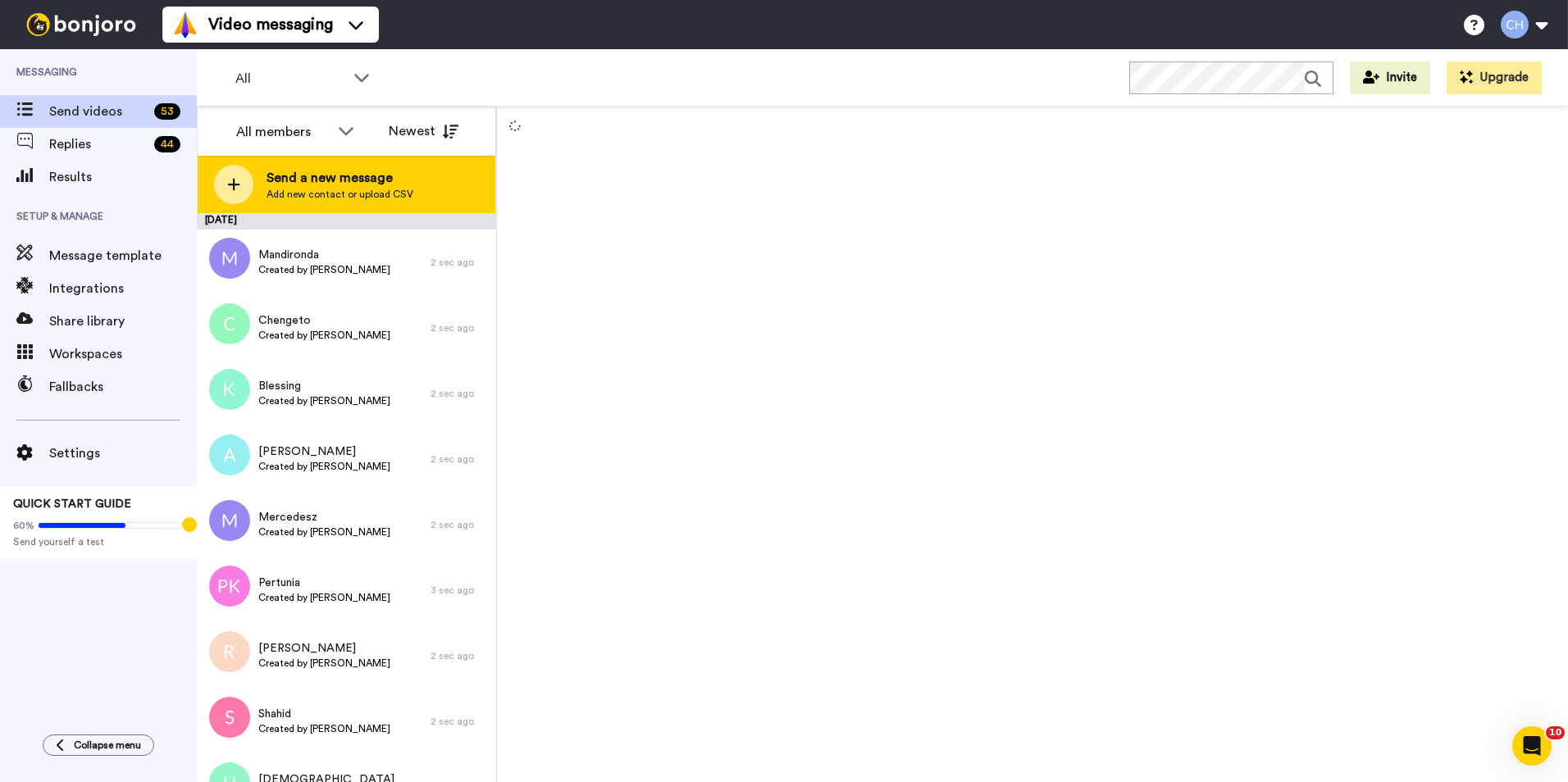
click at [349, 176] on span "Send a new message" at bounding box center [340, 178] width 147 height 20
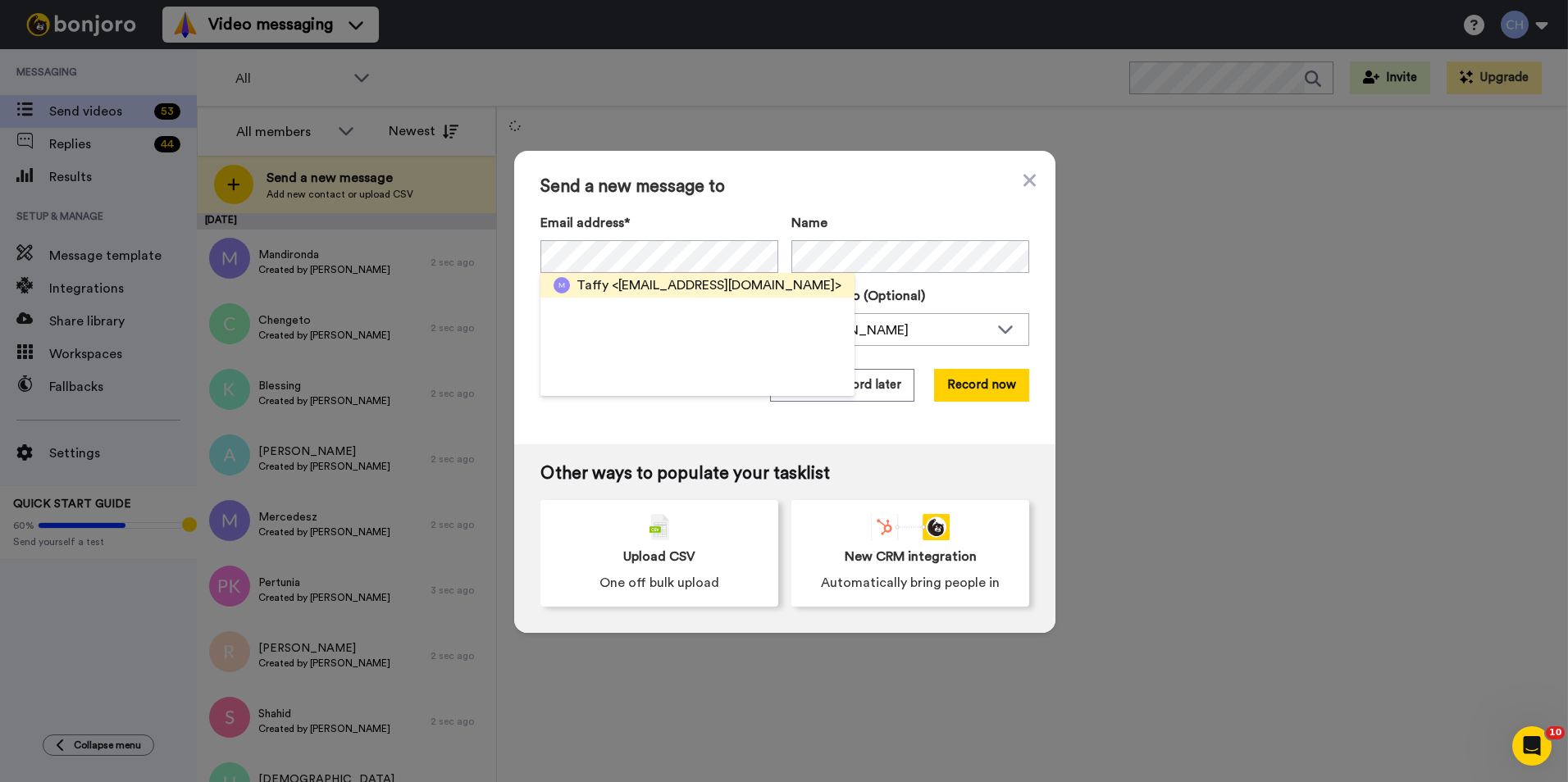
click at [600, 291] on div "Taffy <musiza88@icloud.com>" at bounding box center [709, 285] width 265 height 20
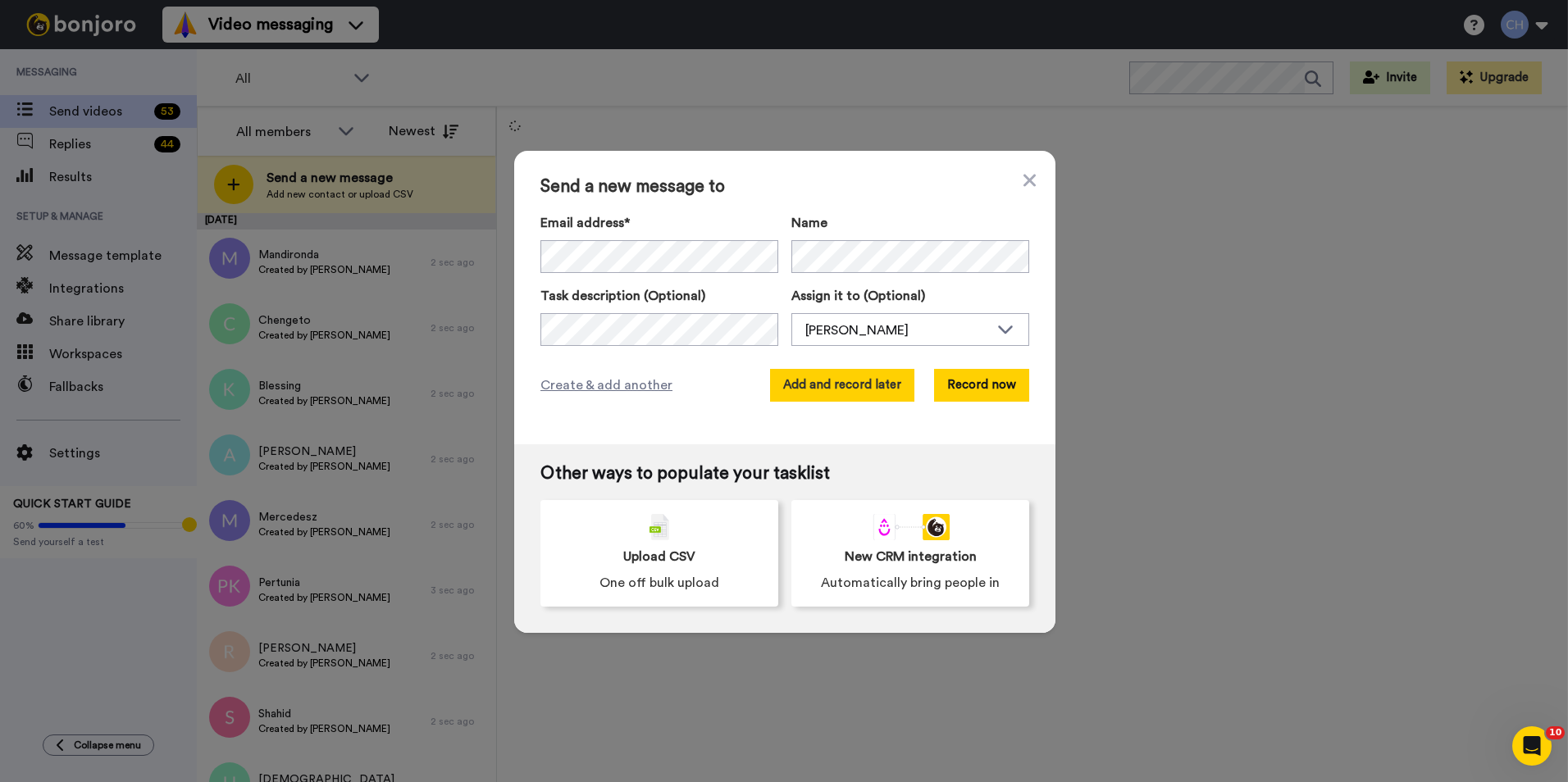
click at [835, 387] on button "Add and record later" at bounding box center [841, 385] width 144 height 33
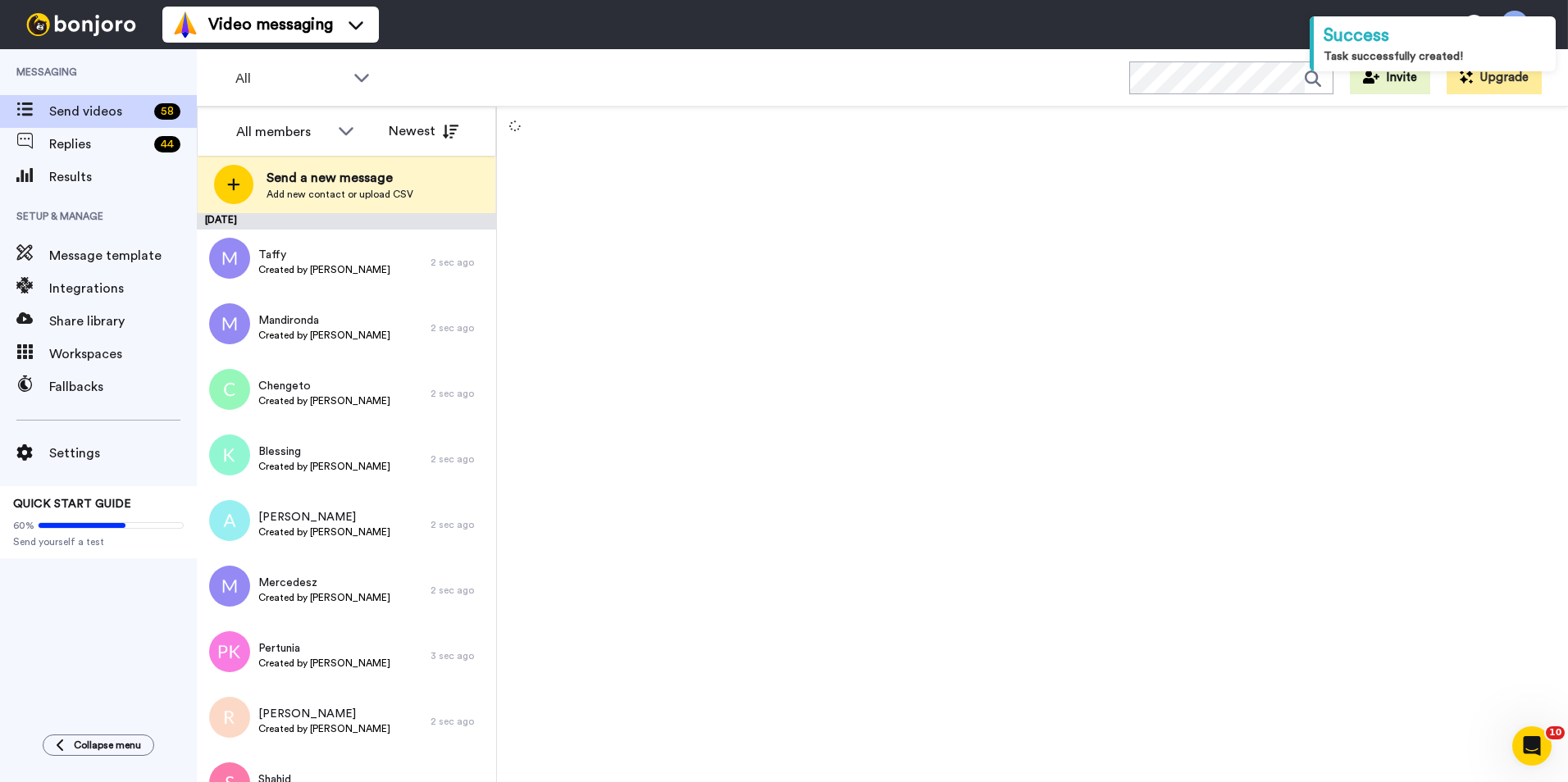
click at [359, 188] on span "Add new contact or upload CSV" at bounding box center [340, 194] width 147 height 13
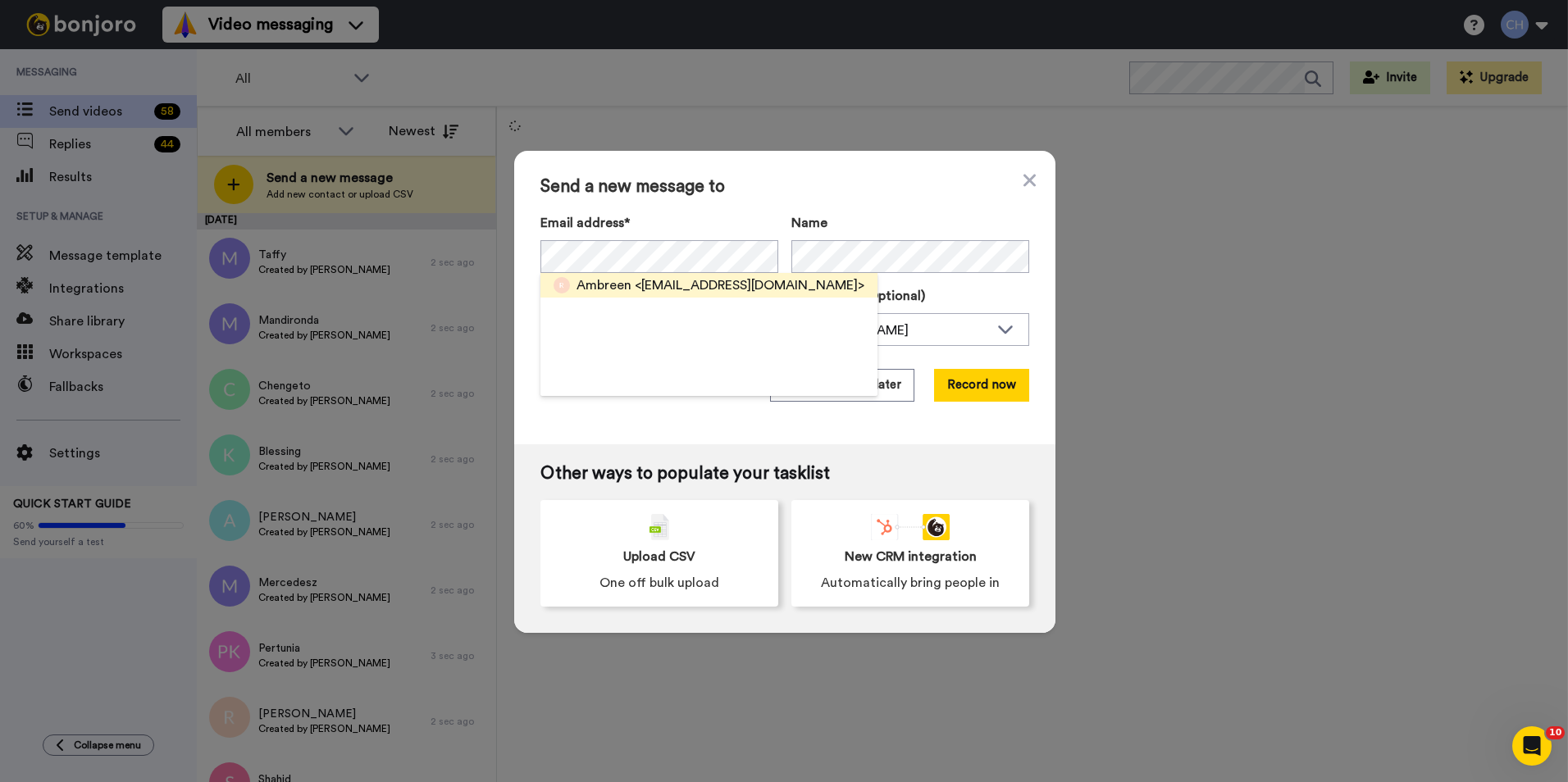
click at [610, 282] on span "Ambreen" at bounding box center [604, 285] width 55 height 20
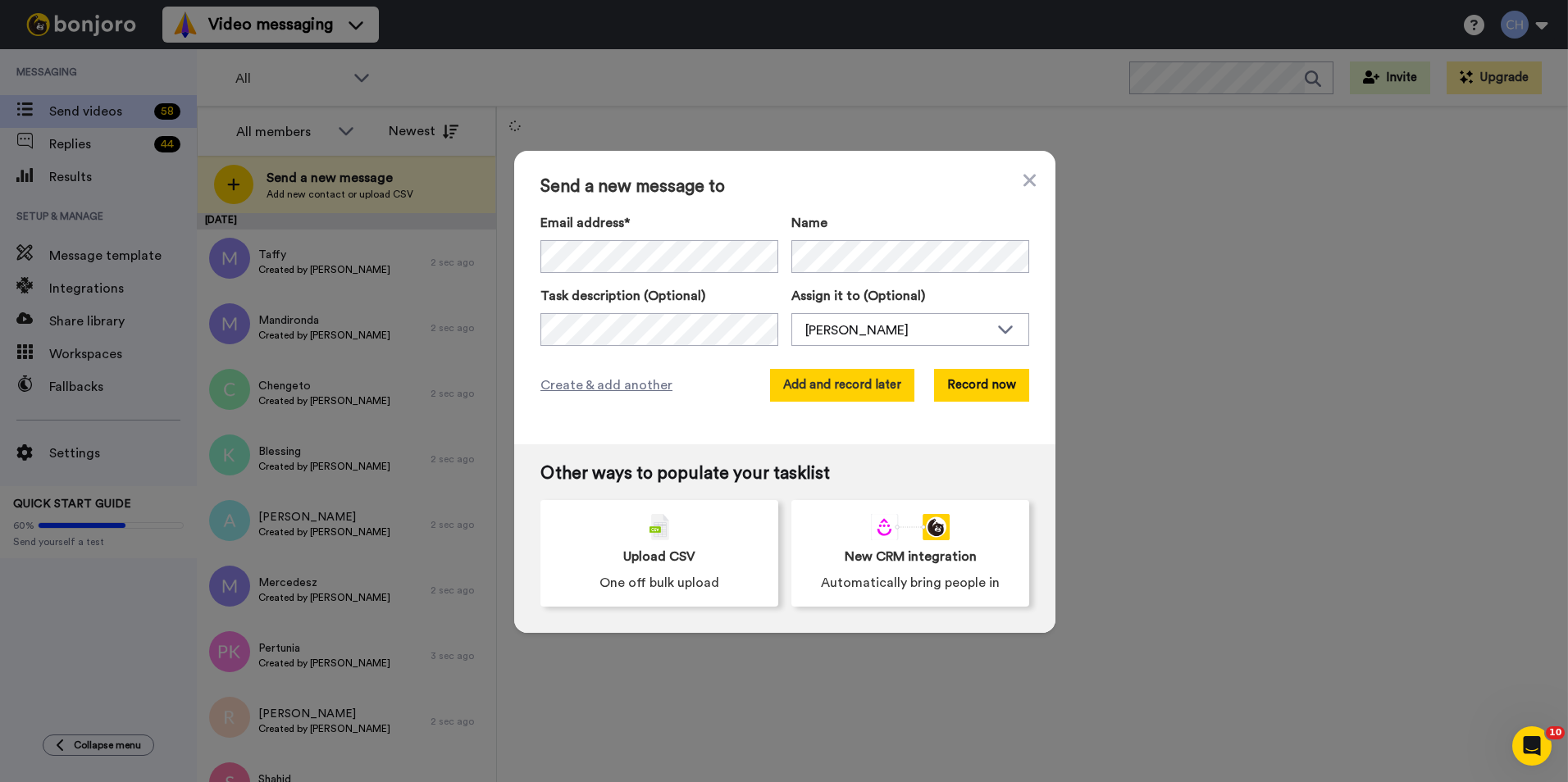
click at [814, 388] on button "Add and record later" at bounding box center [841, 385] width 144 height 33
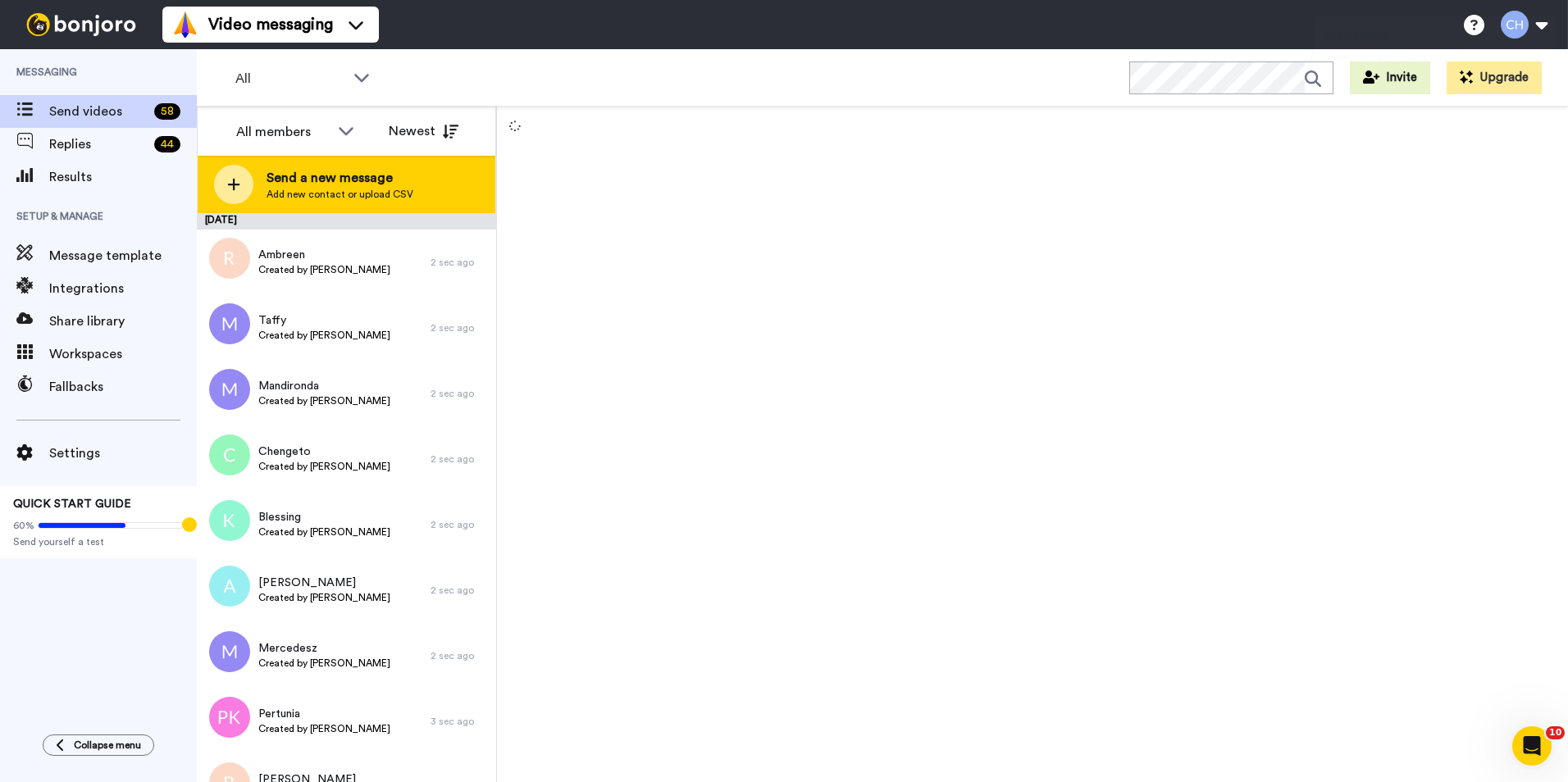
click at [294, 189] on span "Add new contact or upload CSV" at bounding box center [340, 194] width 147 height 13
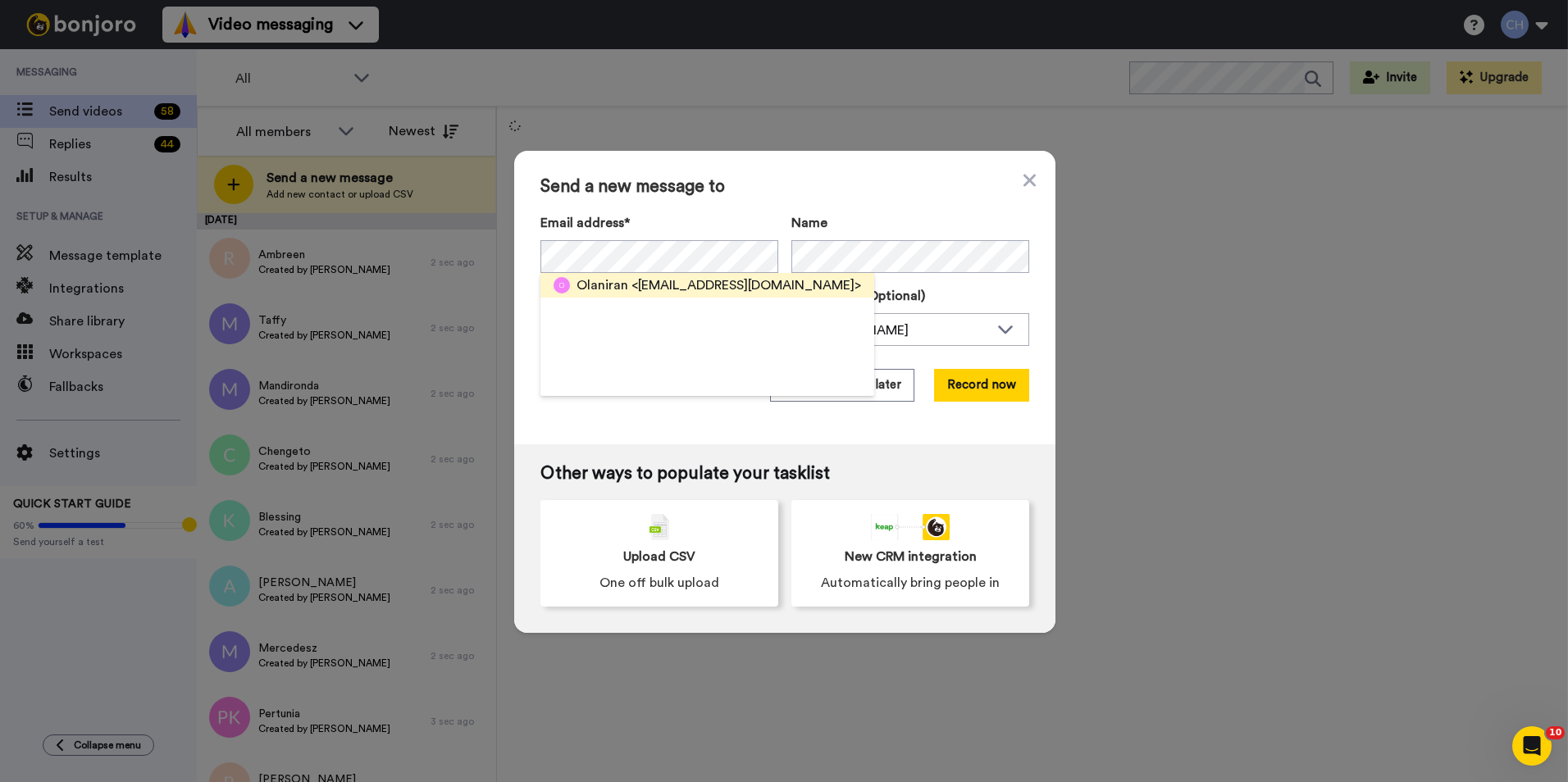
click at [605, 294] on span "Olaniran" at bounding box center [603, 285] width 52 height 20
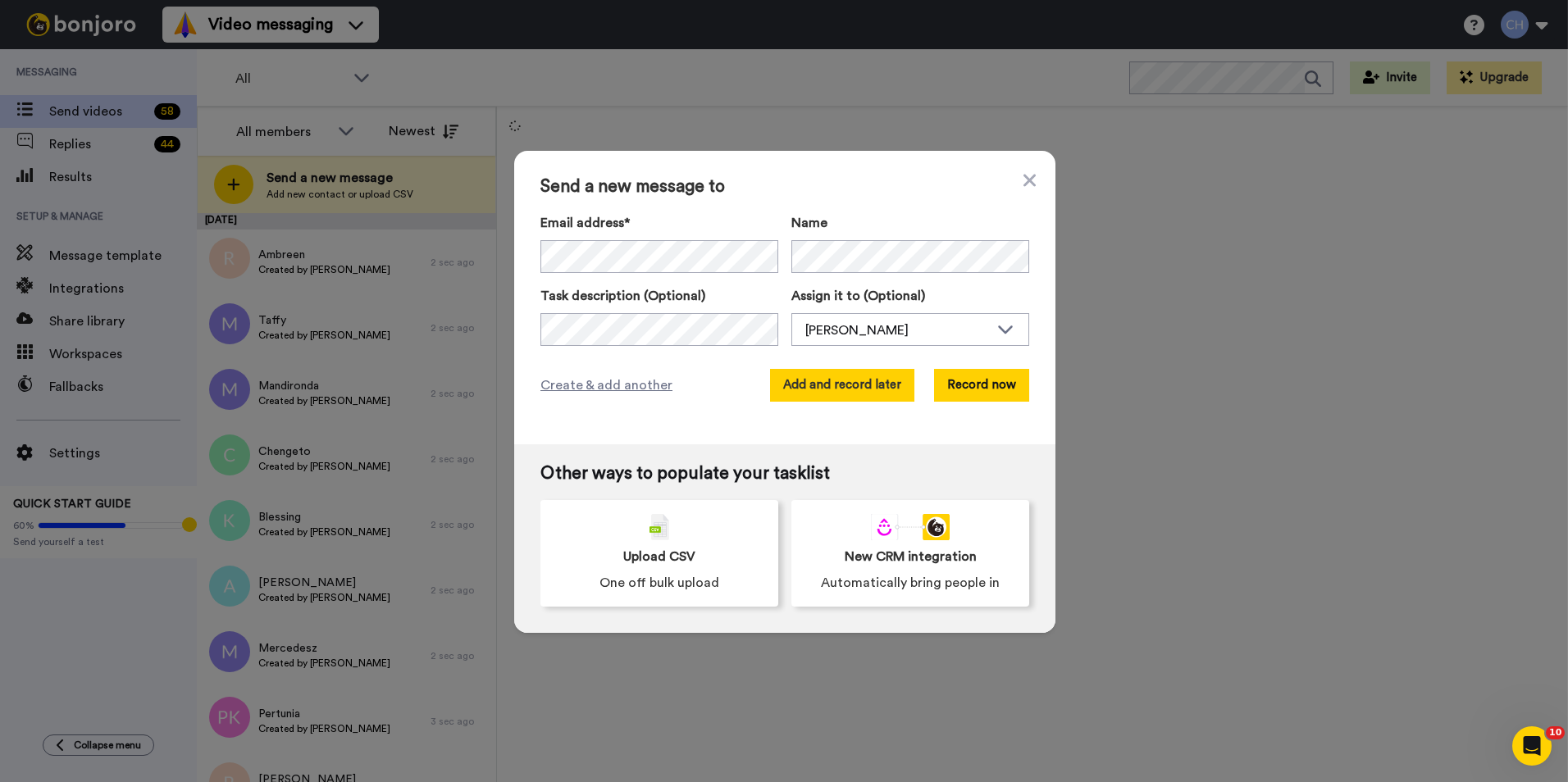
click at [815, 386] on button "Add and record later" at bounding box center [841, 385] width 144 height 33
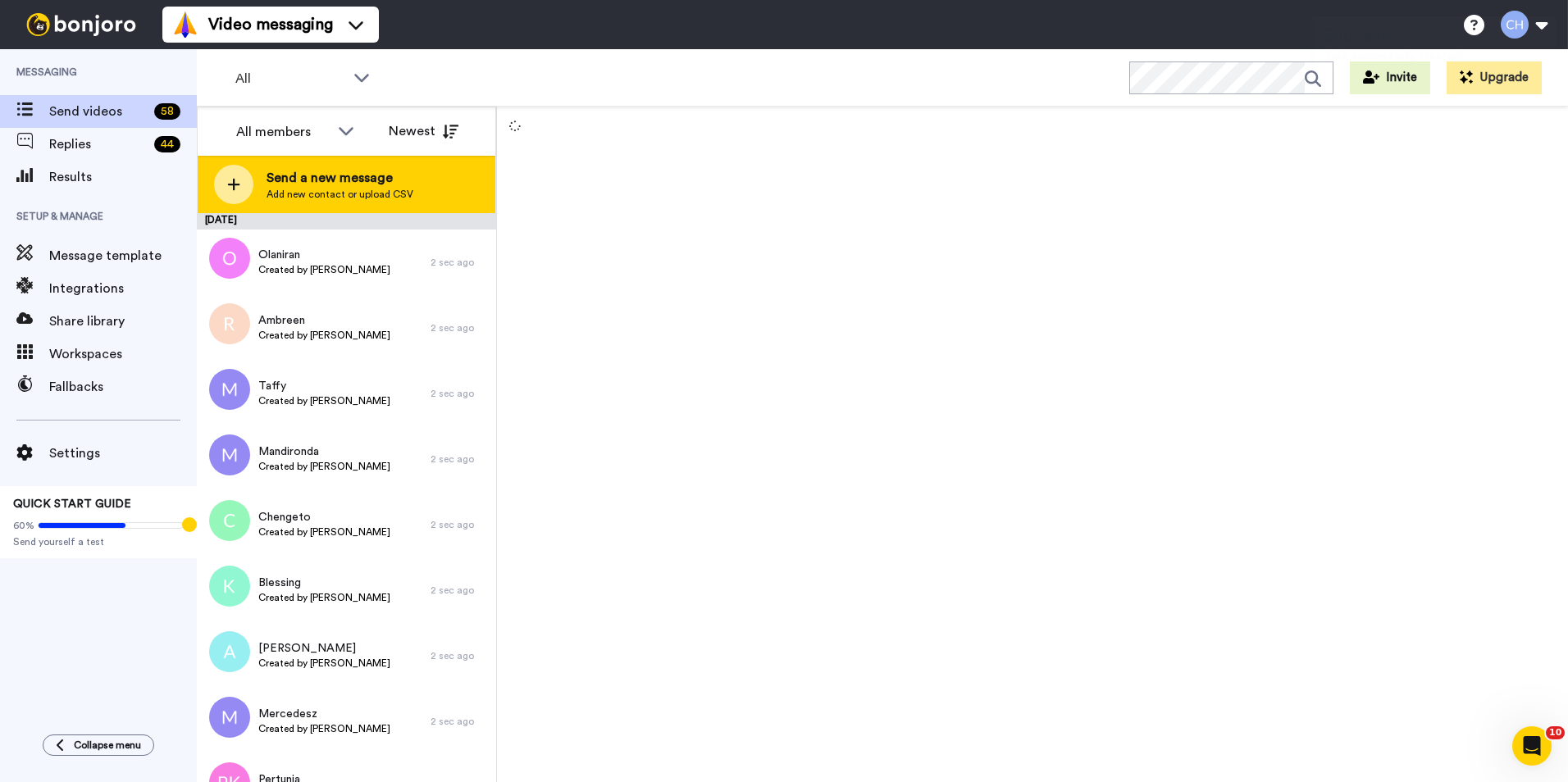
click at [301, 190] on span "Add new contact or upload CSV" at bounding box center [340, 194] width 147 height 13
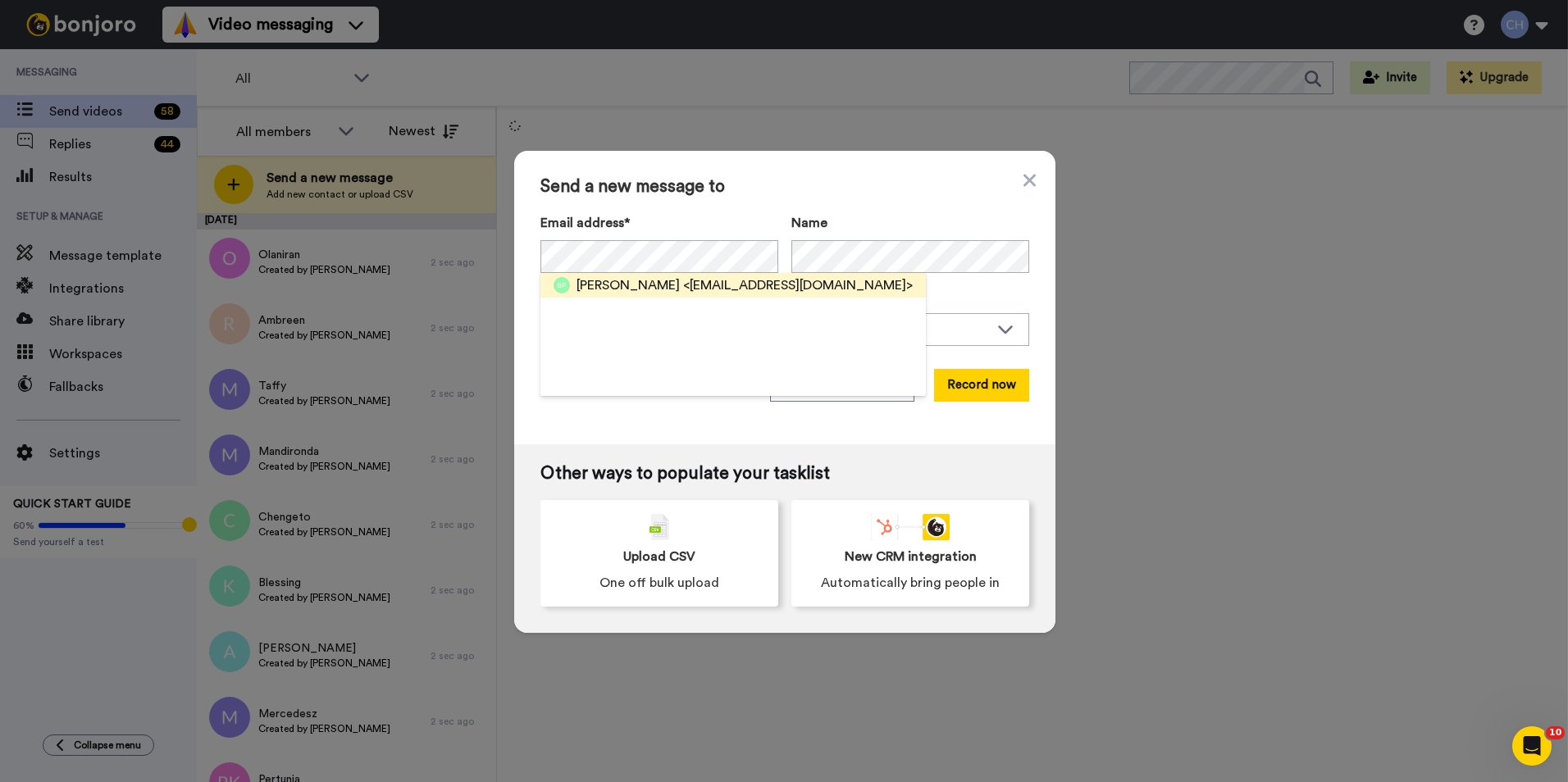
click at [596, 288] on span "Bethany" at bounding box center [628, 285] width 103 height 20
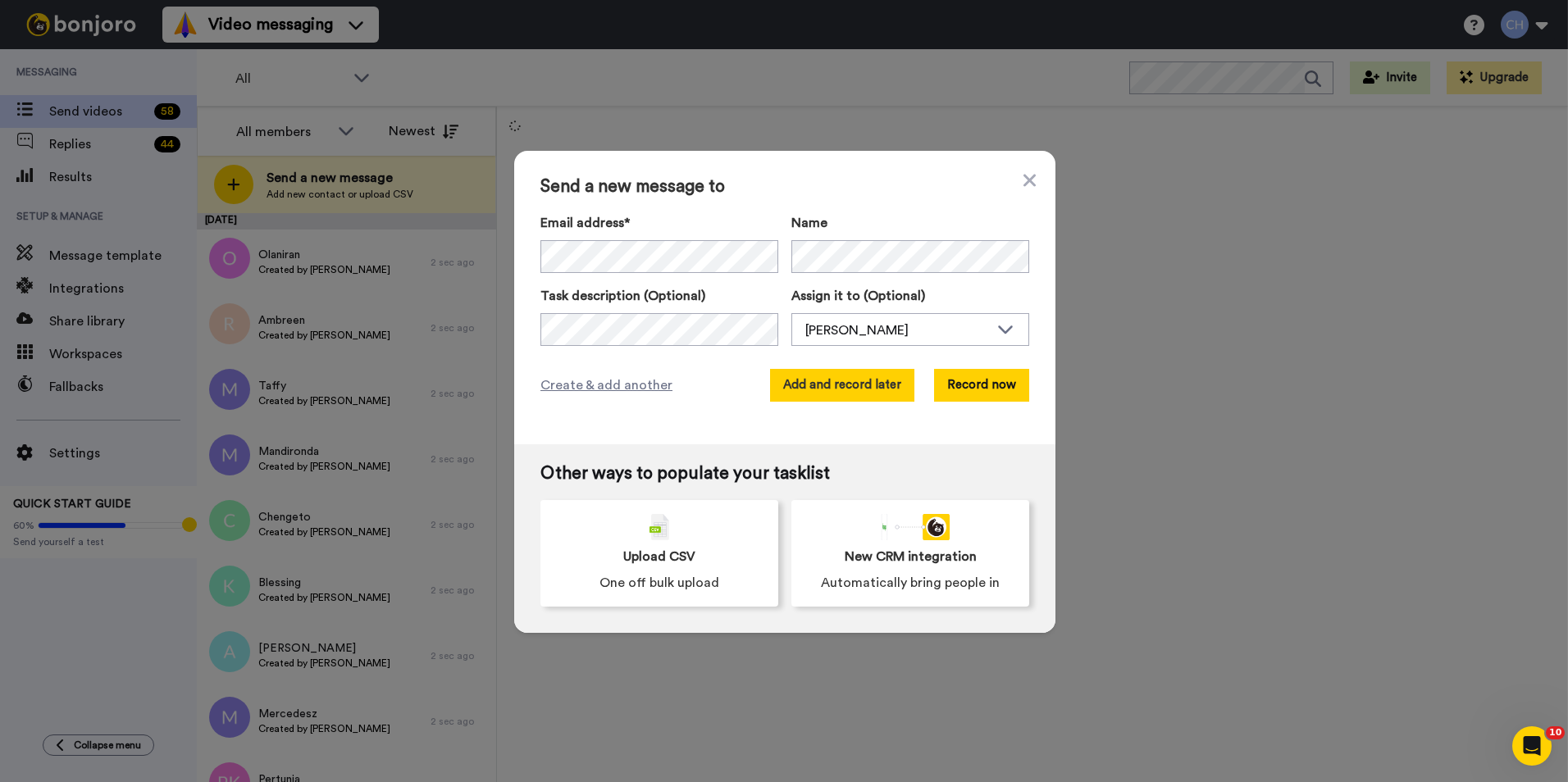
click at [868, 387] on button "Add and record later" at bounding box center [841, 385] width 144 height 33
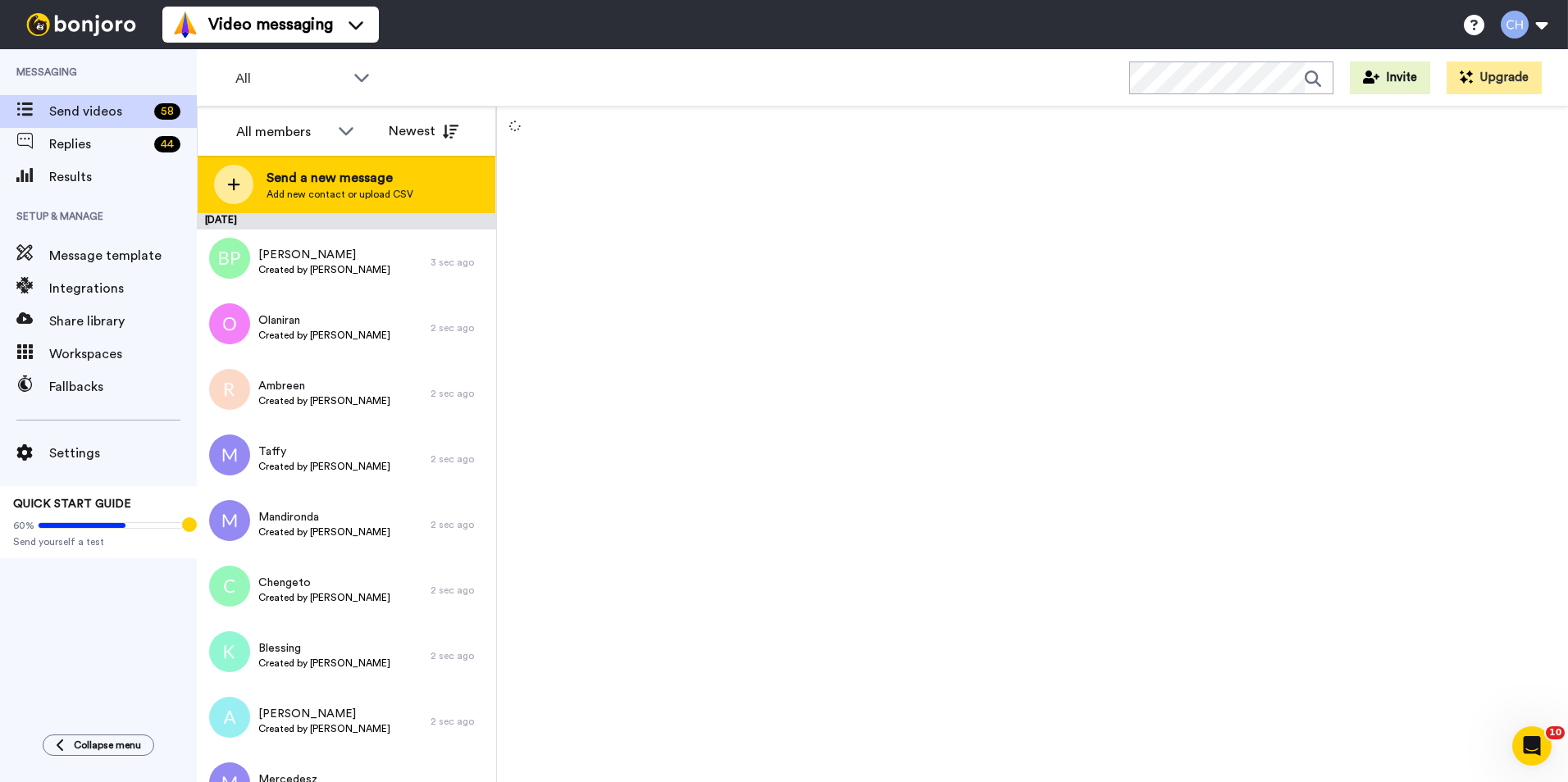
click at [344, 187] on span "Send a new message" at bounding box center [340, 178] width 147 height 20
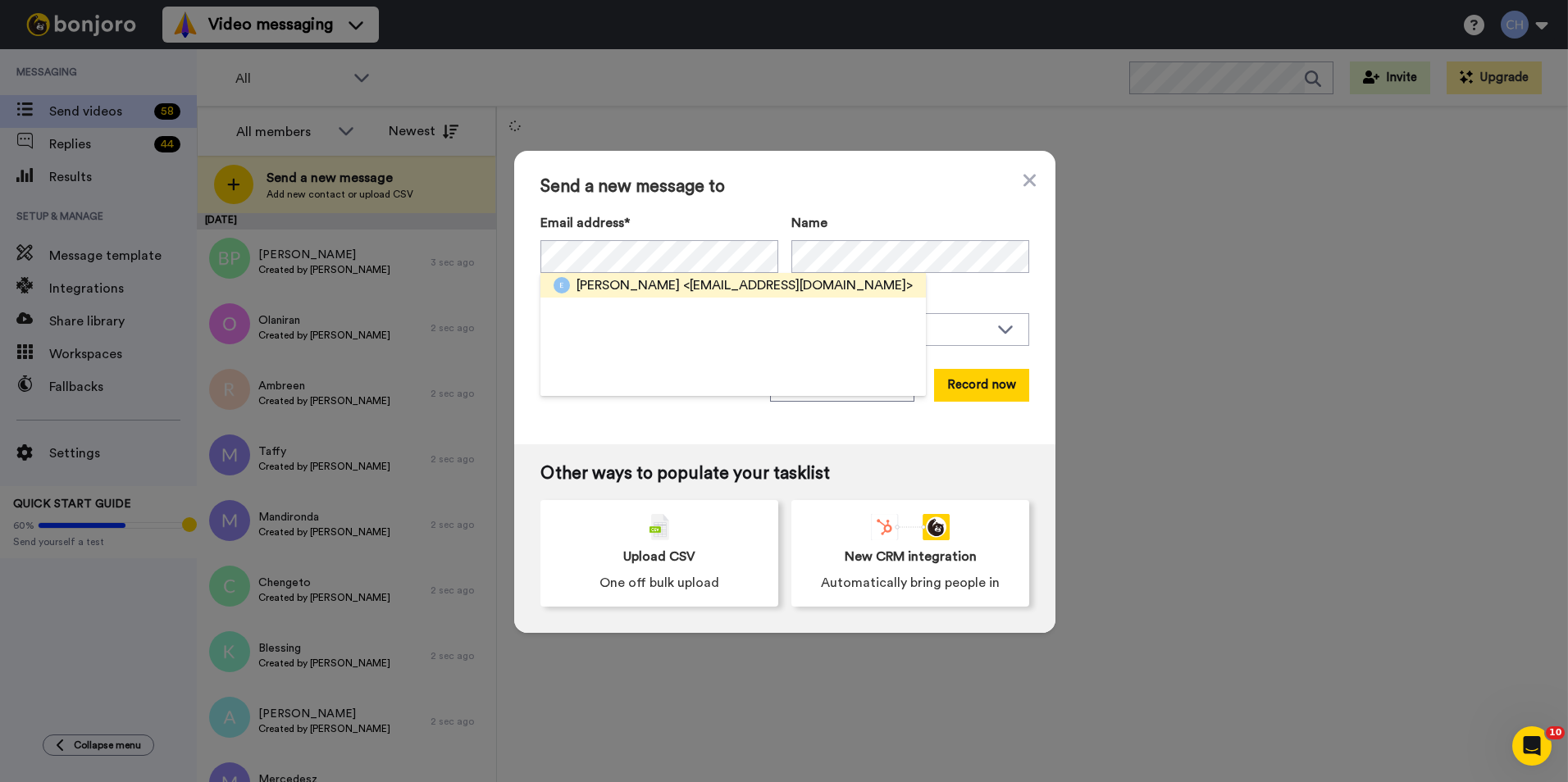
click at [684, 286] on span "<phirierin@gmail.com>" at bounding box center [798, 285] width 230 height 20
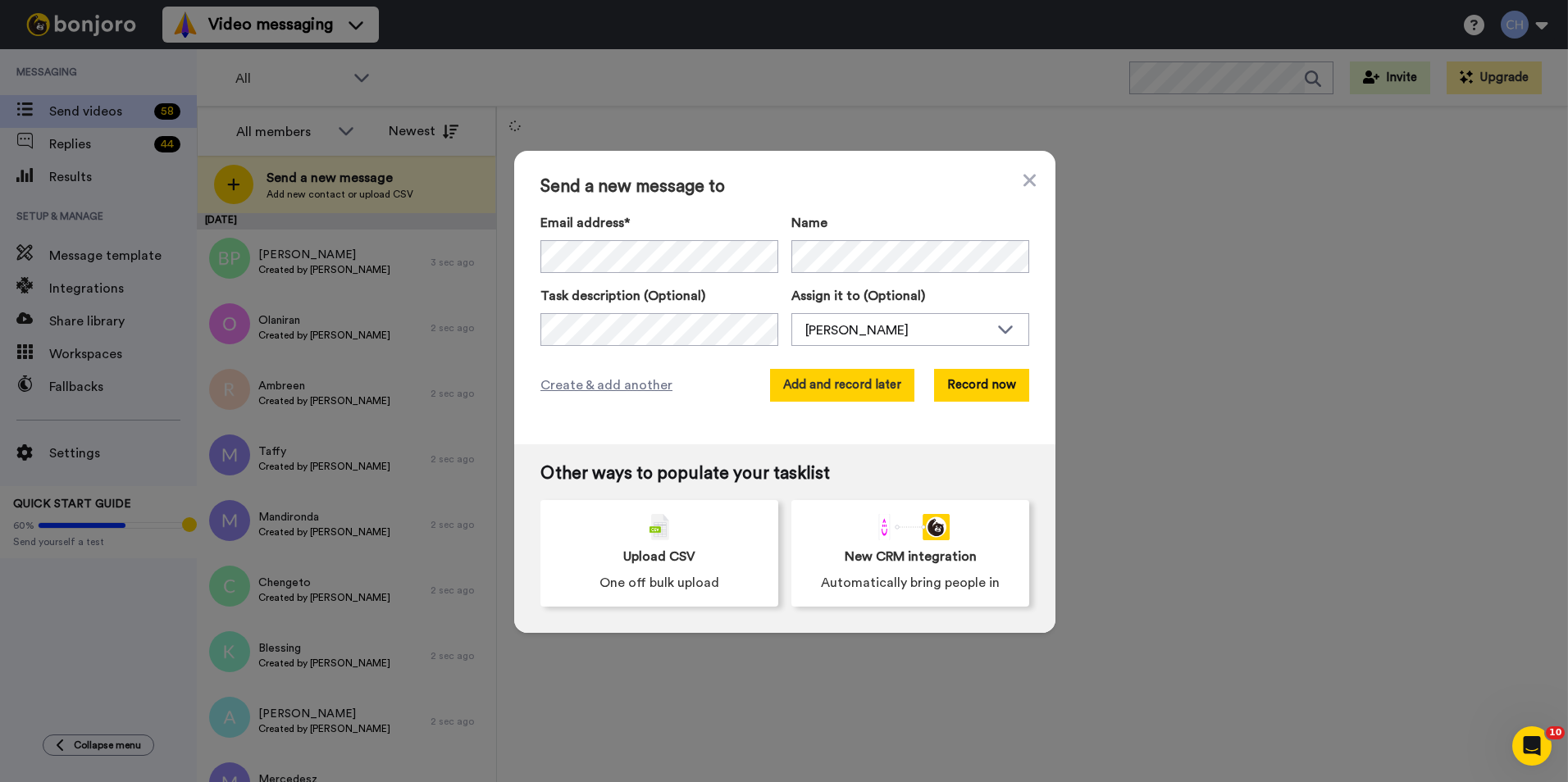
click at [821, 378] on button "Add and record later" at bounding box center [841, 385] width 144 height 33
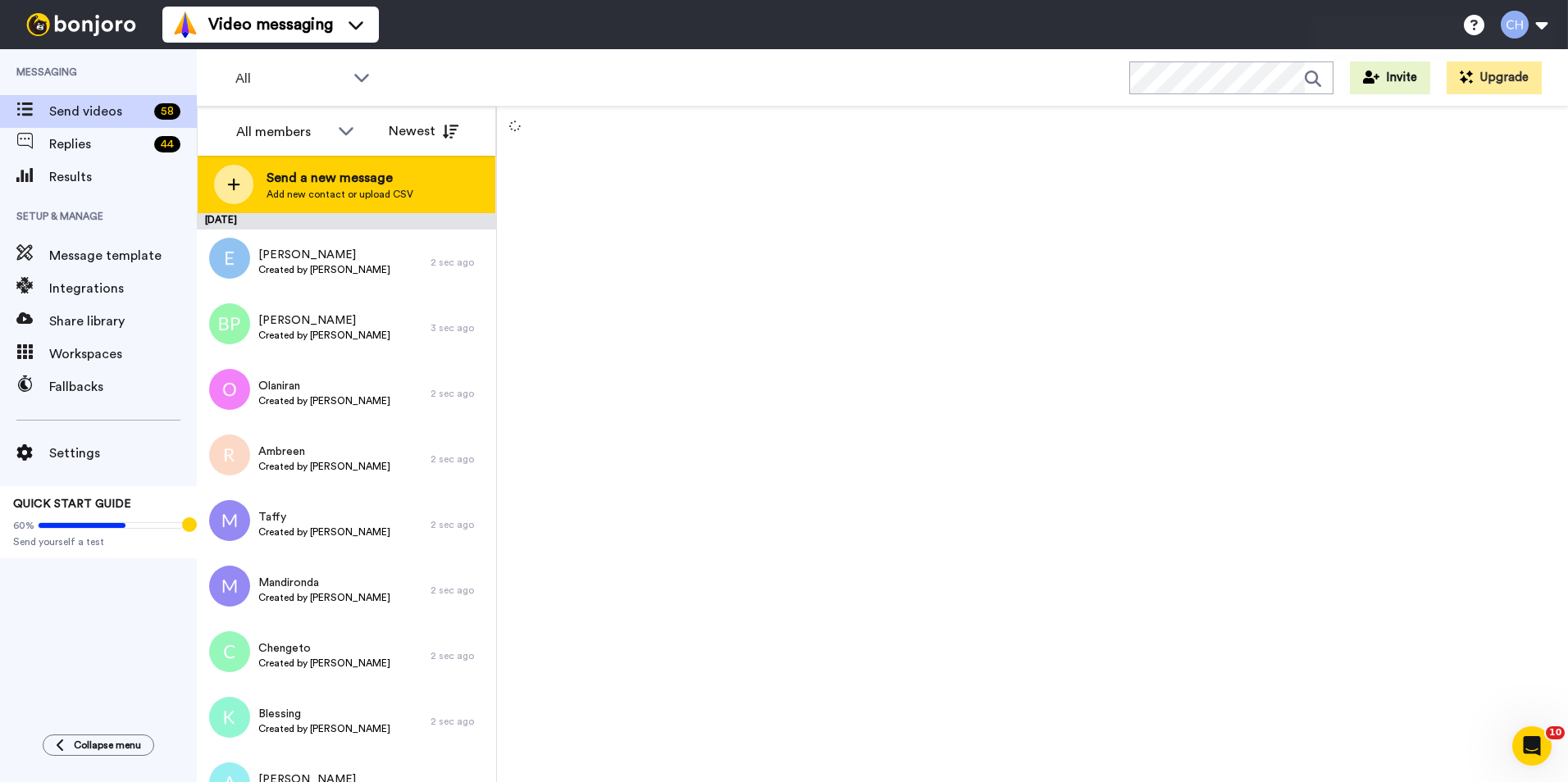
click at [307, 192] on span "Add new contact or upload CSV" at bounding box center [340, 194] width 147 height 13
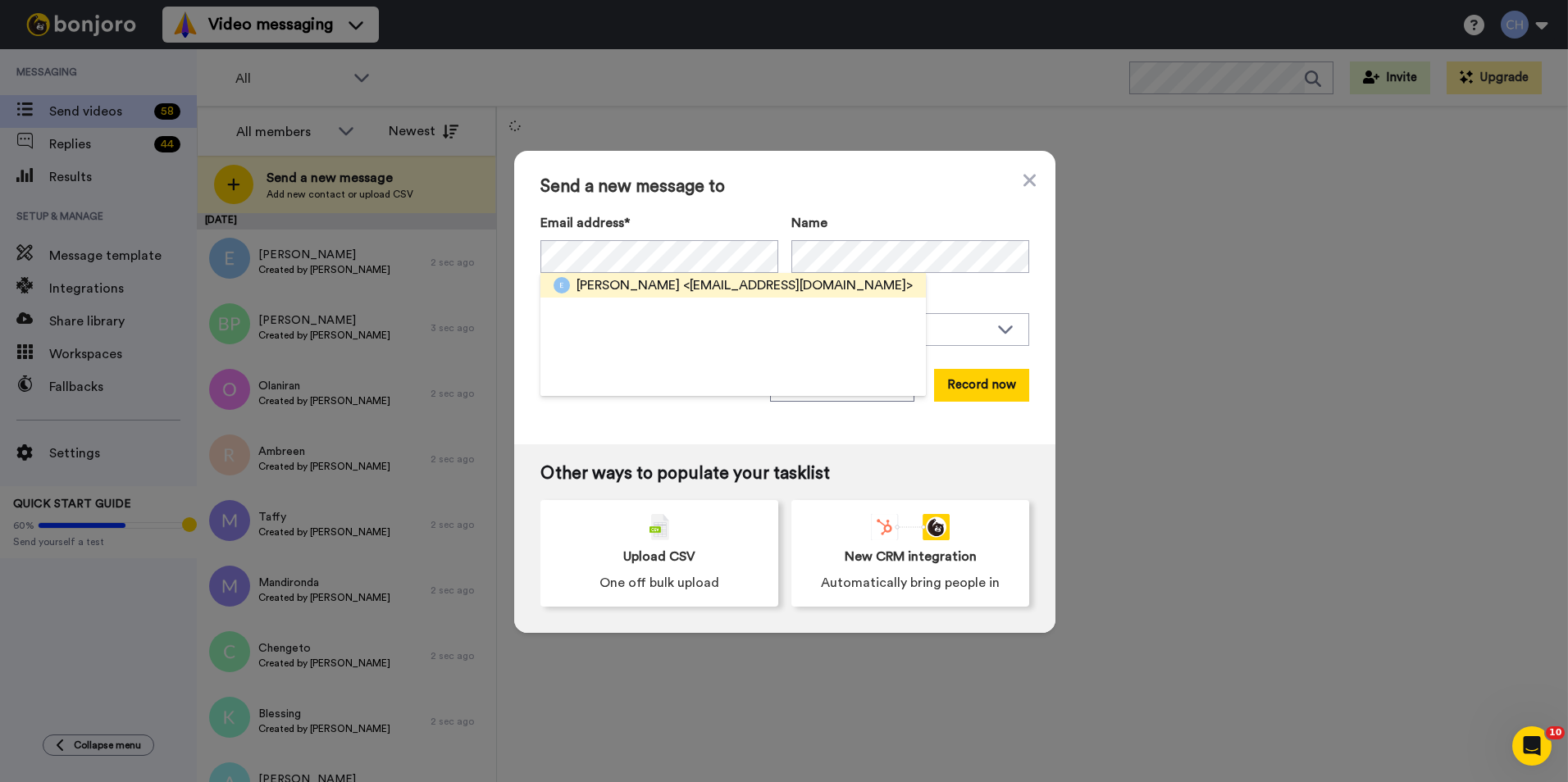
click at [684, 290] on span "<em23pretty@aol.com>" at bounding box center [798, 285] width 230 height 20
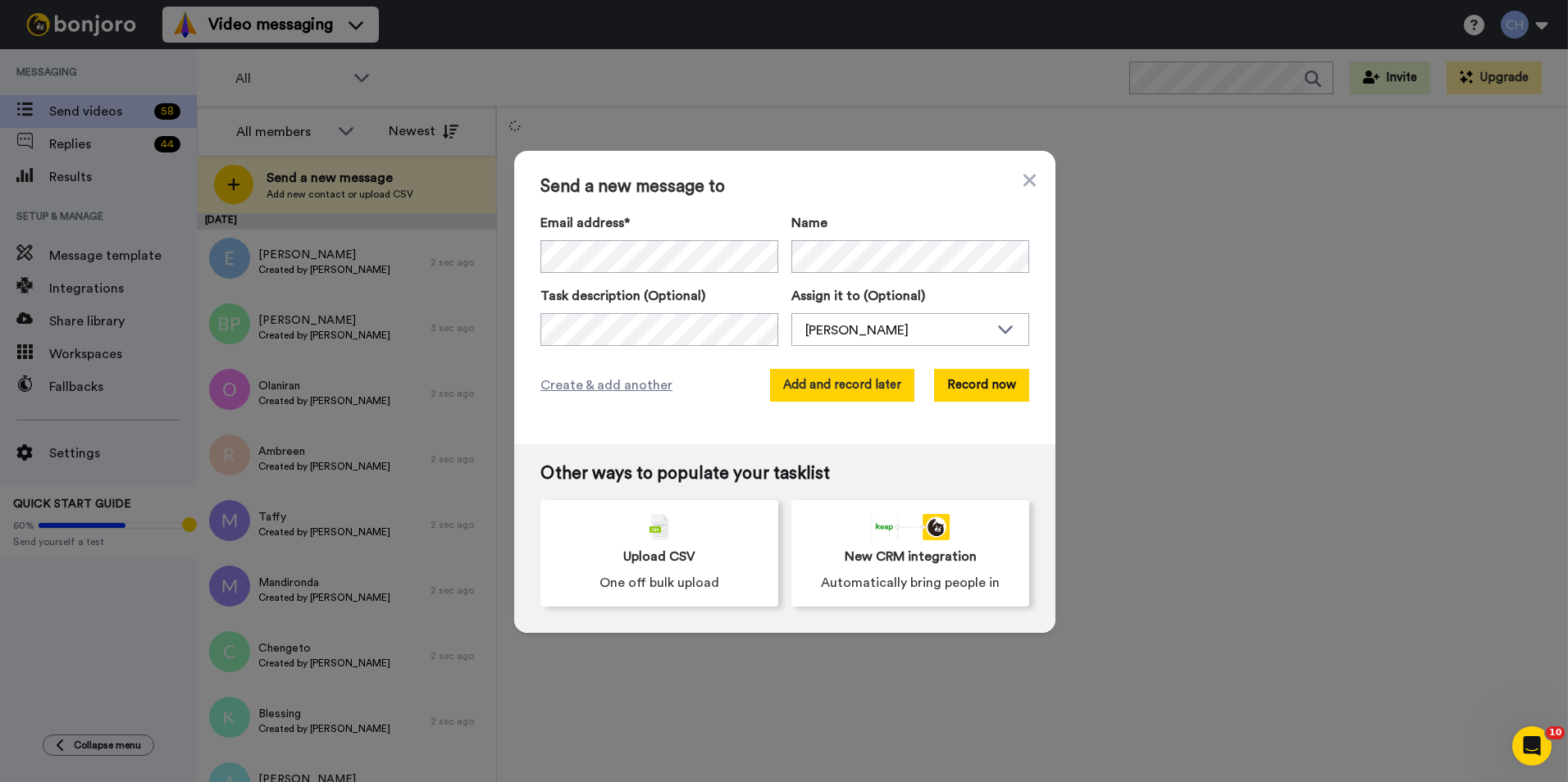
click at [819, 373] on button "Add and record later" at bounding box center [841, 385] width 144 height 33
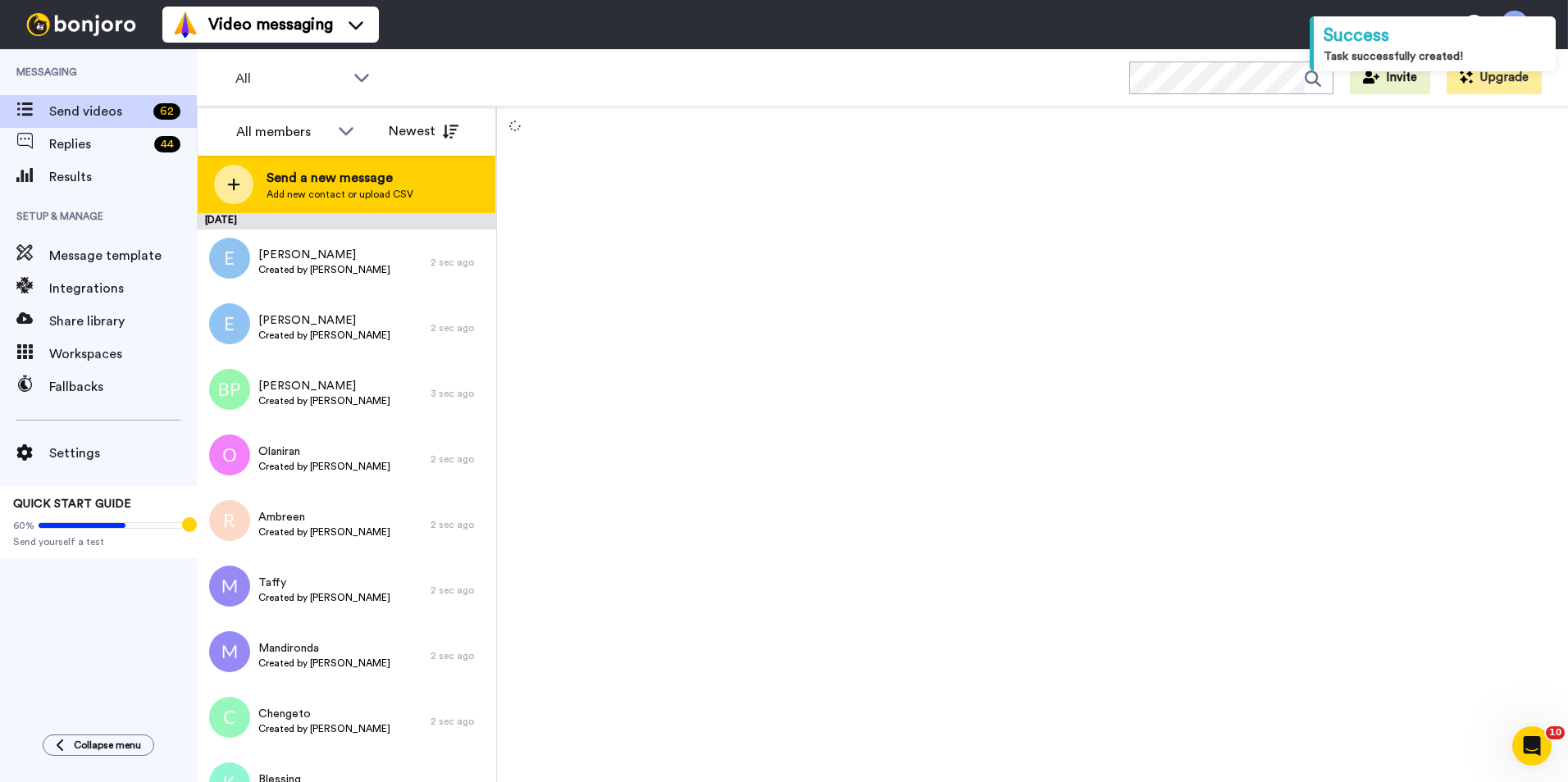
click at [347, 177] on span "Send a new message" at bounding box center [340, 178] width 147 height 20
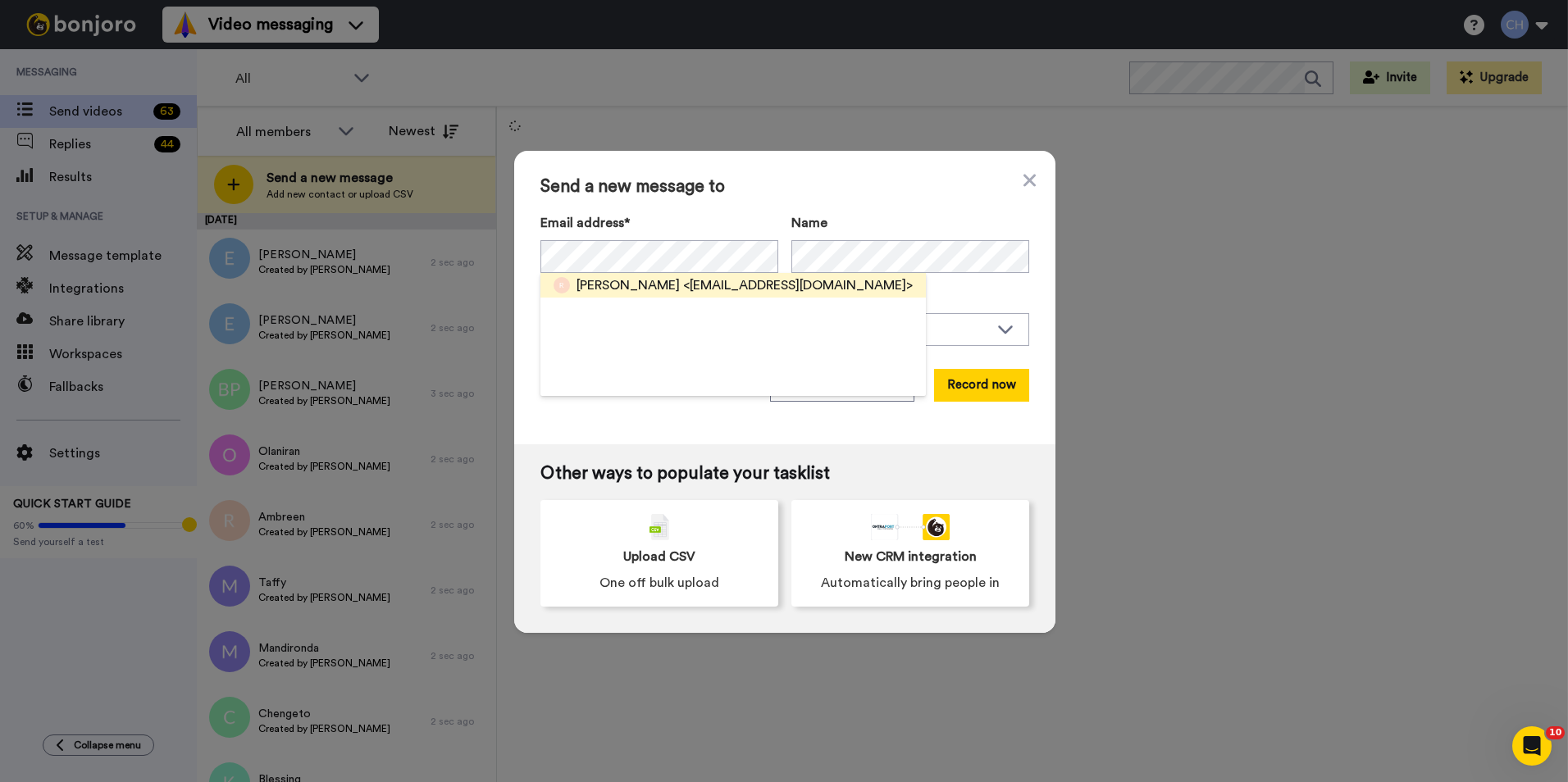
click at [684, 287] on span "<riversfamily1@hotmail.co.uk>" at bounding box center [798, 285] width 230 height 20
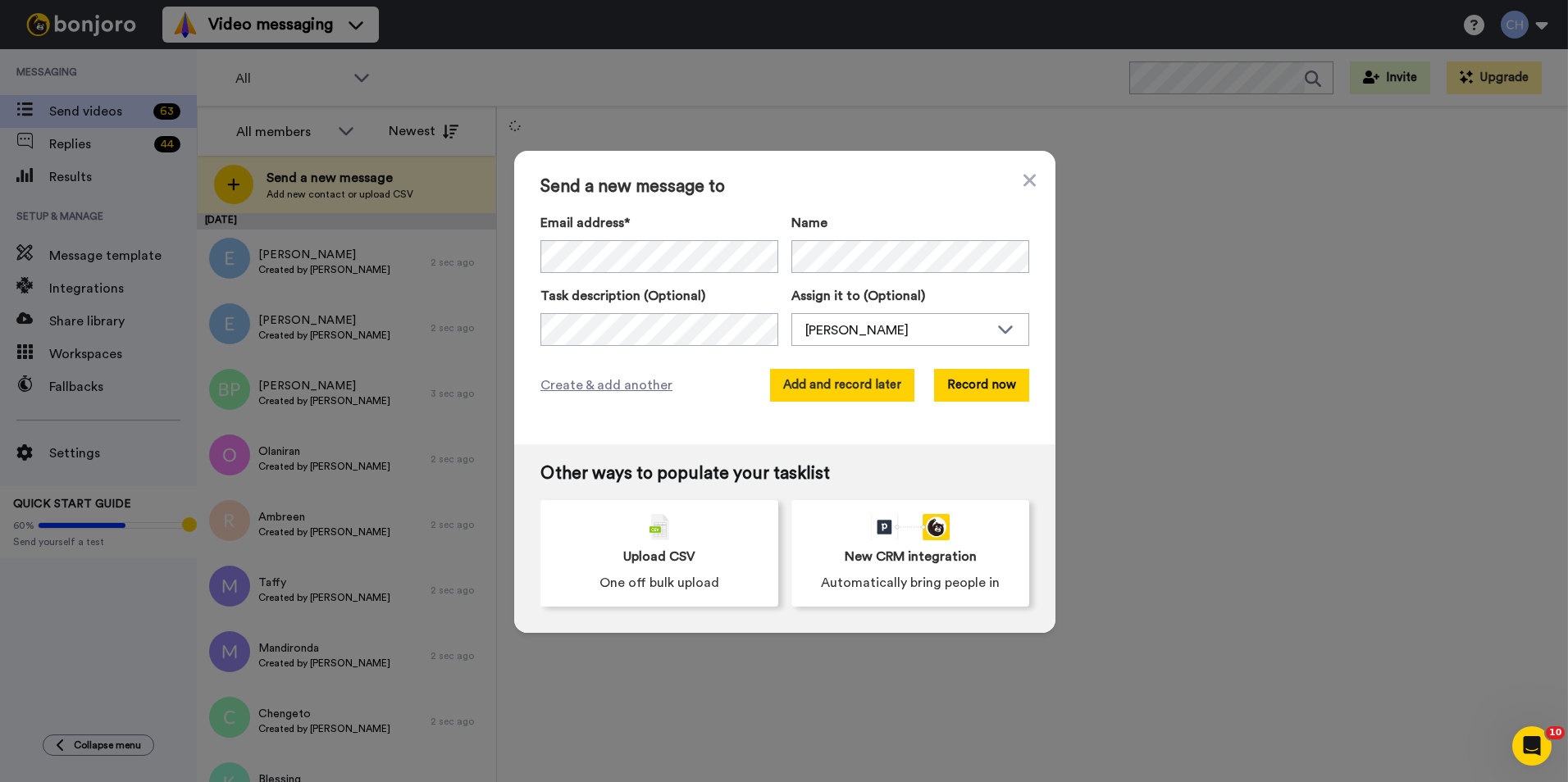
click at [858, 387] on button "Add and record later" at bounding box center [841, 385] width 144 height 33
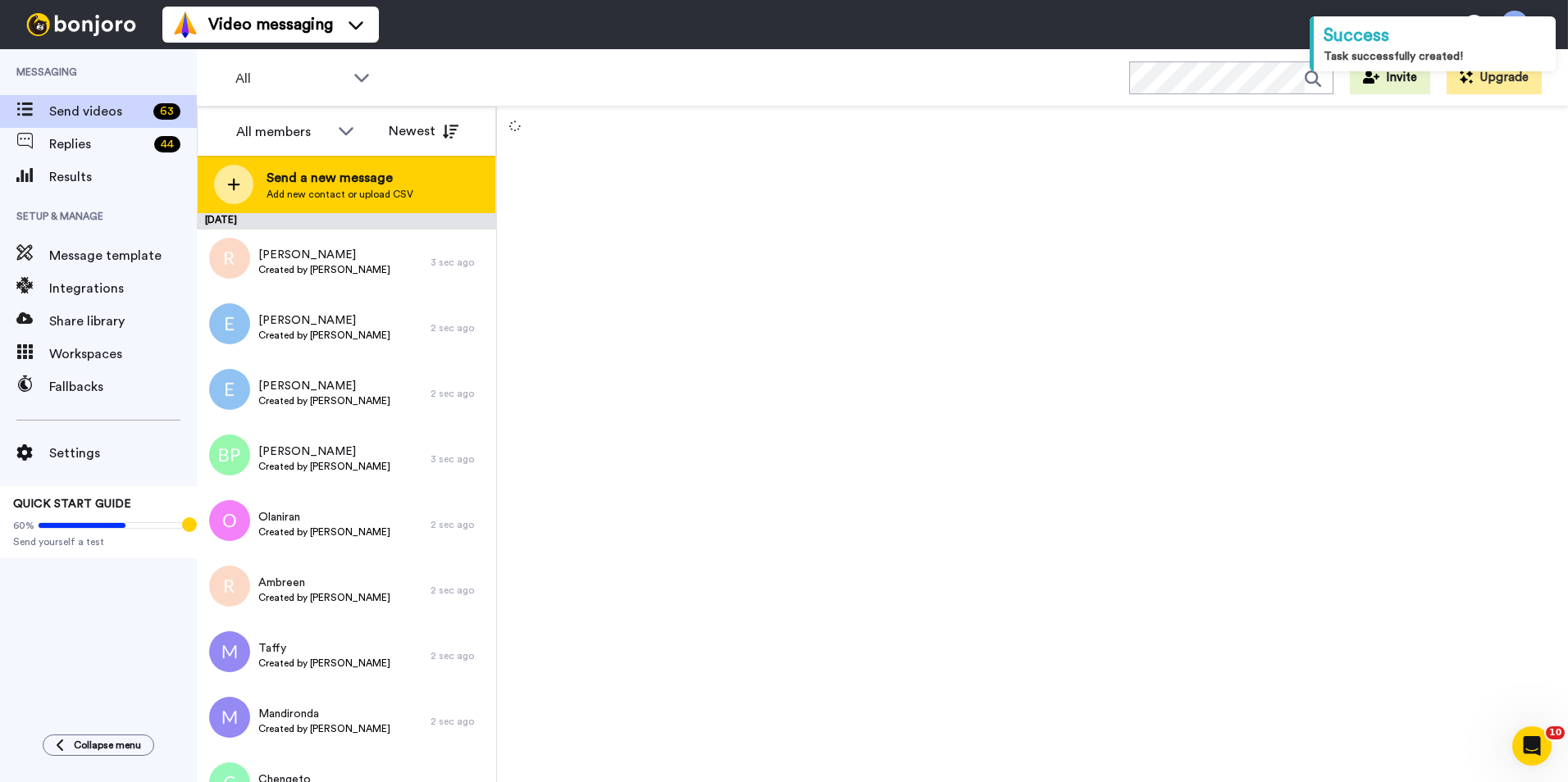
click at [311, 189] on span "Add new contact or upload CSV" at bounding box center [340, 194] width 147 height 13
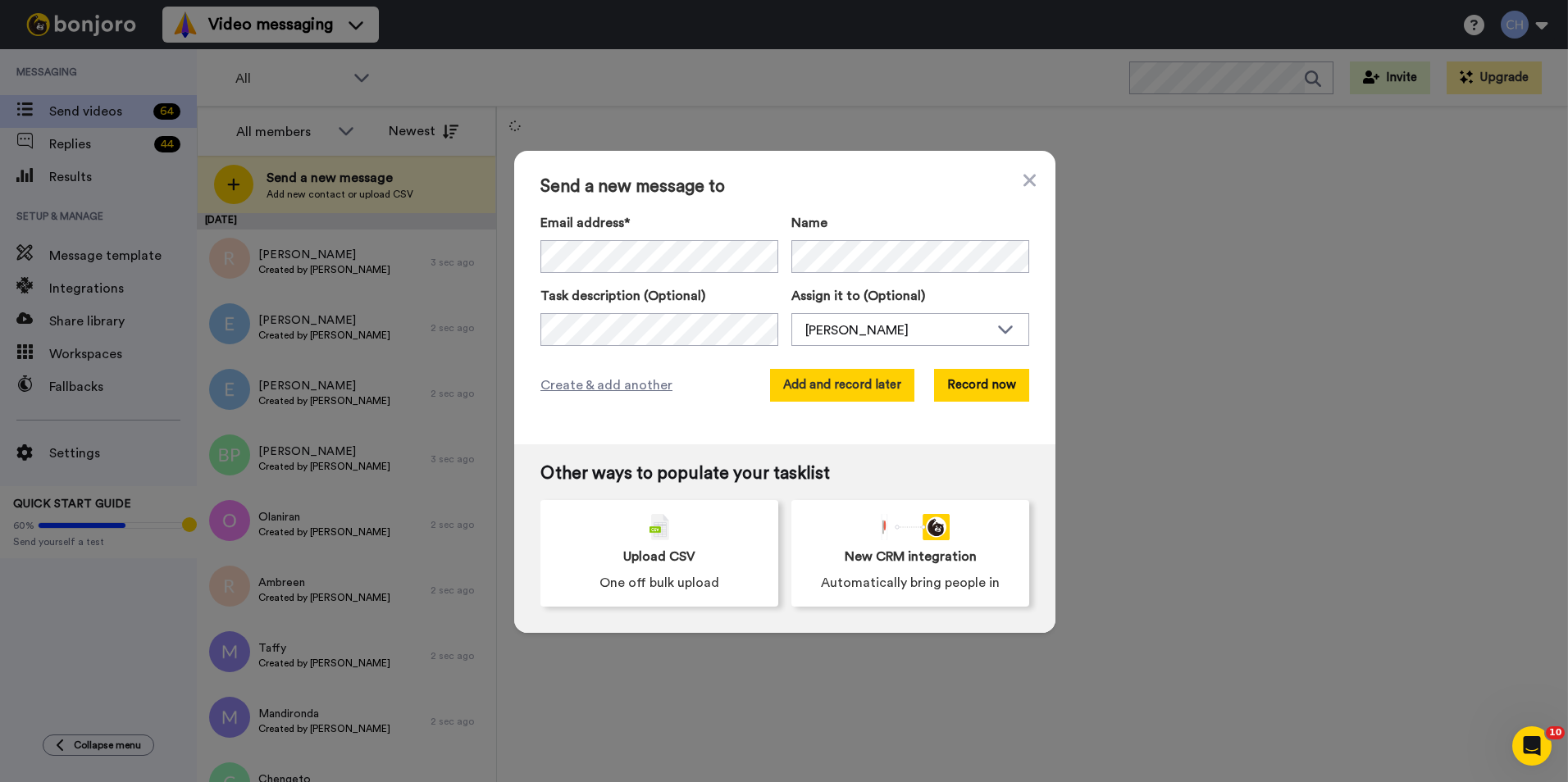
click at [844, 390] on button "Add and record later" at bounding box center [841, 385] width 144 height 33
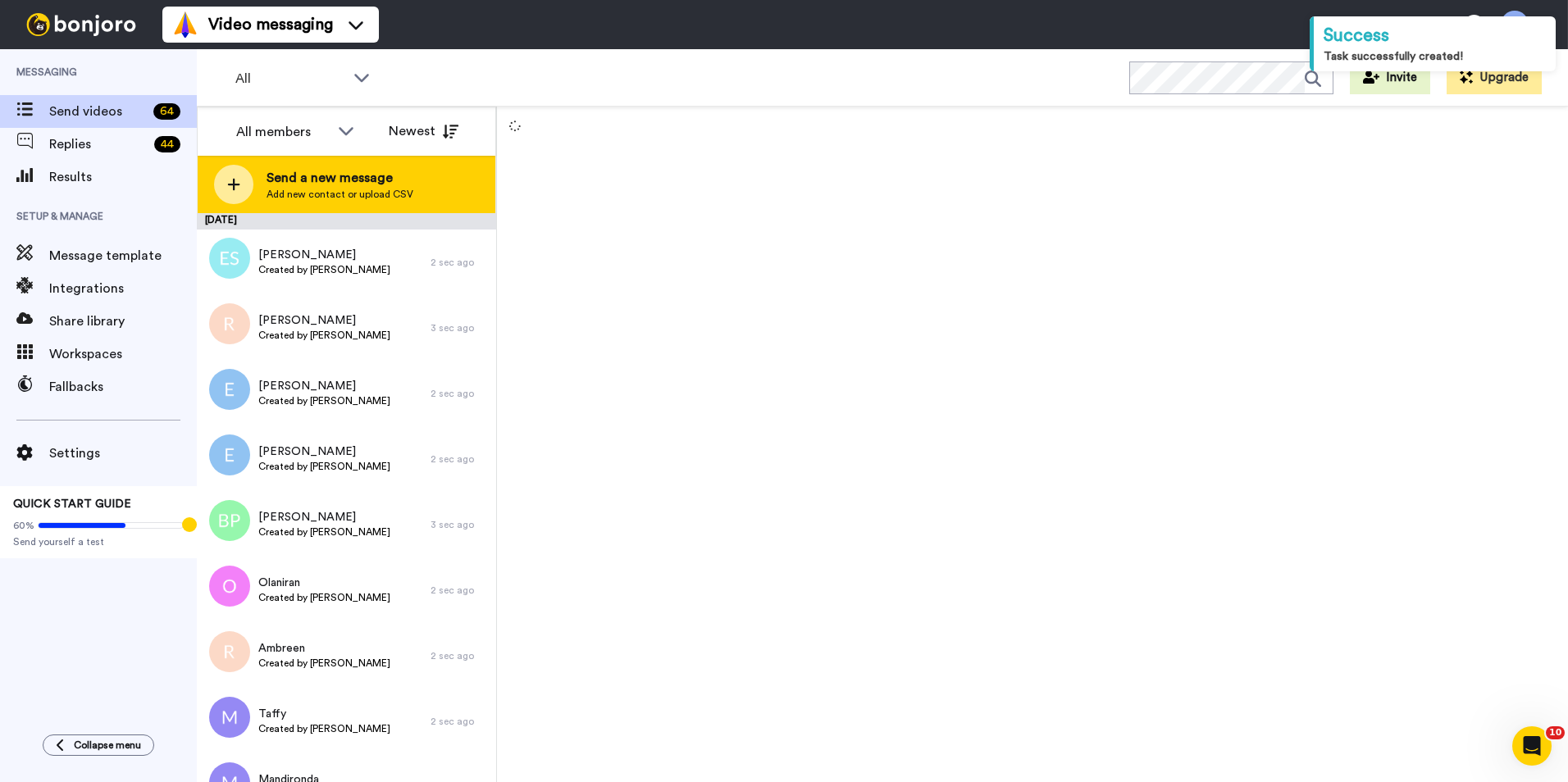
click at [324, 200] on span "Add new contact or upload CSV" at bounding box center [340, 194] width 147 height 13
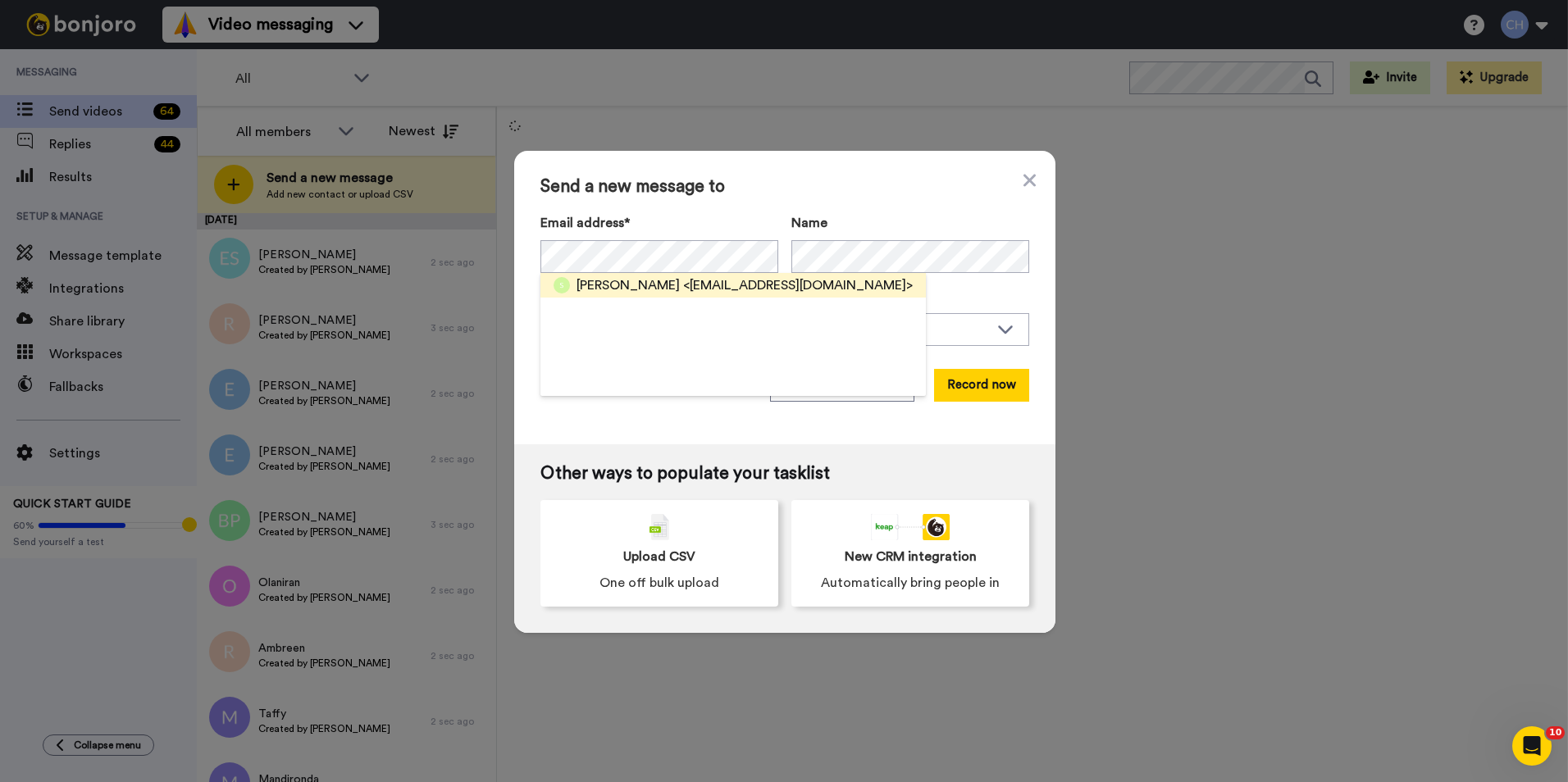
click at [684, 289] on span "<silonicky@gmail.com>" at bounding box center [798, 285] width 230 height 20
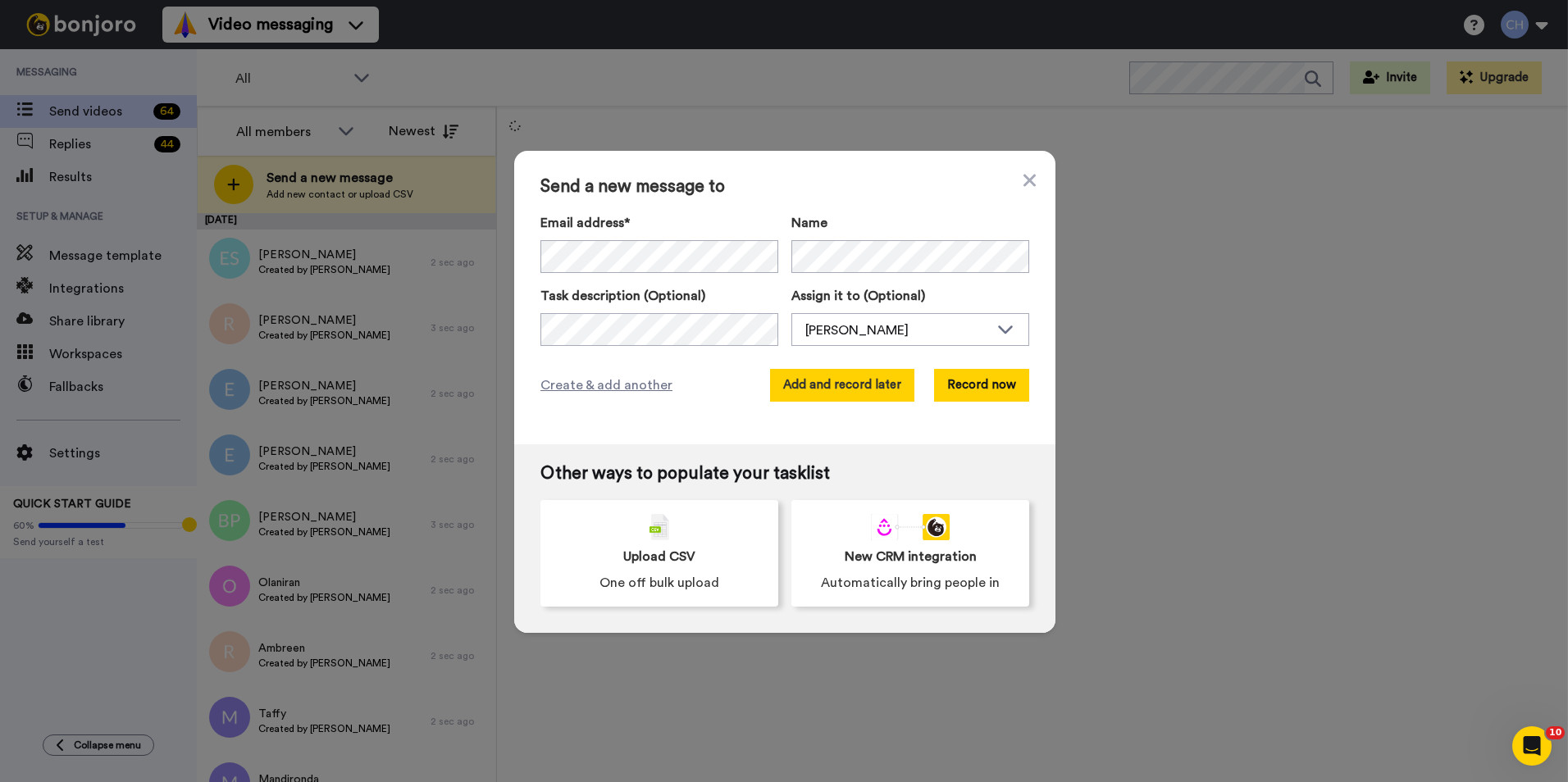
click at [817, 375] on button "Add and record later" at bounding box center [841, 385] width 144 height 33
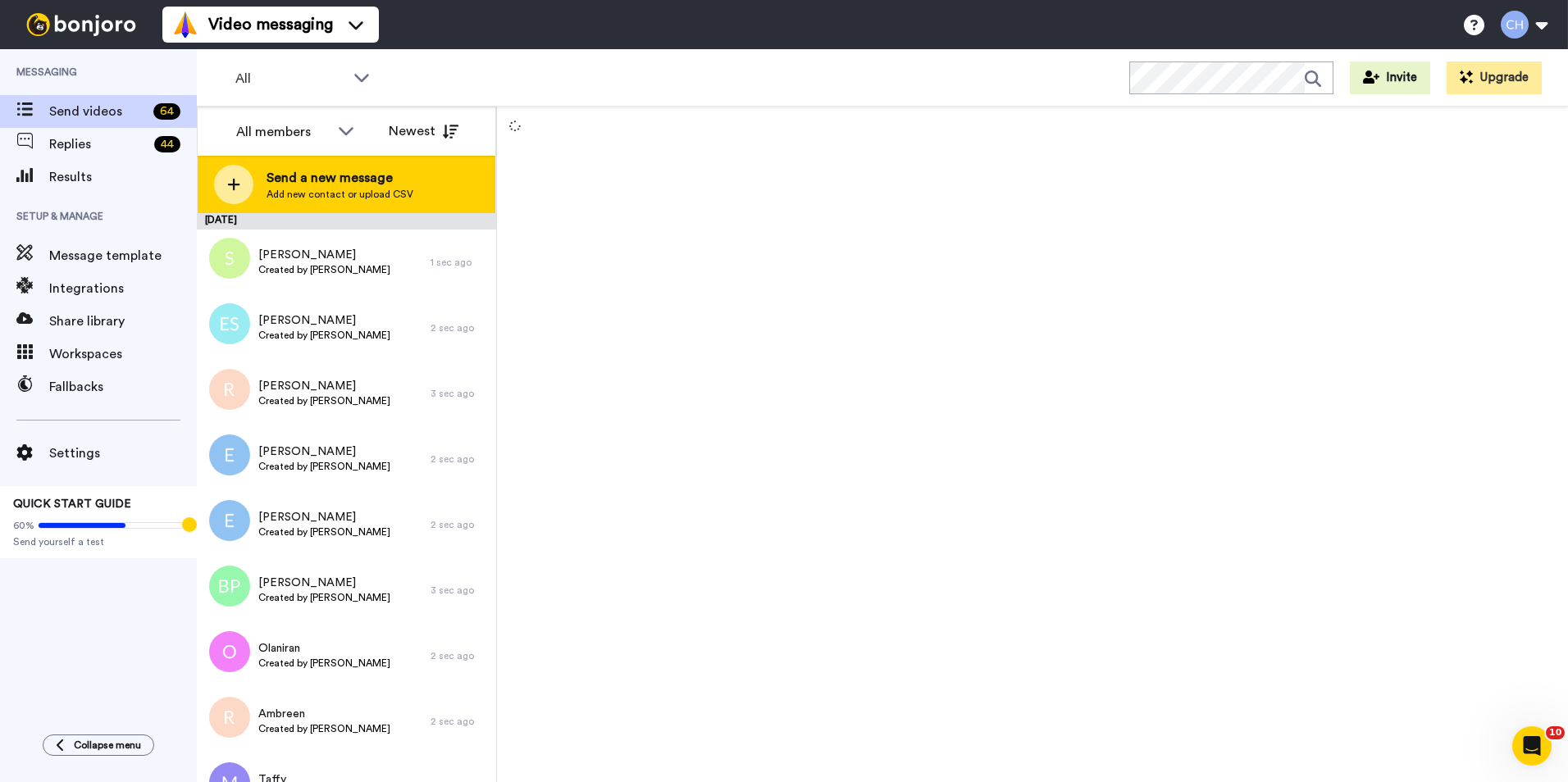
click at [362, 190] on span "Add new contact or upload CSV" at bounding box center [340, 194] width 147 height 13
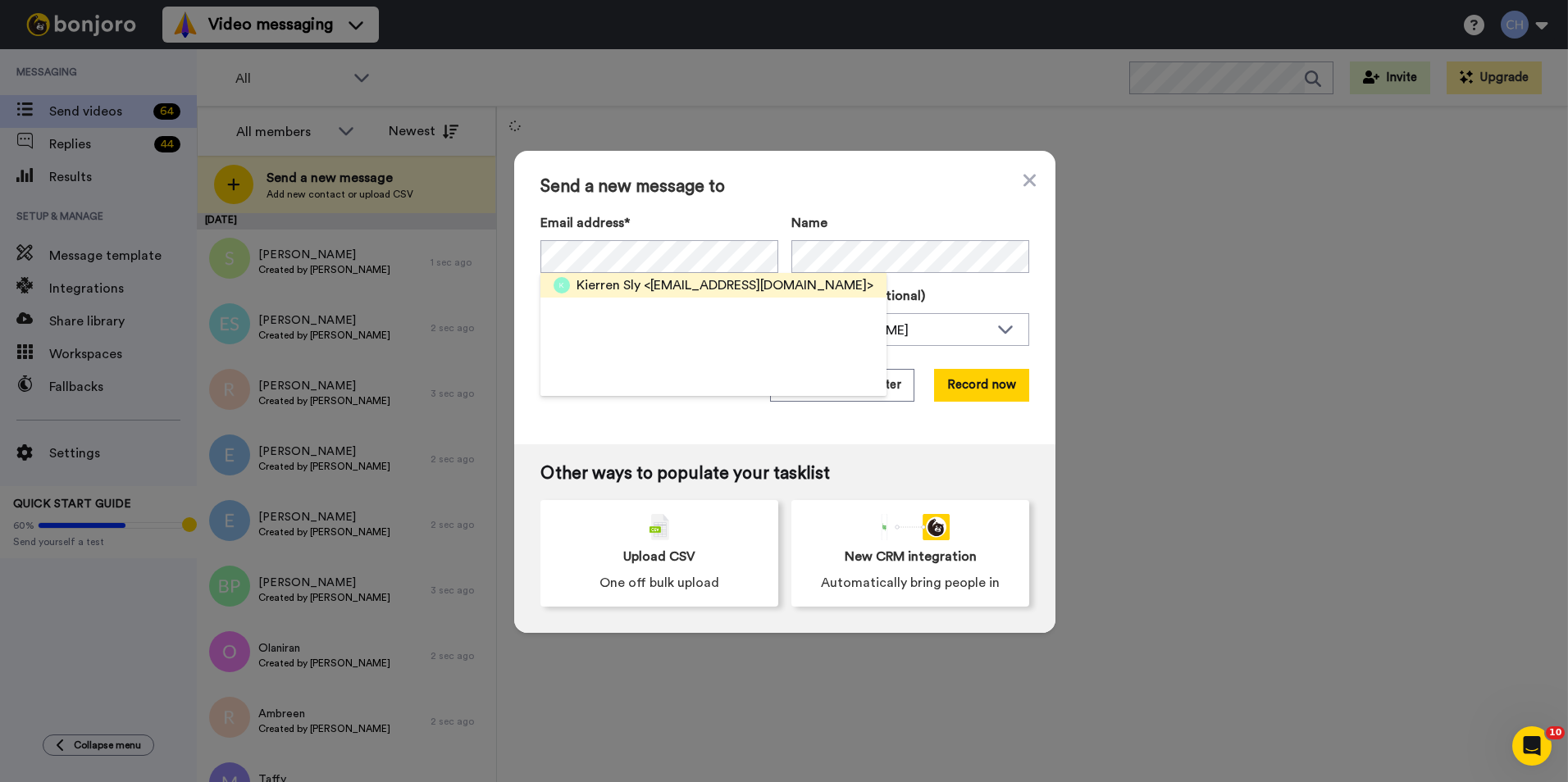
click at [612, 288] on span "Kierren Sly" at bounding box center [608, 285] width 64 height 20
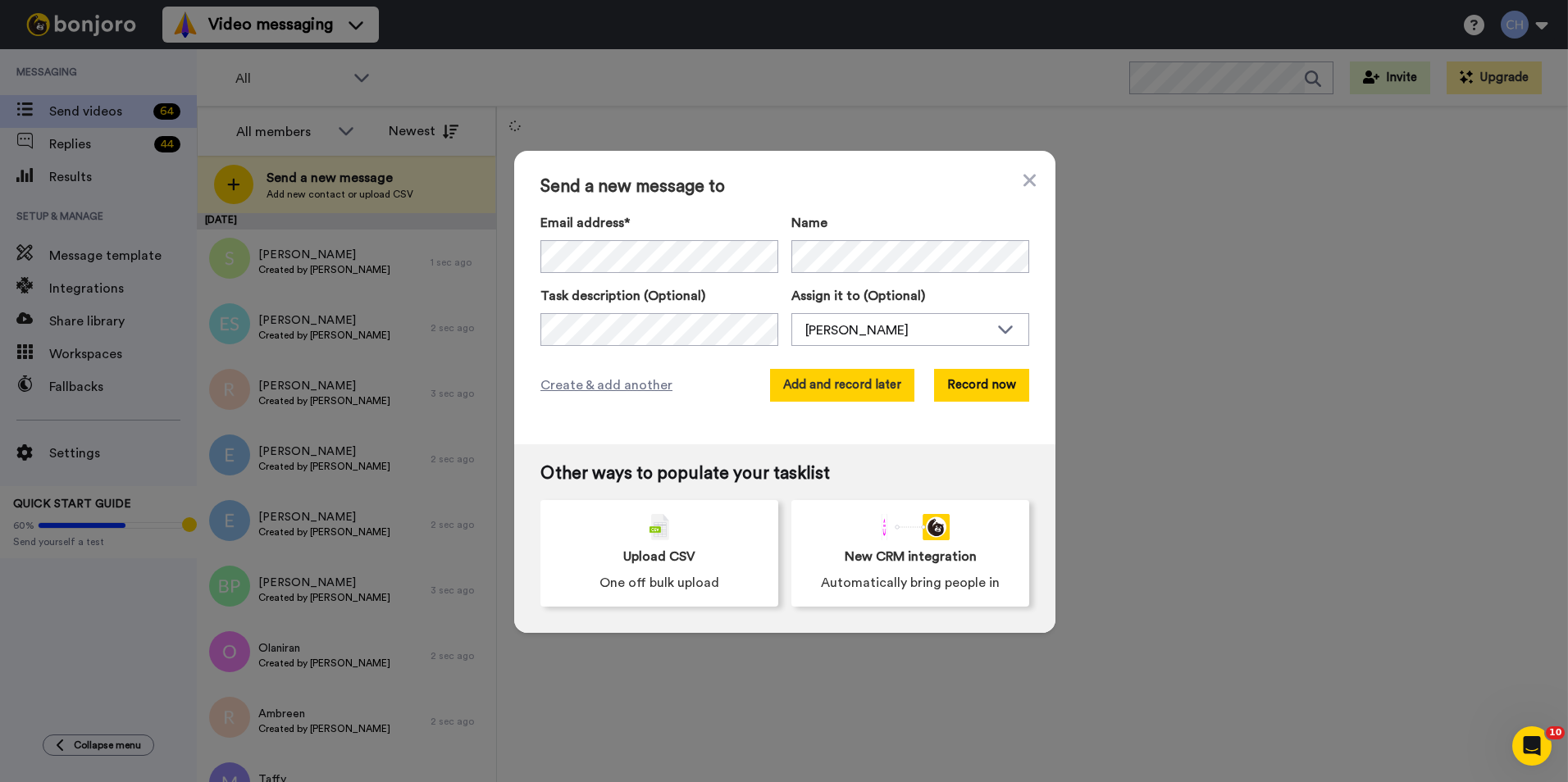
click at [819, 383] on button "Add and record later" at bounding box center [841, 385] width 144 height 33
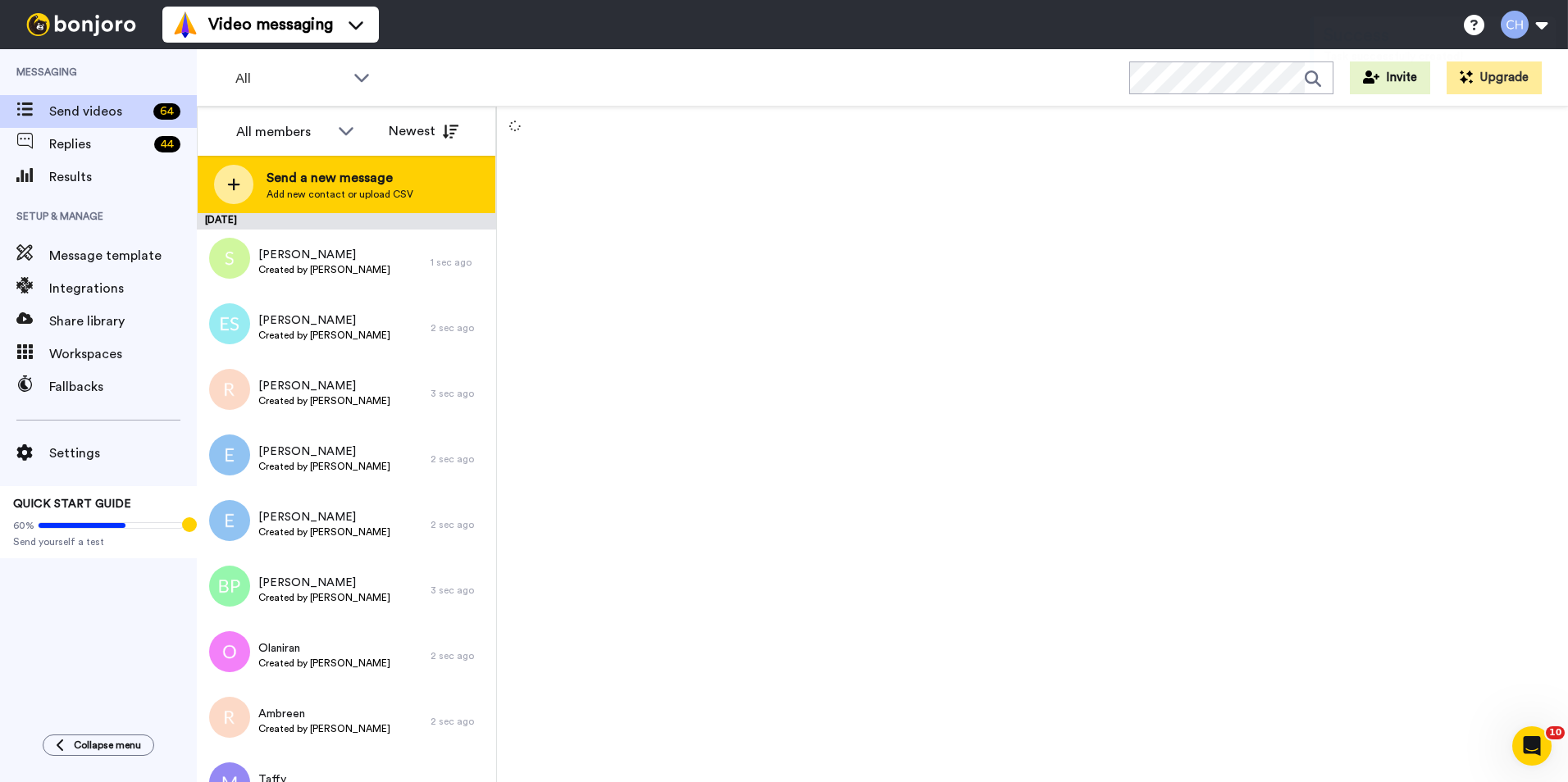
click at [328, 178] on span "Send a new message" at bounding box center [340, 178] width 147 height 20
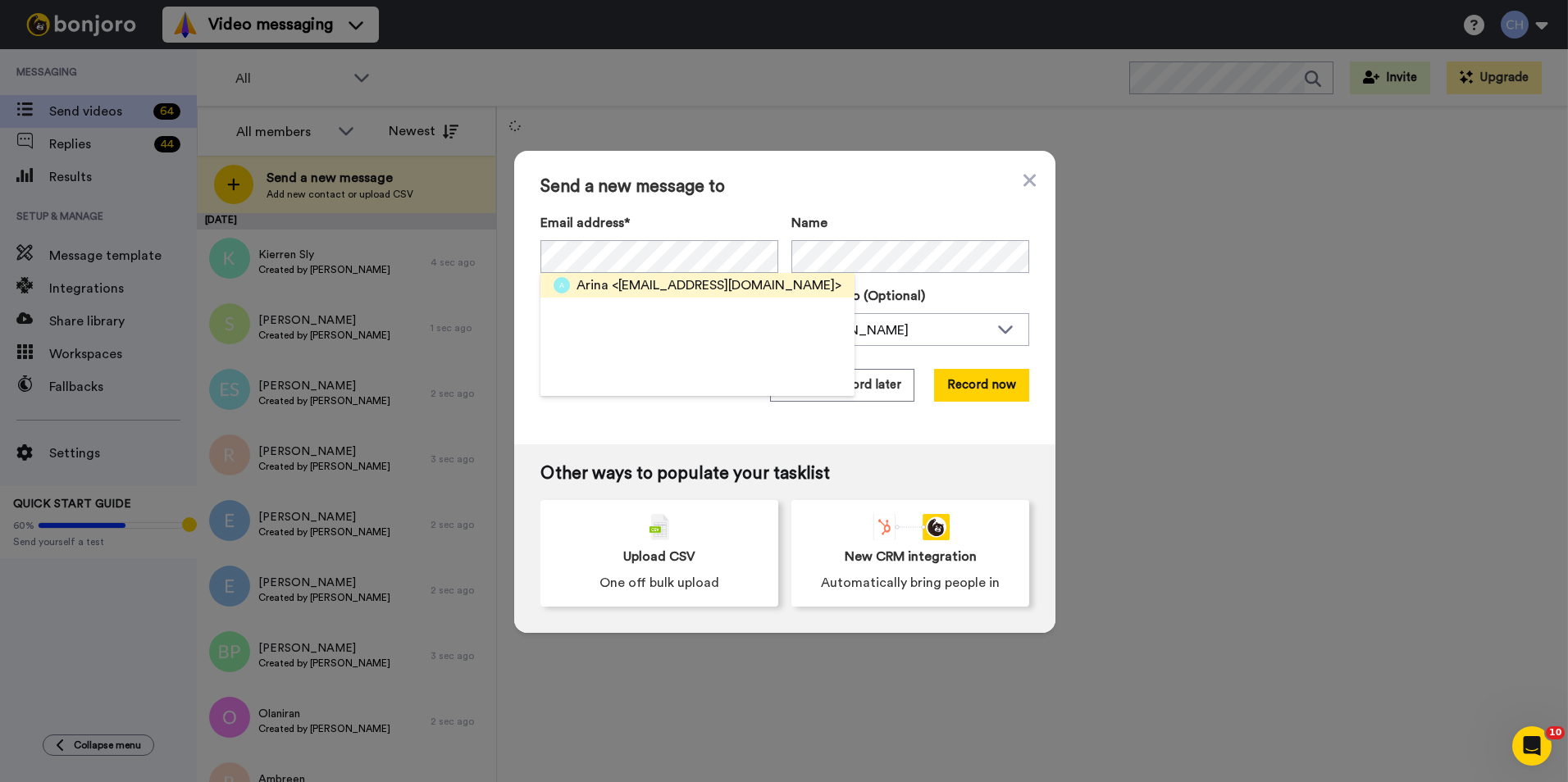
click at [617, 285] on span "<athapapun@gmail.com>" at bounding box center [727, 285] width 230 height 20
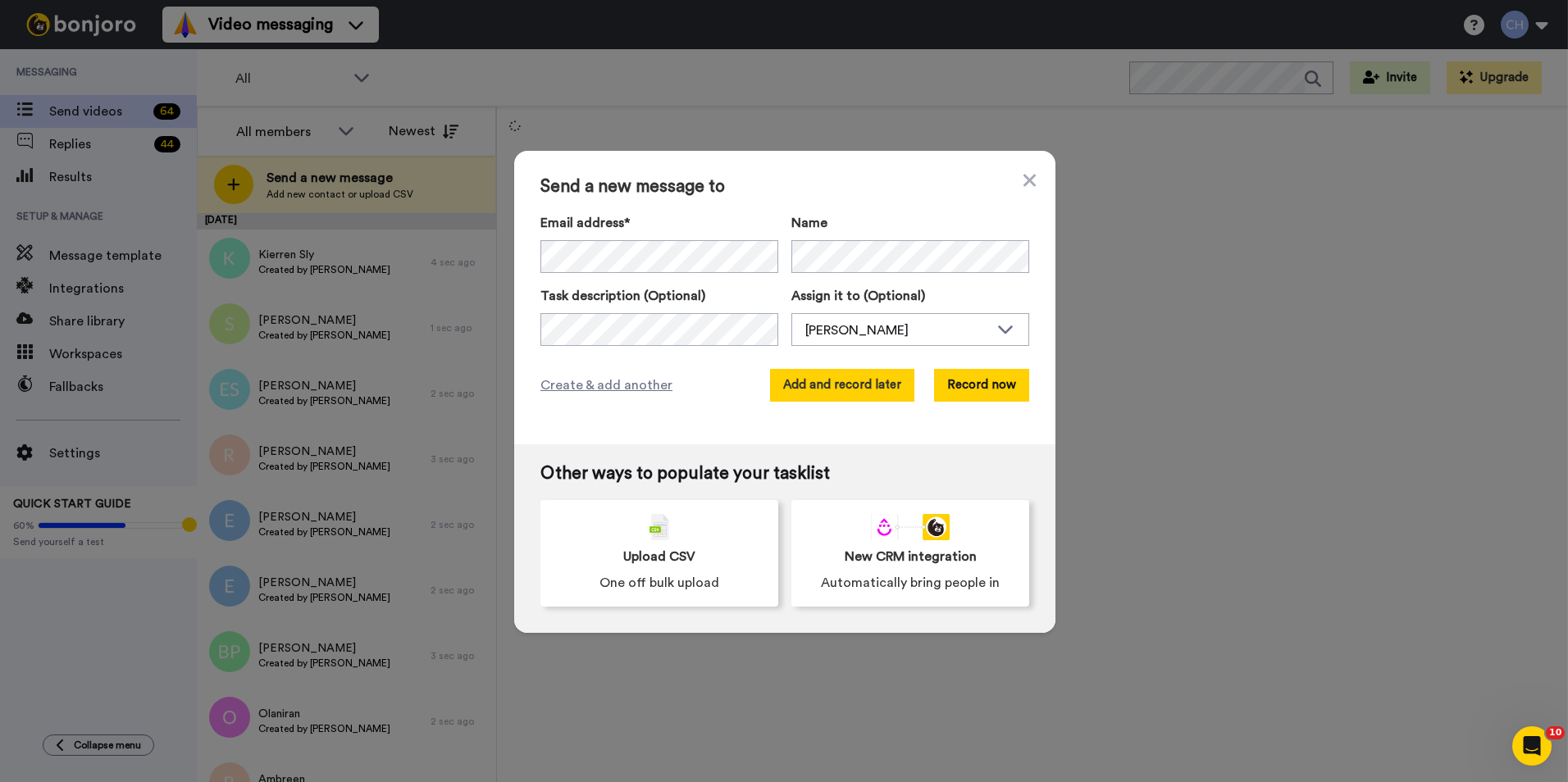
click at [823, 389] on button "Add and record later" at bounding box center [841, 385] width 144 height 33
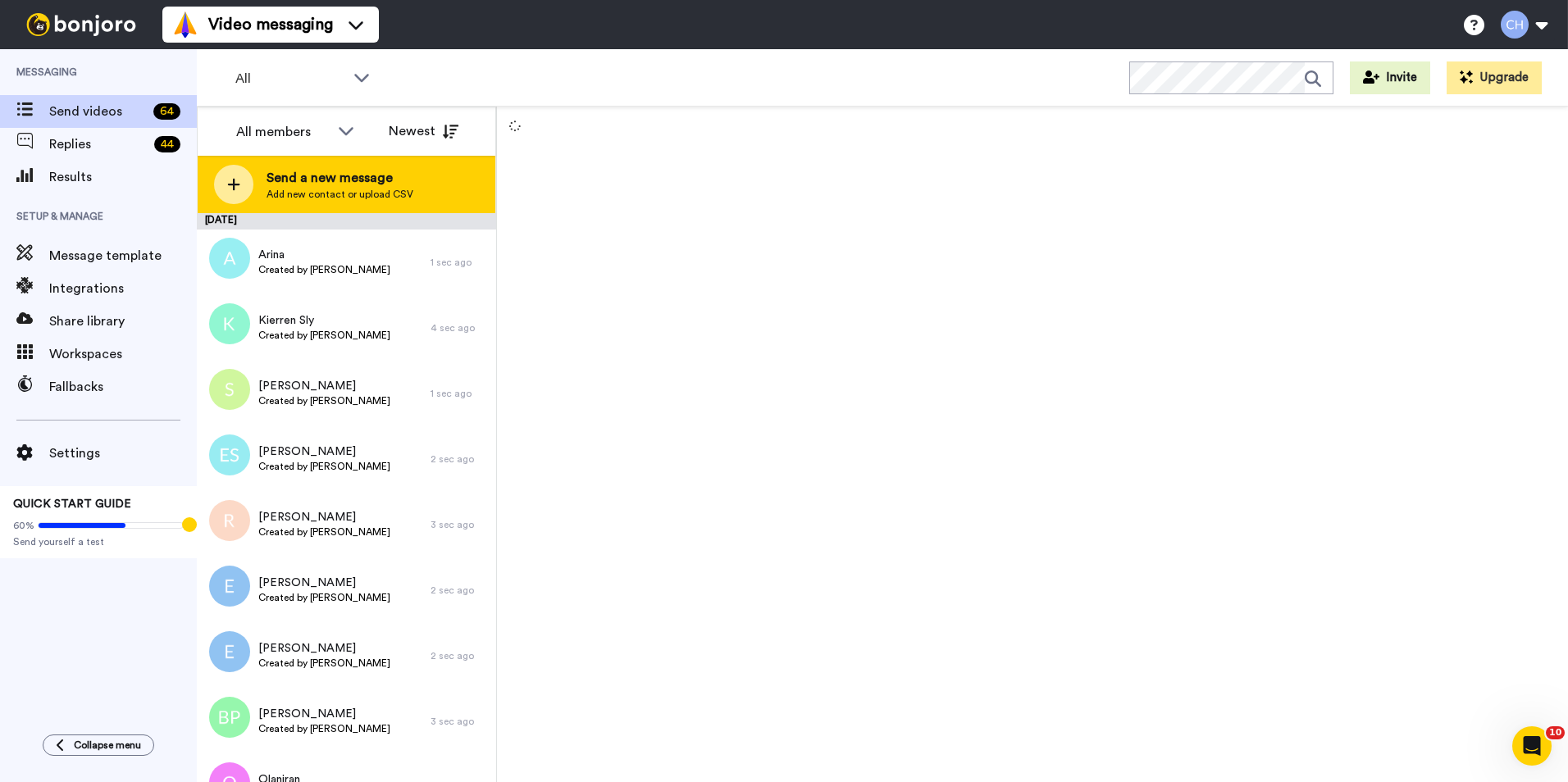
click at [342, 197] on span "Add new contact or upload CSV" at bounding box center [340, 194] width 147 height 13
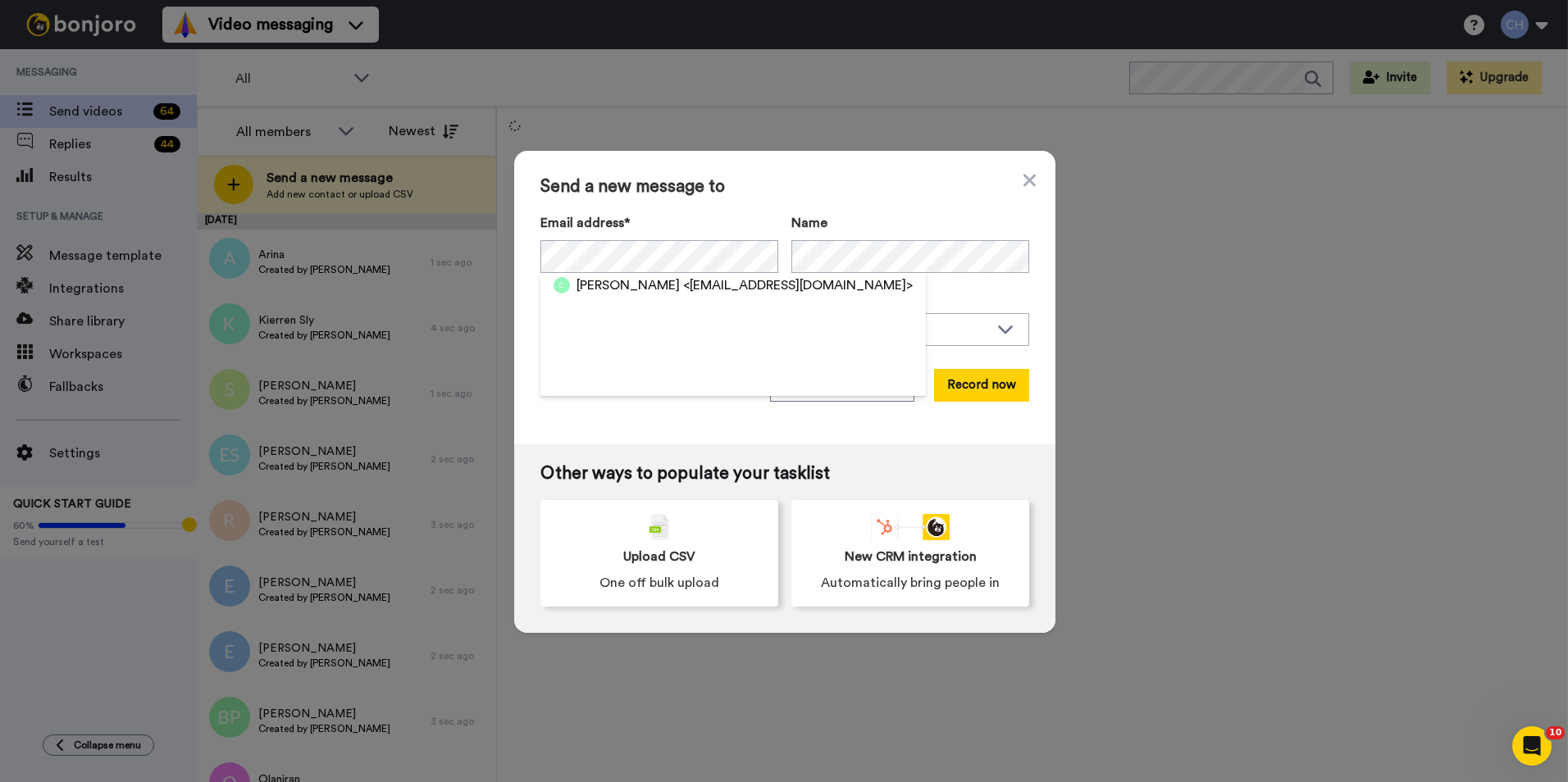
drag, startPoint x: 607, startPoint y: 288, endPoint x: 662, endPoint y: 310, distance: 59.2
click at [607, 288] on span "Caroline Witts" at bounding box center [628, 285] width 103 height 20
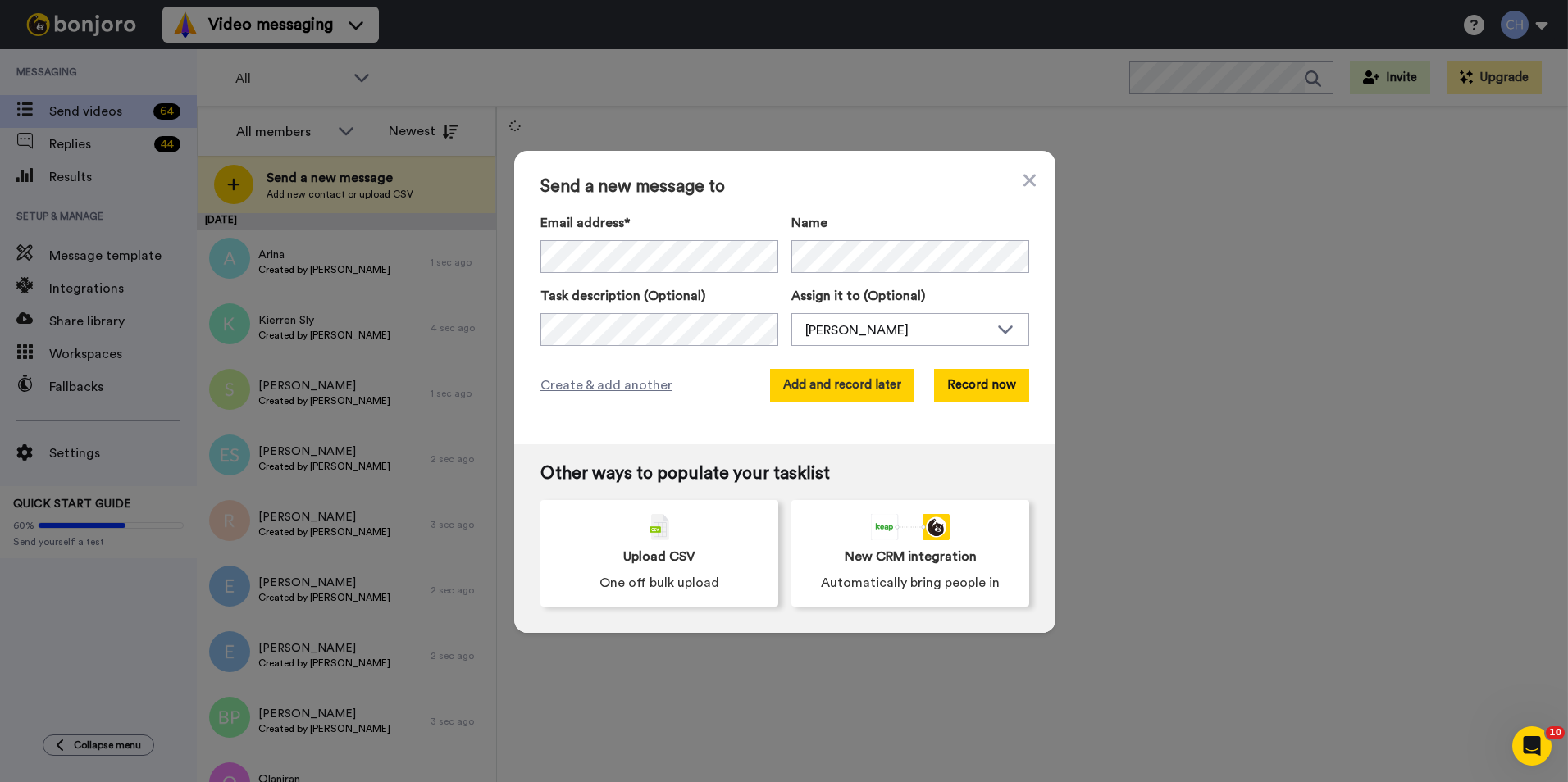
click at [814, 379] on button "Add and record later" at bounding box center [841, 385] width 144 height 33
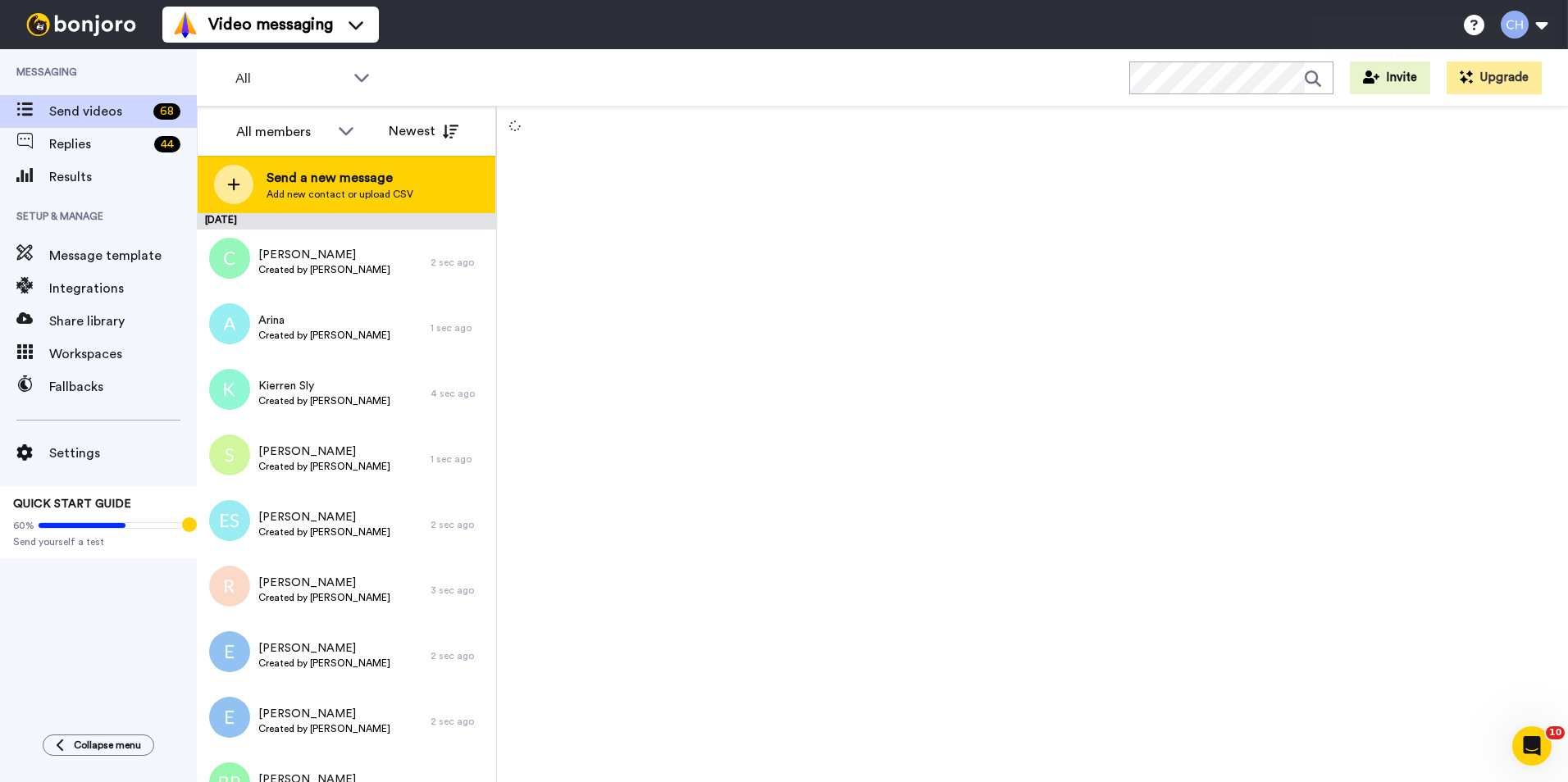
click at [281, 203] on div "Send a new message Add new contact or upload CSV" at bounding box center [346, 185] width 298 height 57
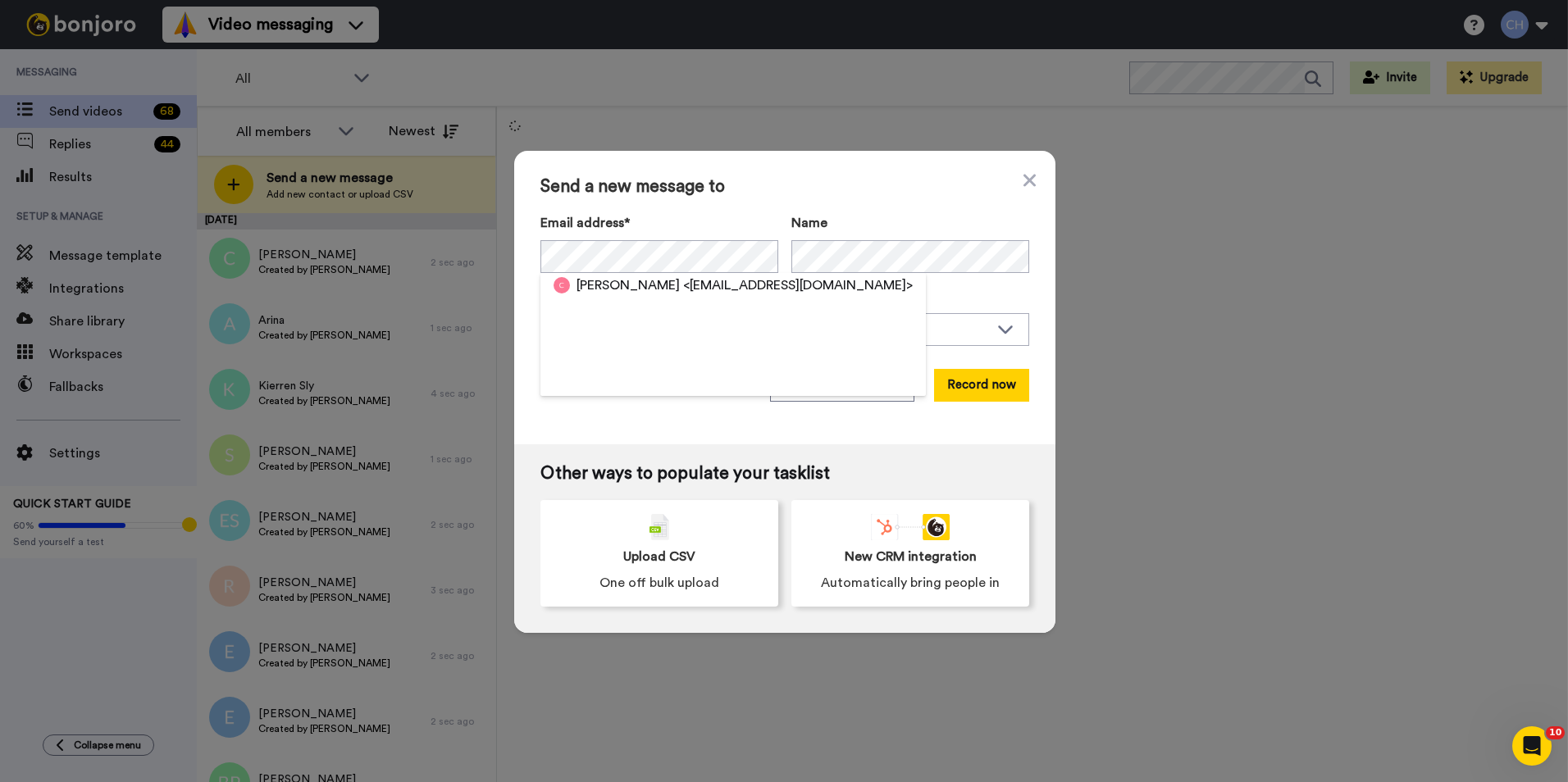
click at [684, 285] on span "<carl6226@yahoo.com>" at bounding box center [798, 285] width 230 height 20
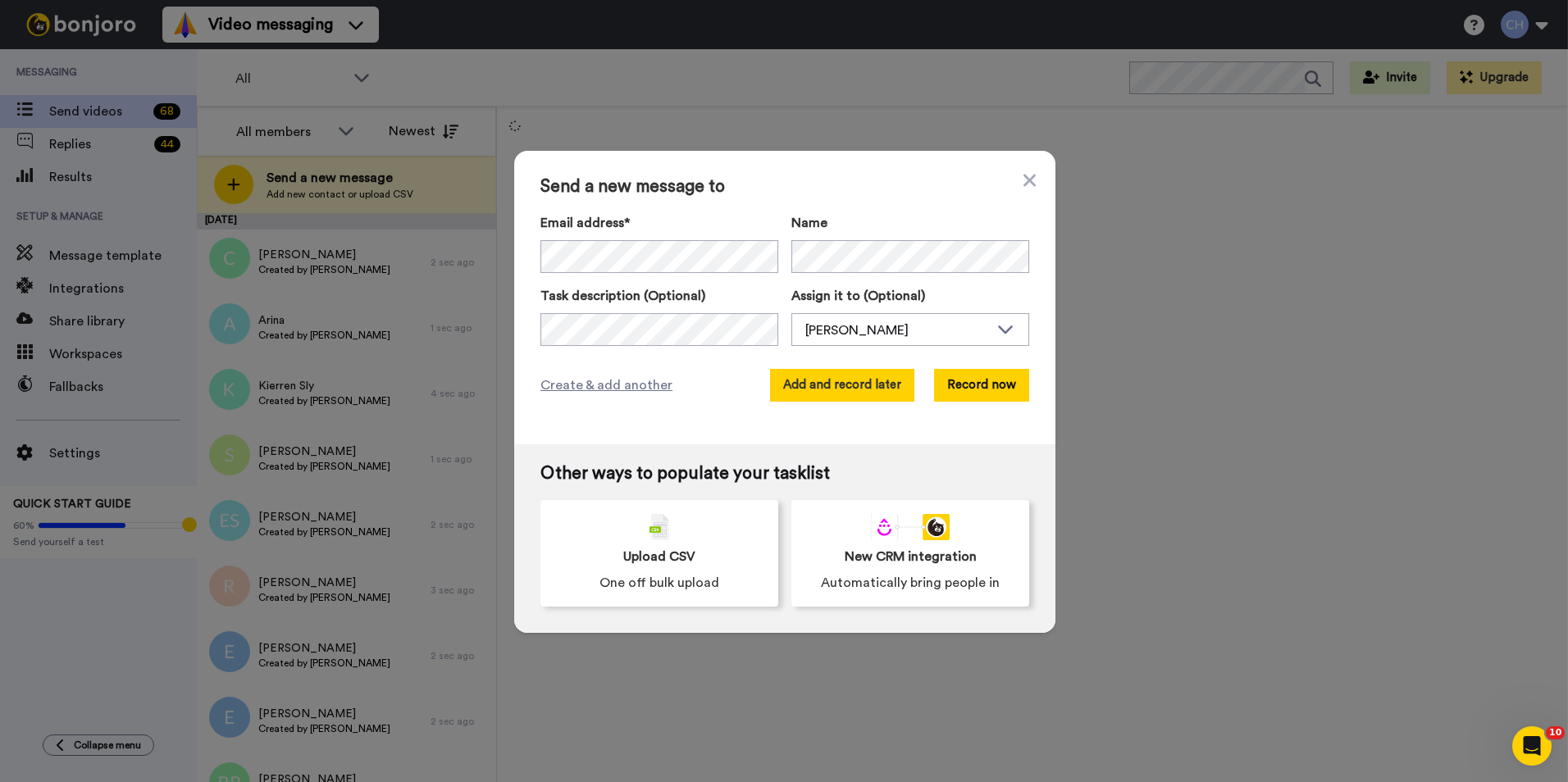
click at [822, 372] on button "Add and record later" at bounding box center [841, 385] width 144 height 33
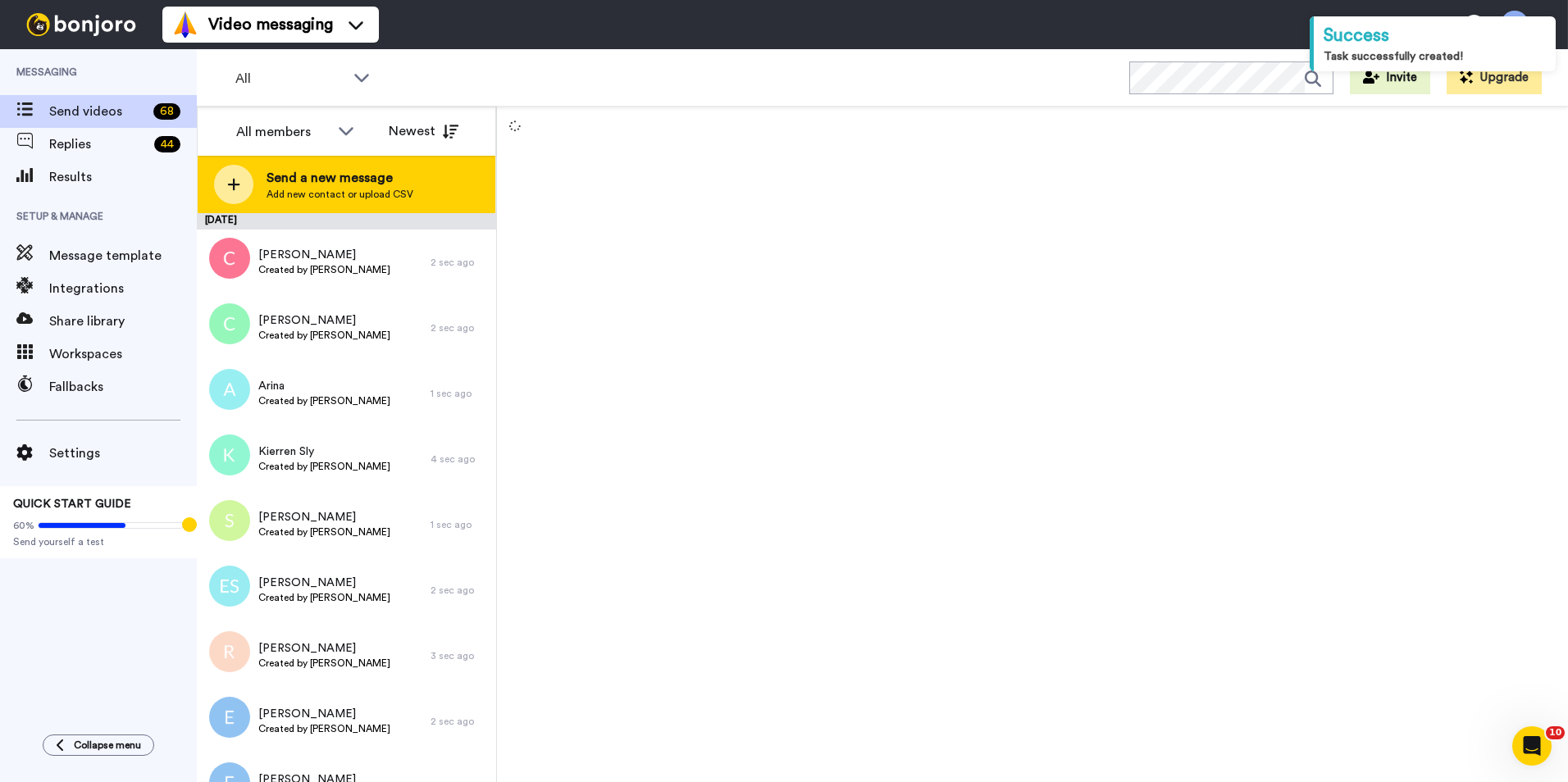
click at [356, 187] on span "Add new contact or upload CSV" at bounding box center [340, 194] width 147 height 13
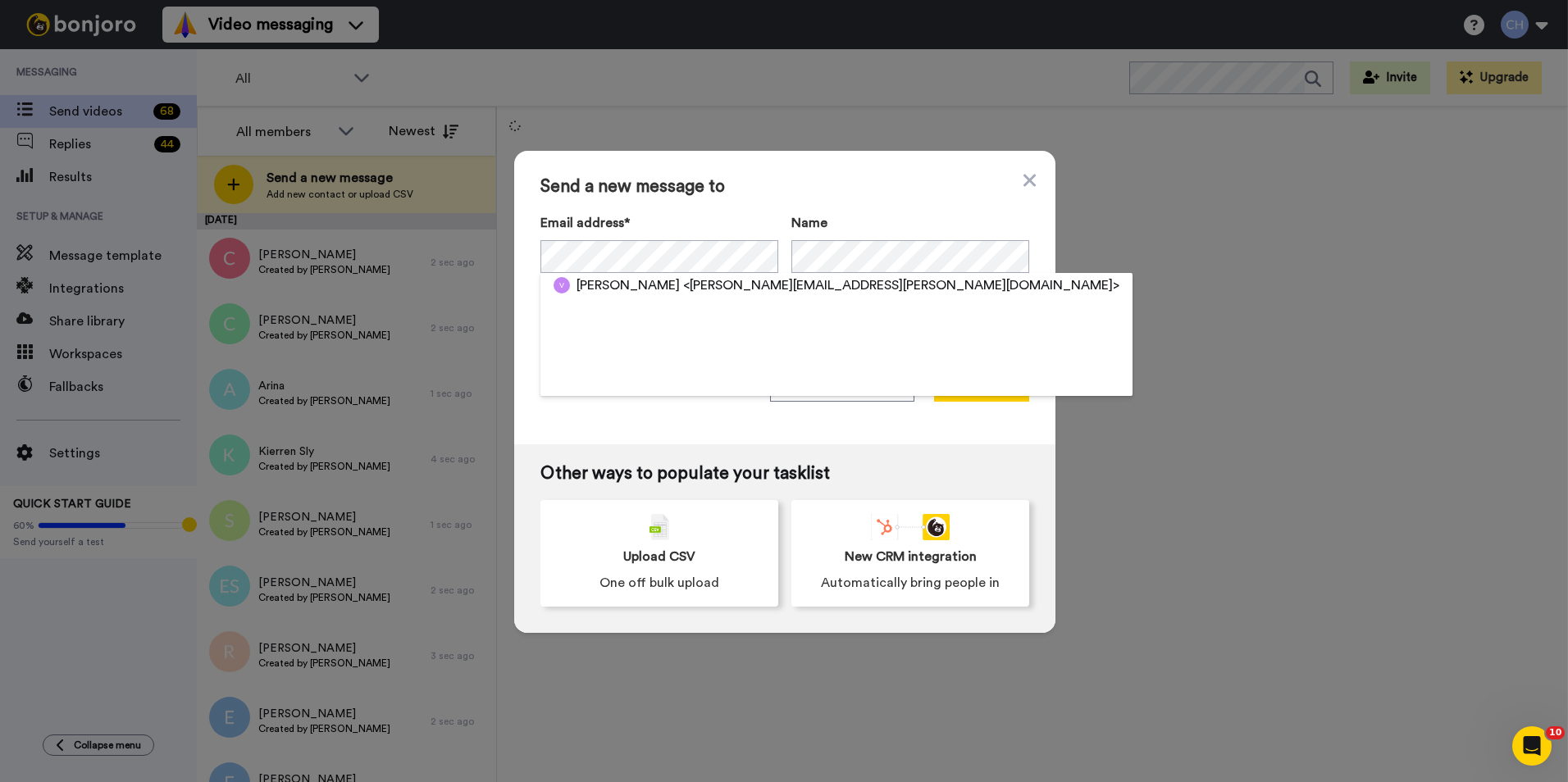
drag, startPoint x: 608, startPoint y: 286, endPoint x: 641, endPoint y: 302, distance: 36.7
click at [608, 285] on span "Veronica Zammit" at bounding box center [628, 285] width 103 height 20
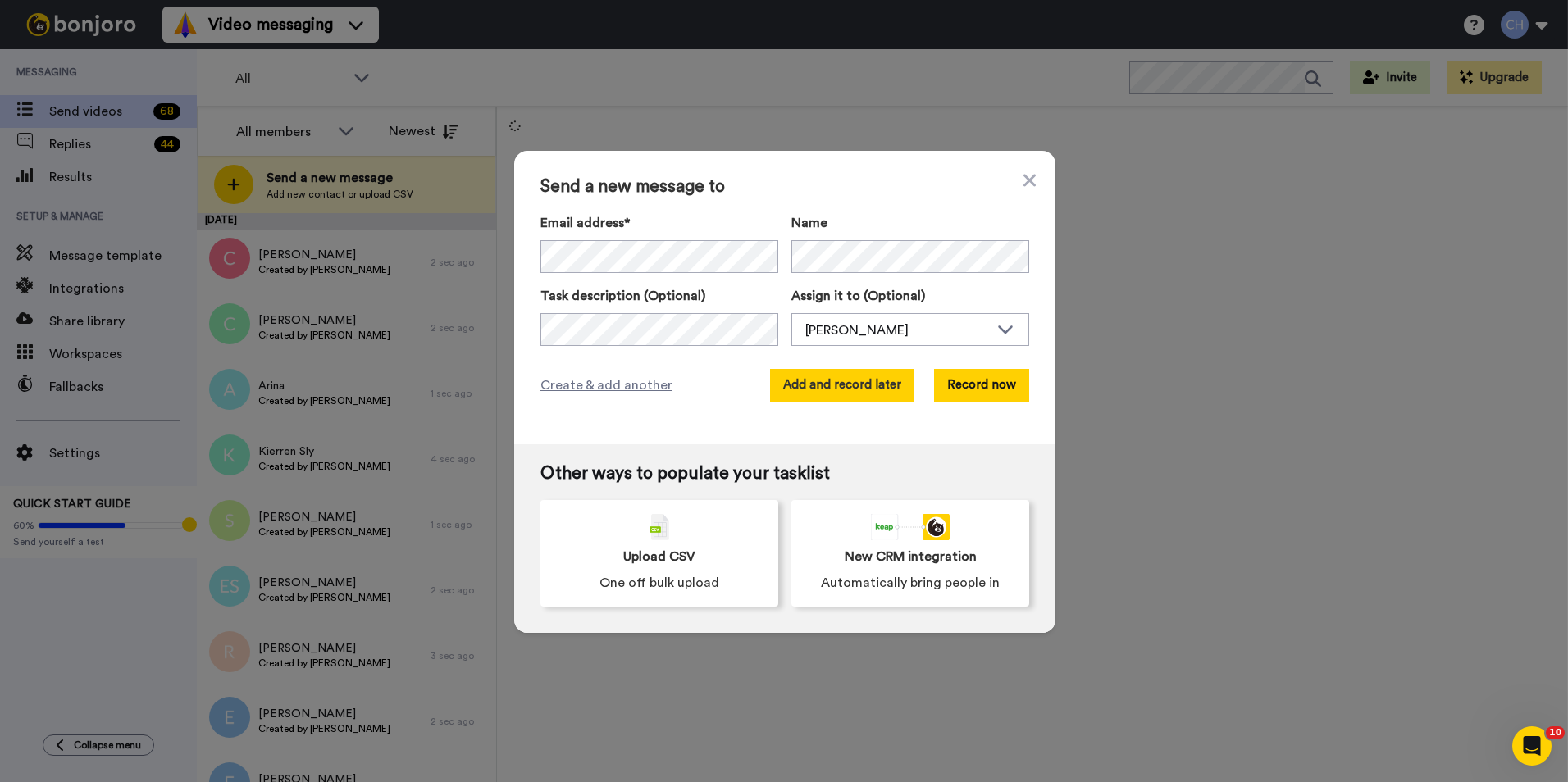
click at [843, 374] on button "Add and record later" at bounding box center [841, 385] width 144 height 33
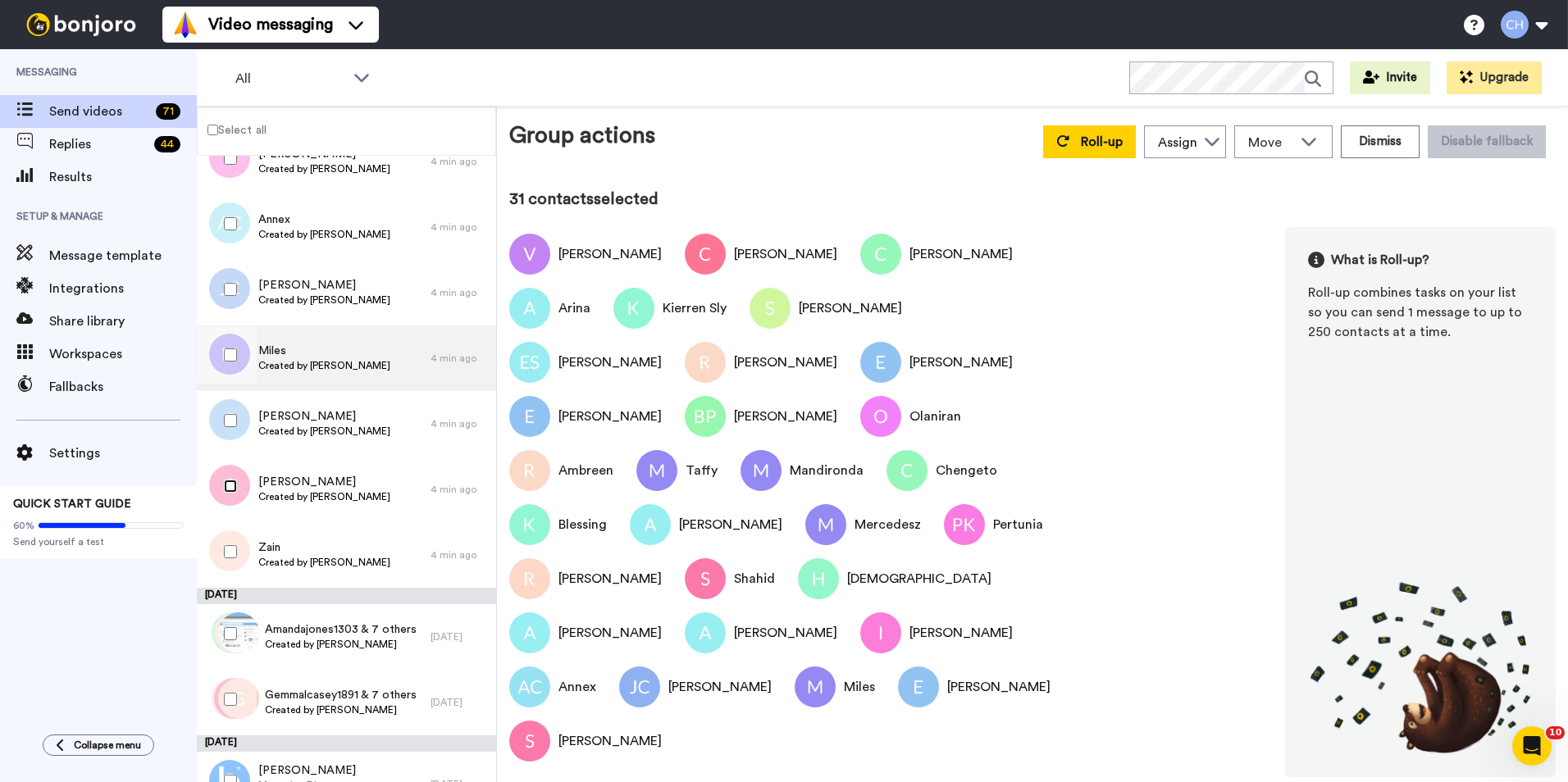
scroll to position [1686, 0]
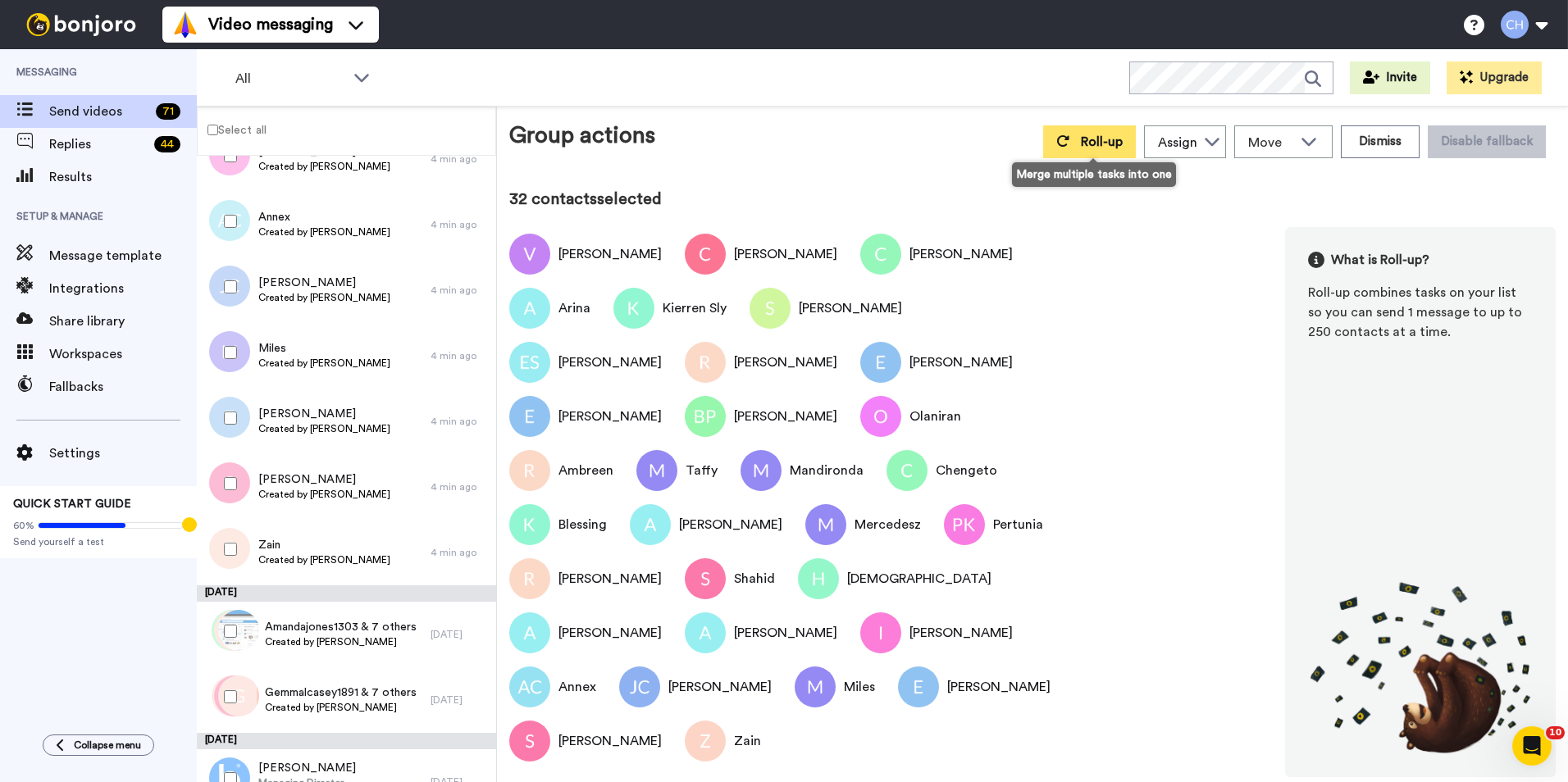
click at [1076, 138] on button "Roll-up" at bounding box center [1089, 142] width 92 height 33
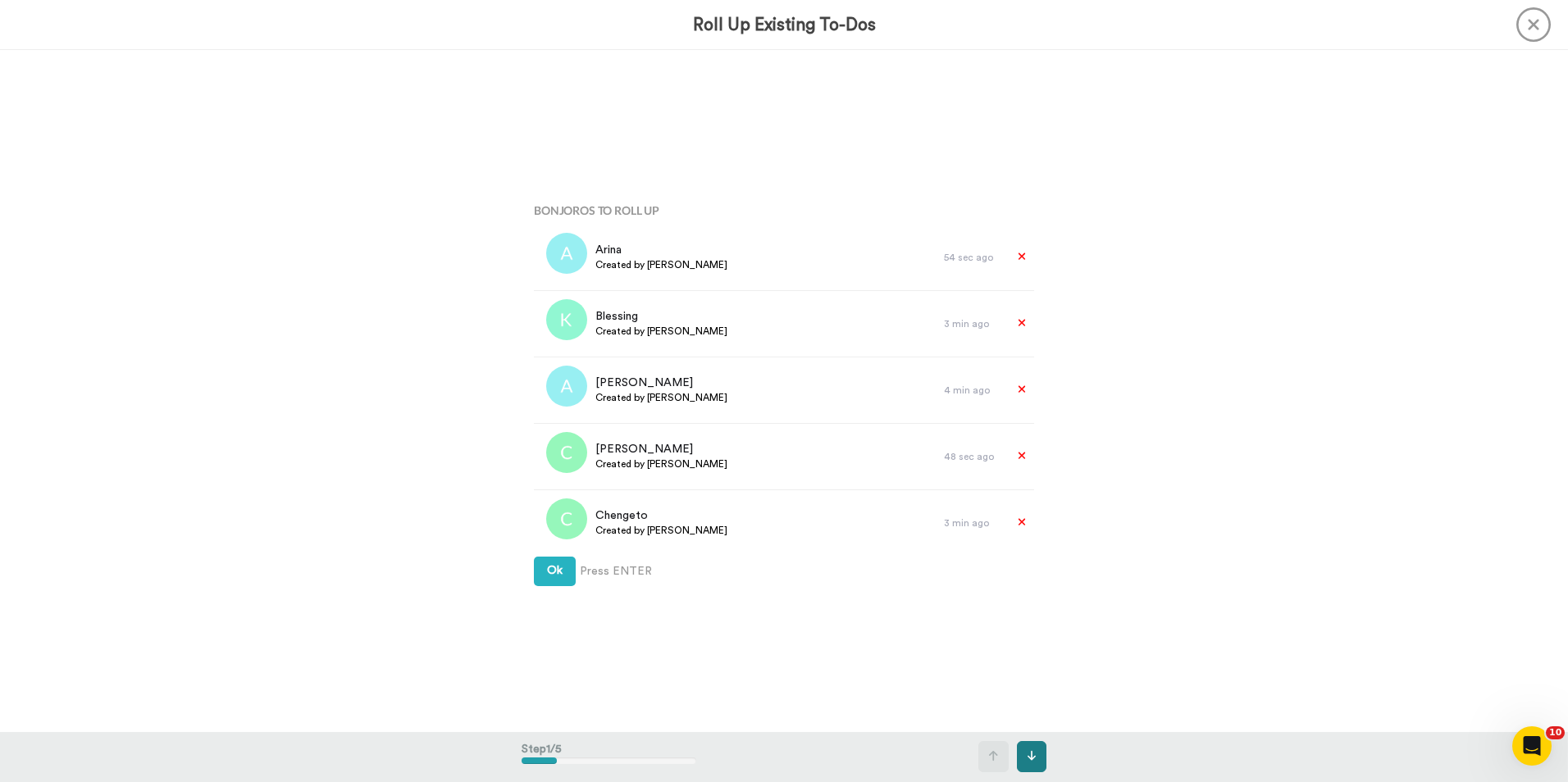
click at [1036, 752] on button at bounding box center [1032, 756] width 30 height 31
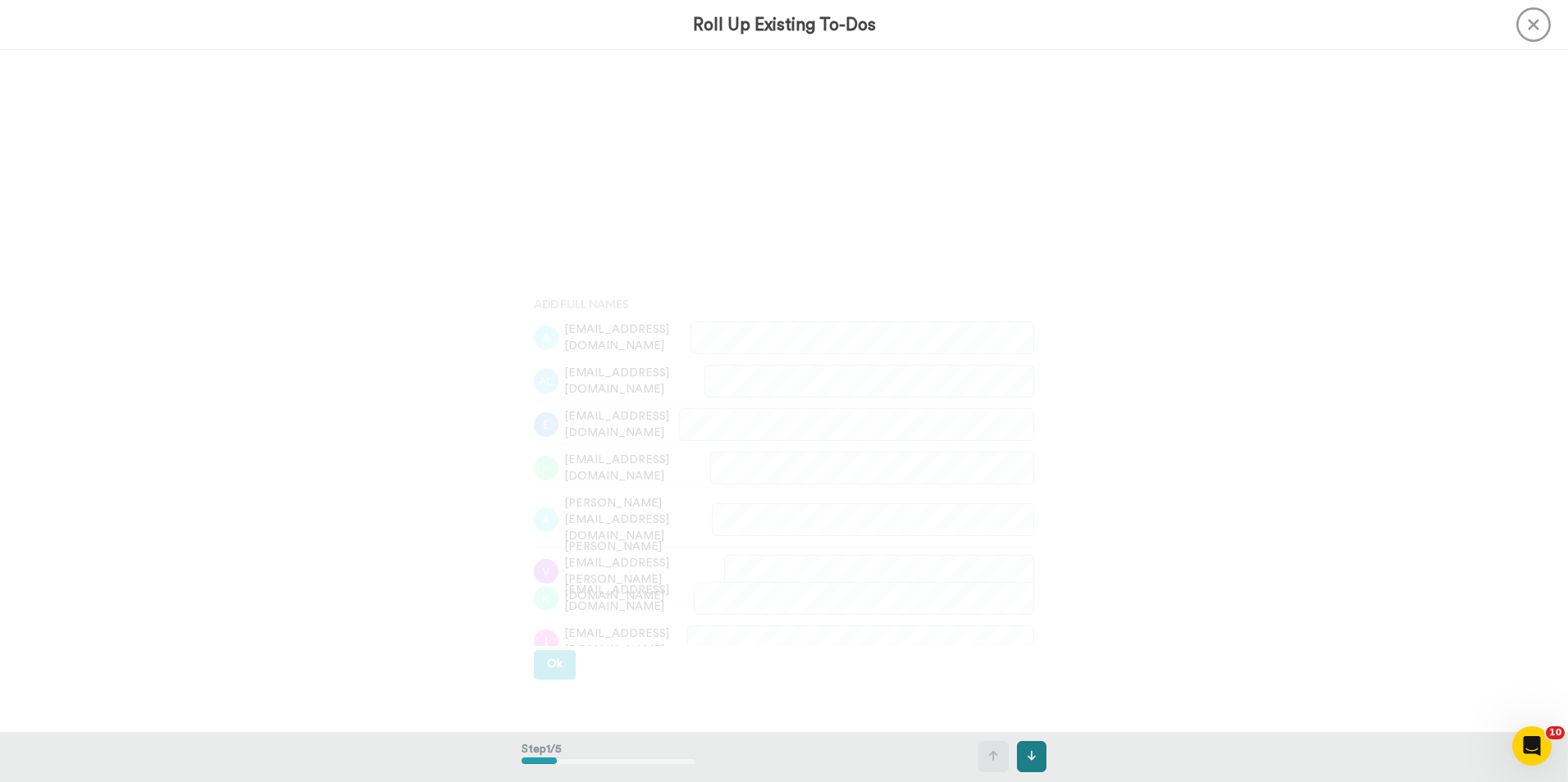
click at [1036, 752] on button at bounding box center [1032, 756] width 30 height 31
click at [1037, 752] on button at bounding box center [1032, 756] width 30 height 31
click at [1037, 754] on button at bounding box center [1032, 756] width 30 height 31
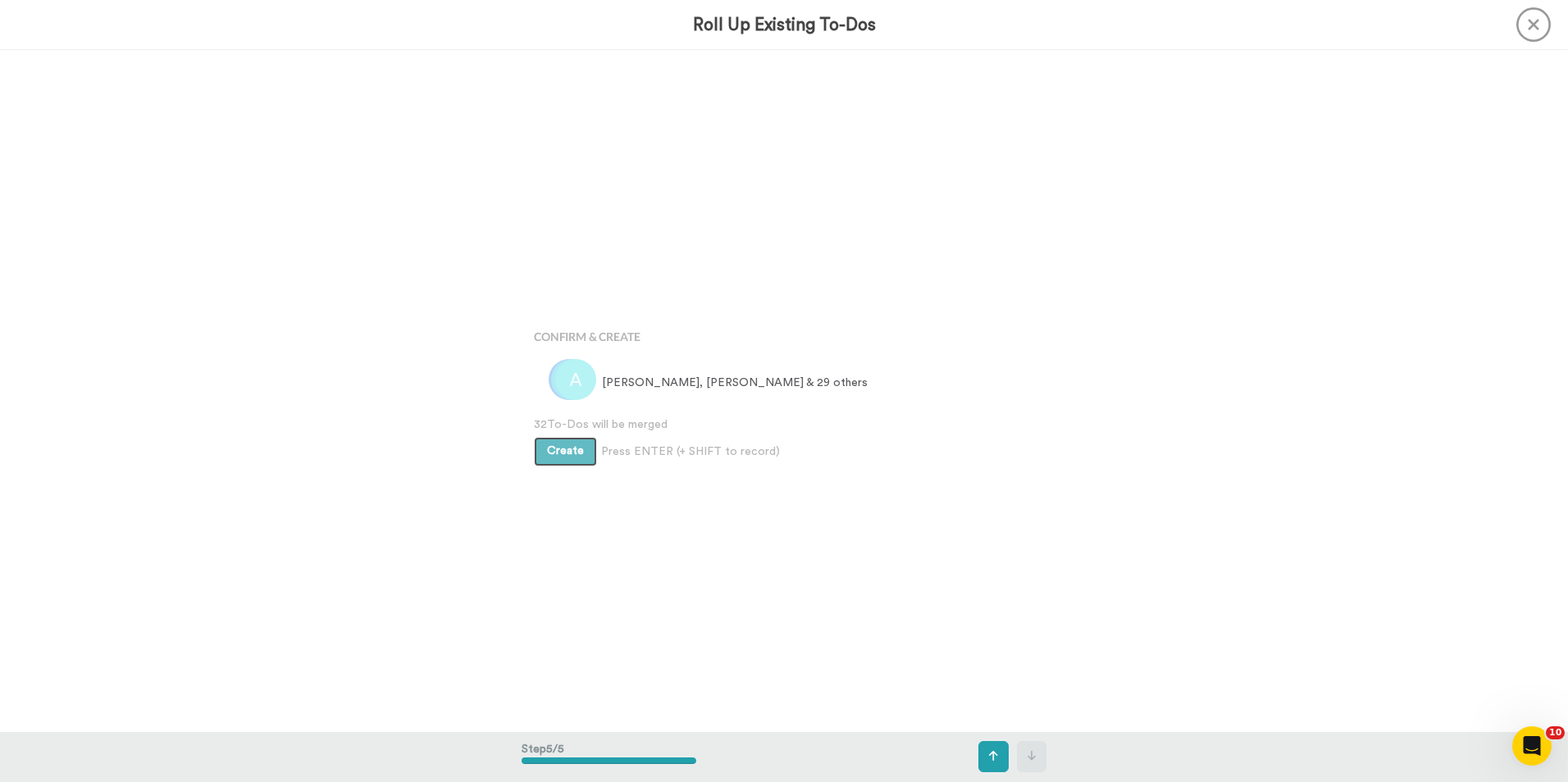
scroll to position [2728, 0]
click at [562, 457] on button "Create" at bounding box center [565, 448] width 63 height 30
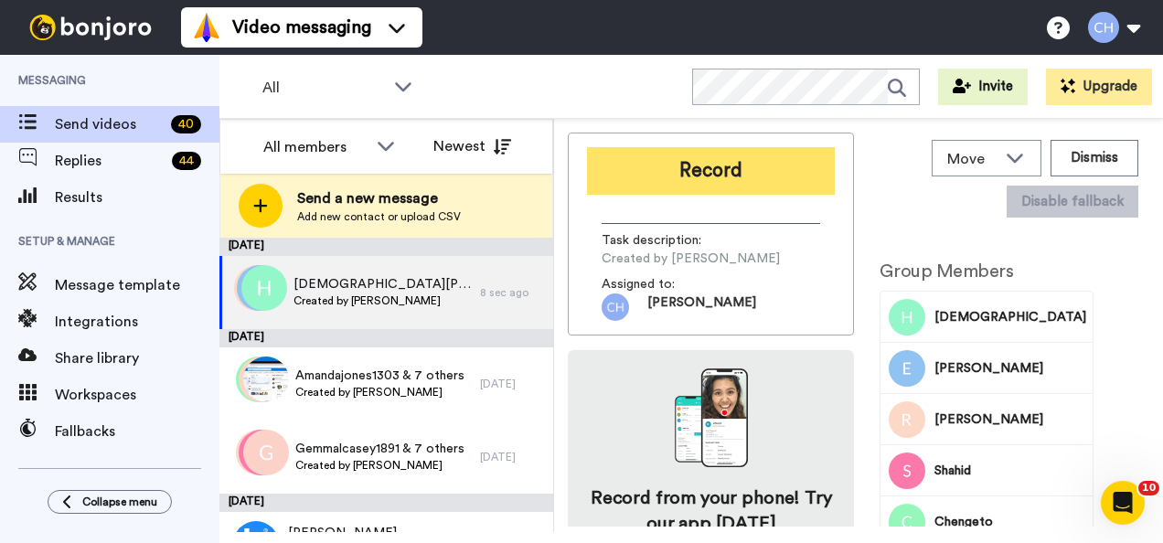
click at [736, 174] on button "Record" at bounding box center [711, 171] width 248 height 48
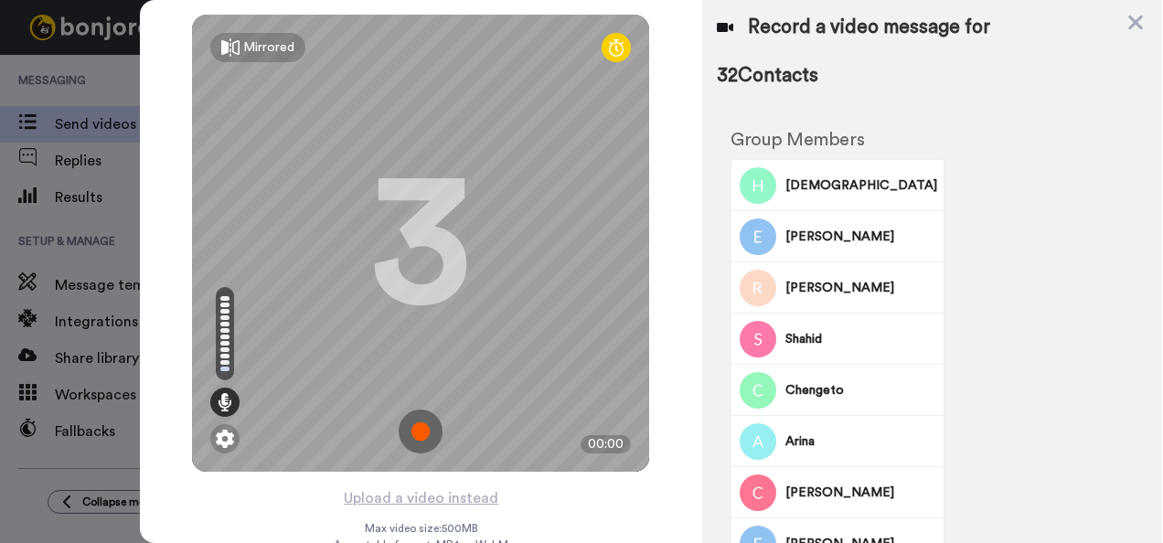
click at [424, 428] on img at bounding box center [421, 432] width 44 height 44
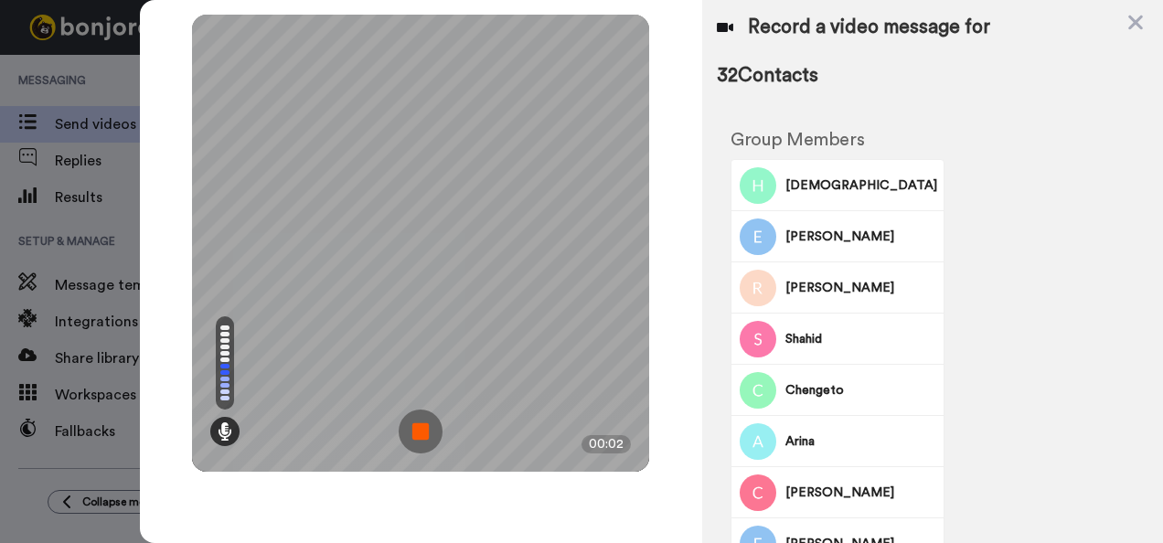
click at [424, 428] on img at bounding box center [421, 432] width 44 height 44
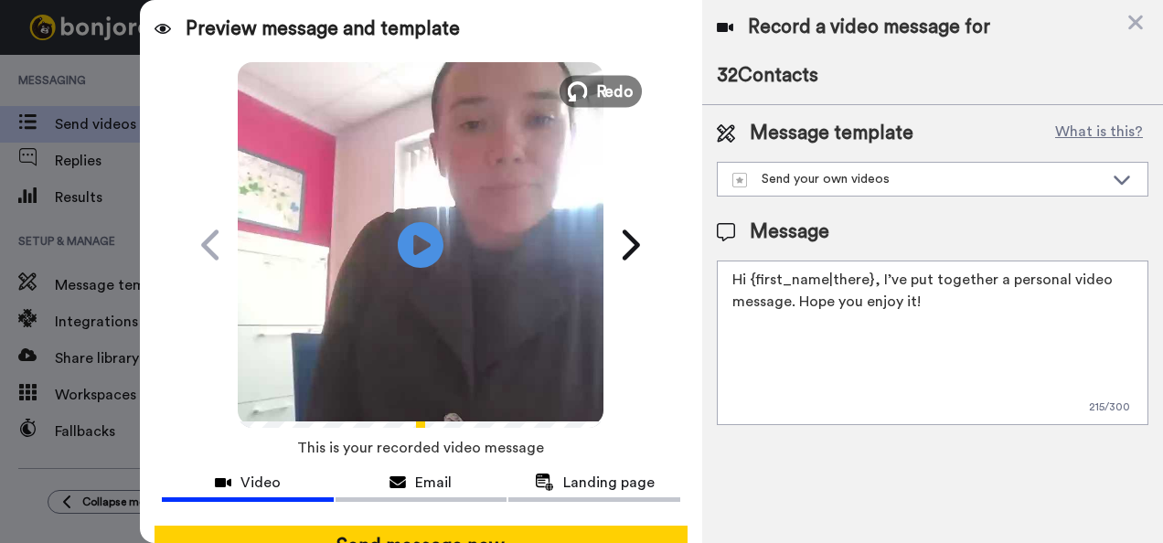
click at [578, 93] on icon at bounding box center [578, 91] width 20 height 20
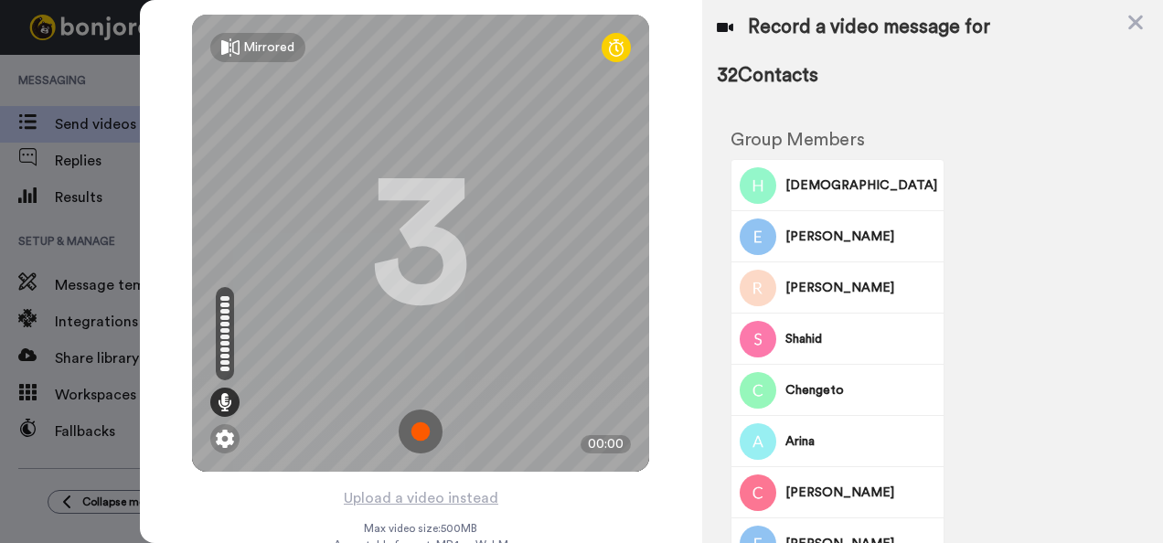
click at [413, 430] on img at bounding box center [421, 432] width 44 height 44
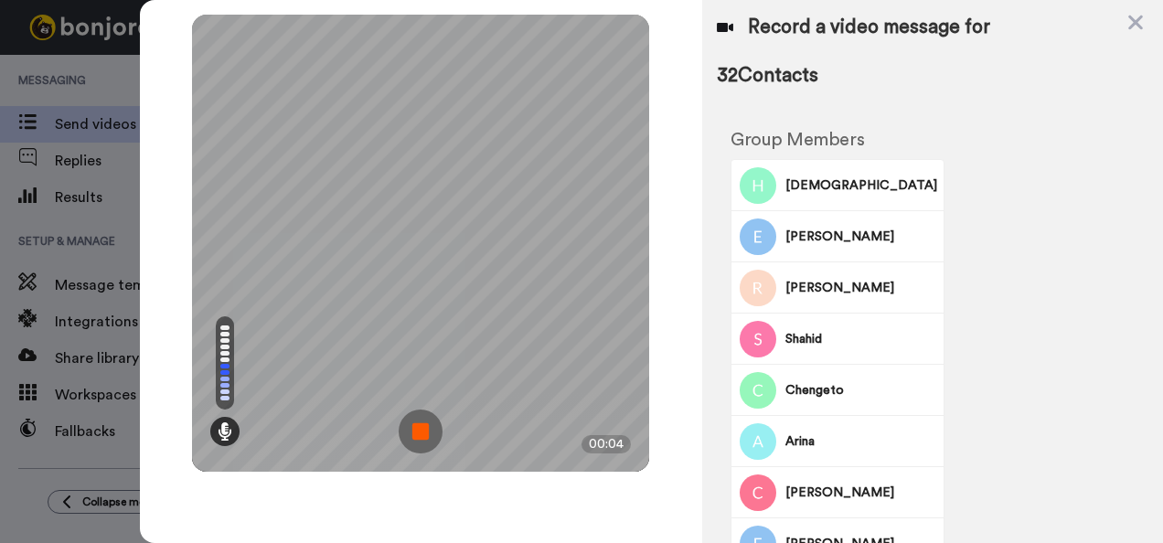
click at [413, 430] on img at bounding box center [421, 432] width 44 height 44
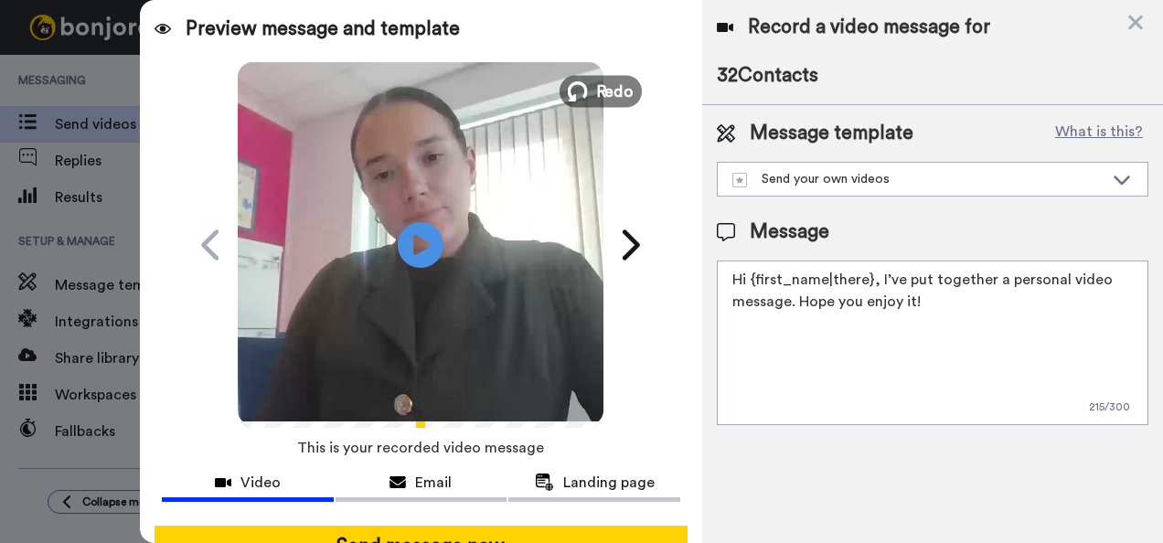
click at [585, 80] on button "Redo" at bounding box center [601, 91] width 82 height 32
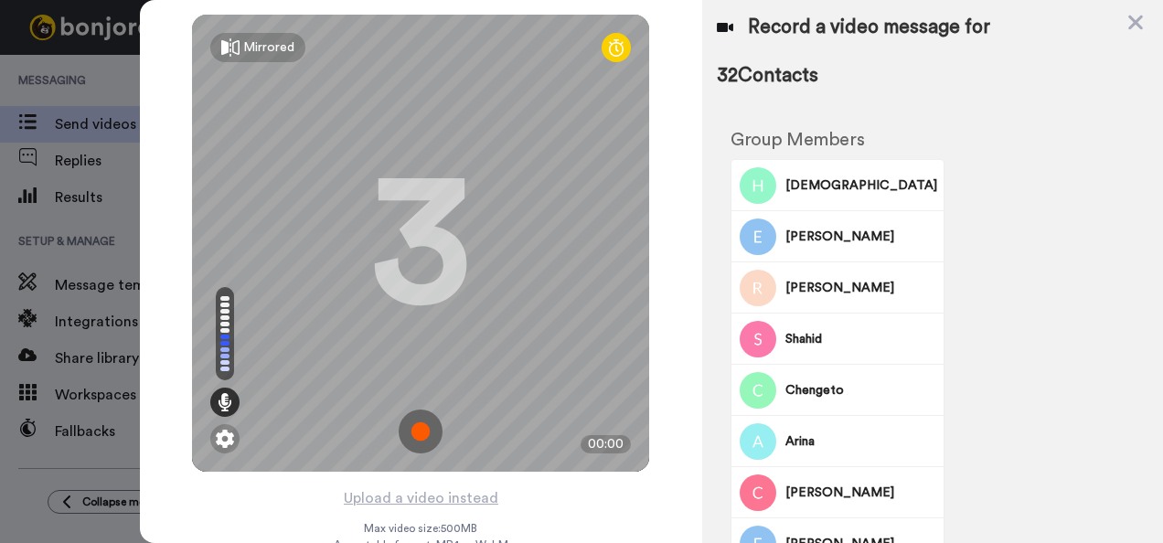
click at [412, 426] on img at bounding box center [421, 432] width 44 height 44
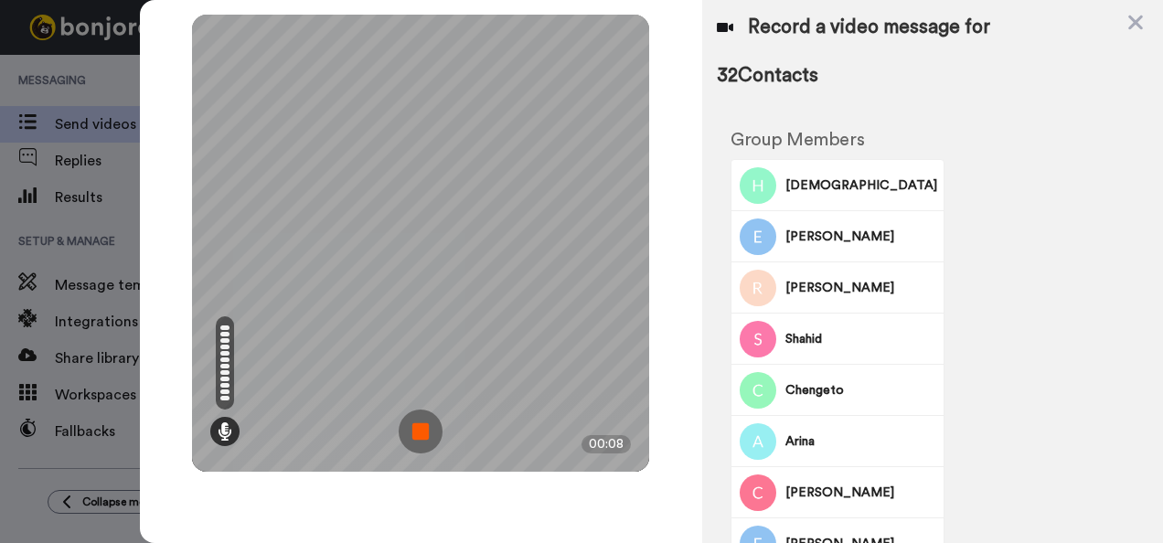
click at [412, 426] on img at bounding box center [421, 432] width 44 height 44
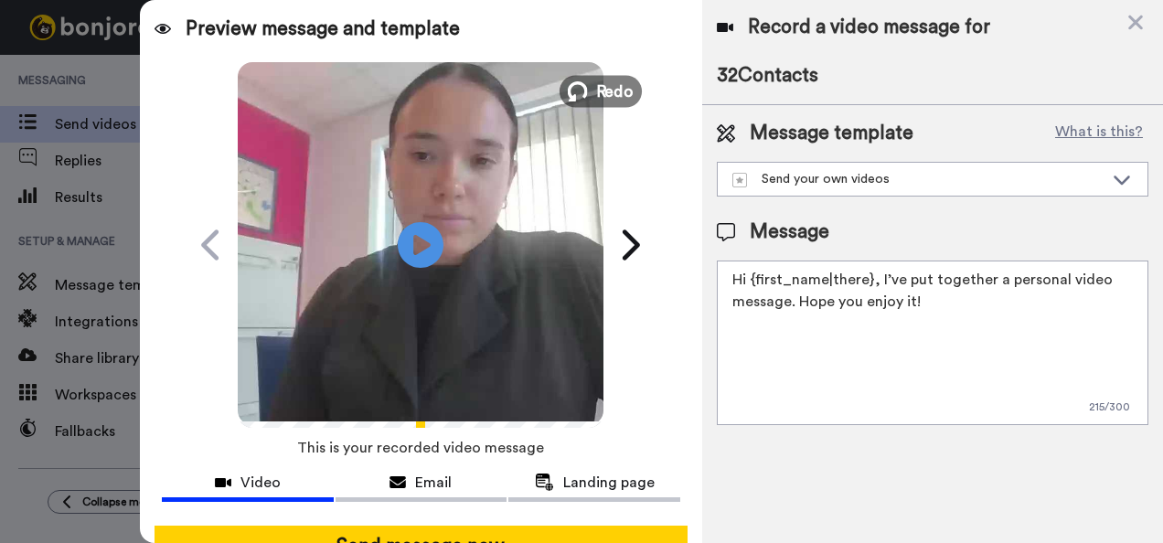
click at [589, 99] on button "Redo" at bounding box center [601, 91] width 82 height 32
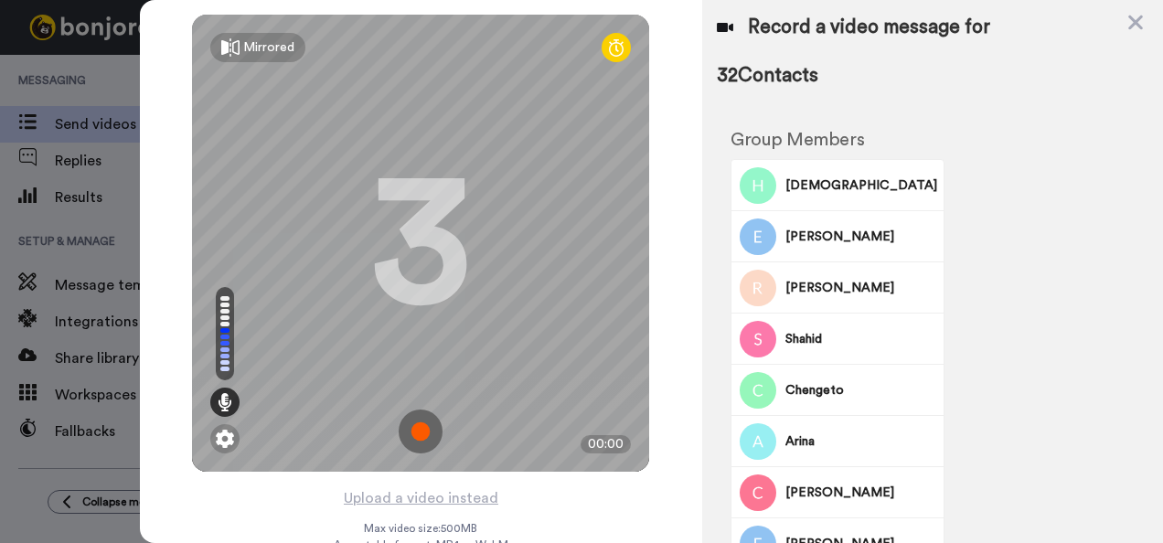
click at [415, 428] on img at bounding box center [421, 432] width 44 height 44
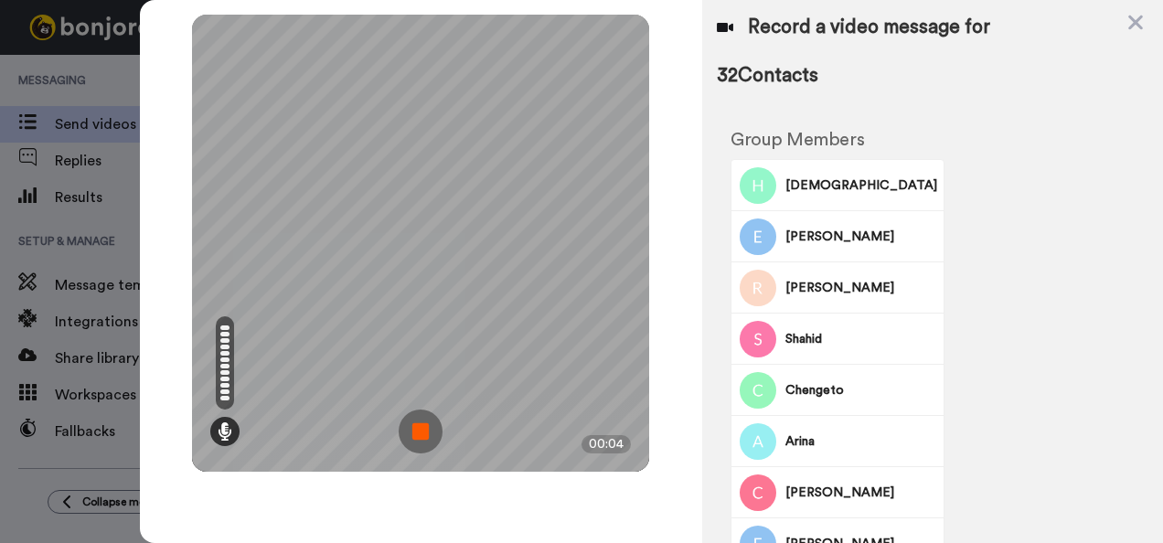
click at [415, 428] on img at bounding box center [421, 432] width 44 height 44
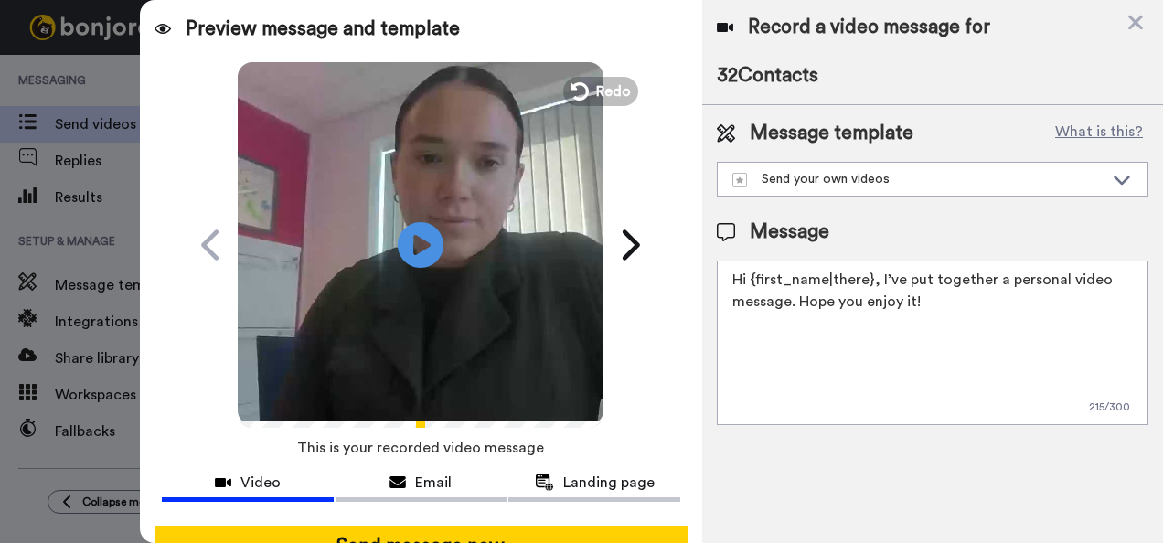
click at [593, 105] on button "Redo" at bounding box center [600, 91] width 75 height 29
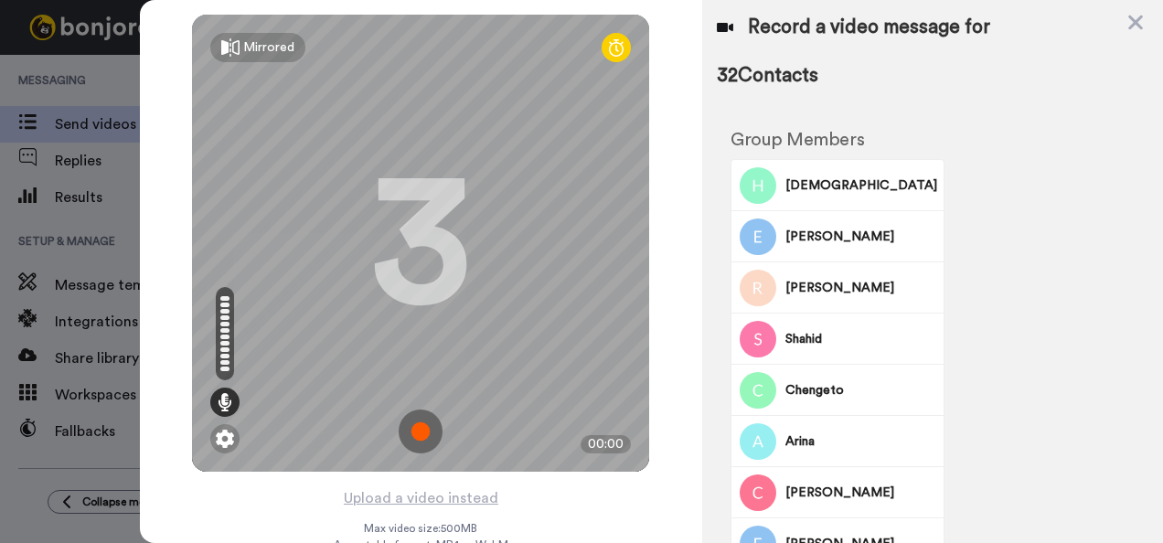
click at [406, 428] on img at bounding box center [421, 432] width 44 height 44
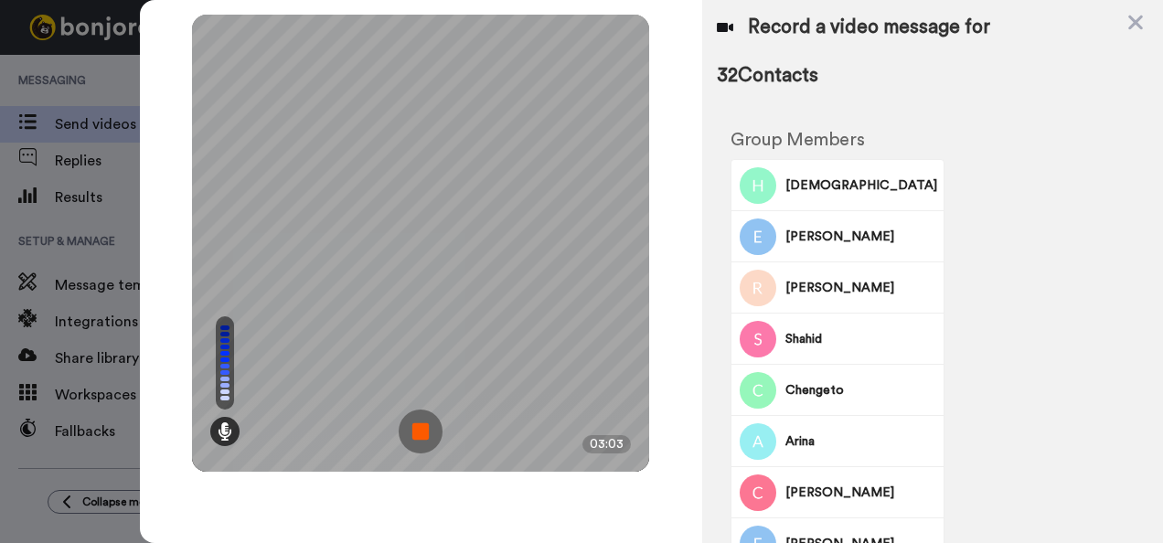
click at [406, 428] on img at bounding box center [421, 432] width 44 height 44
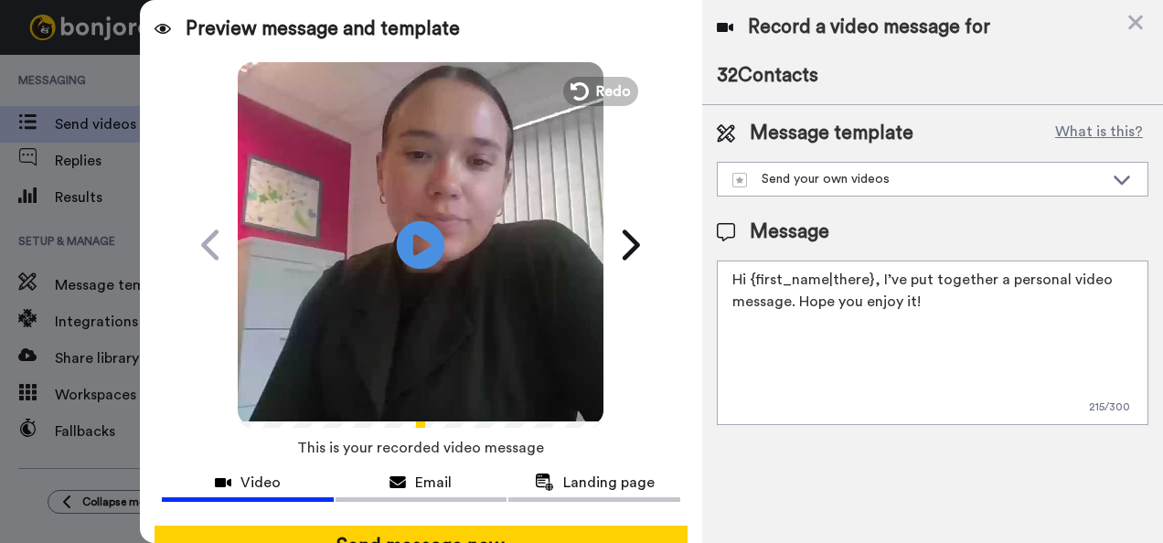
click at [419, 232] on icon at bounding box center [421, 244] width 48 height 48
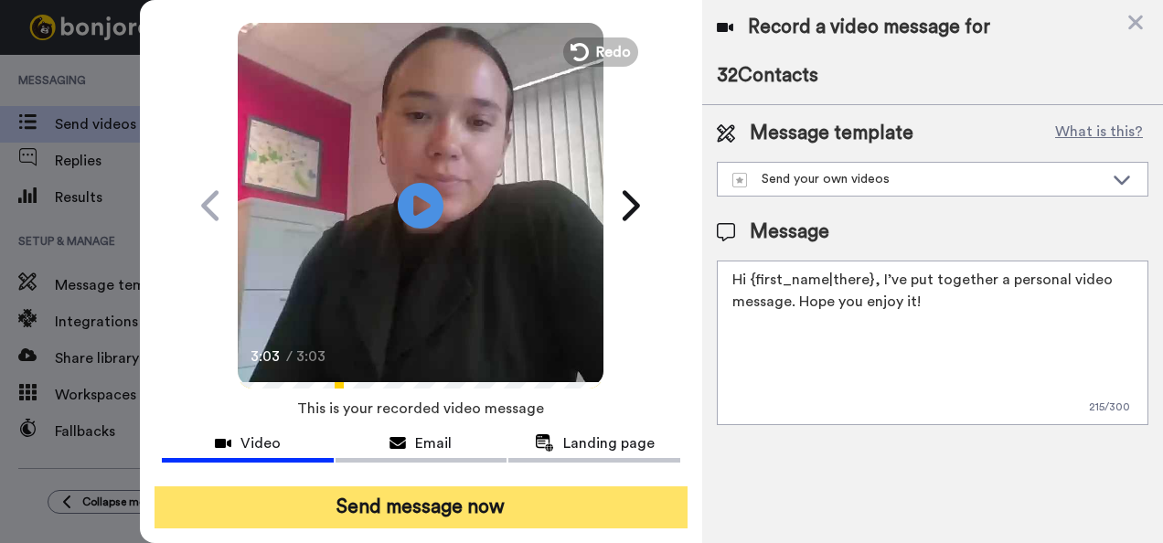
click at [518, 489] on button "Send message now" at bounding box center [422, 507] width 534 height 42
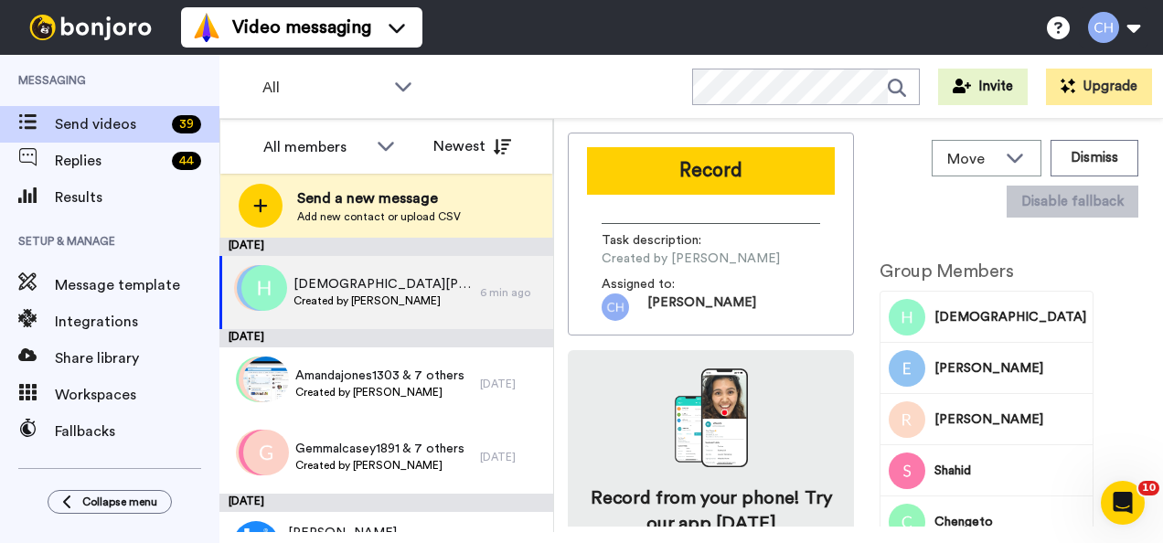
scroll to position [0, 0]
